Goal: Task Accomplishment & Management: Manage account settings

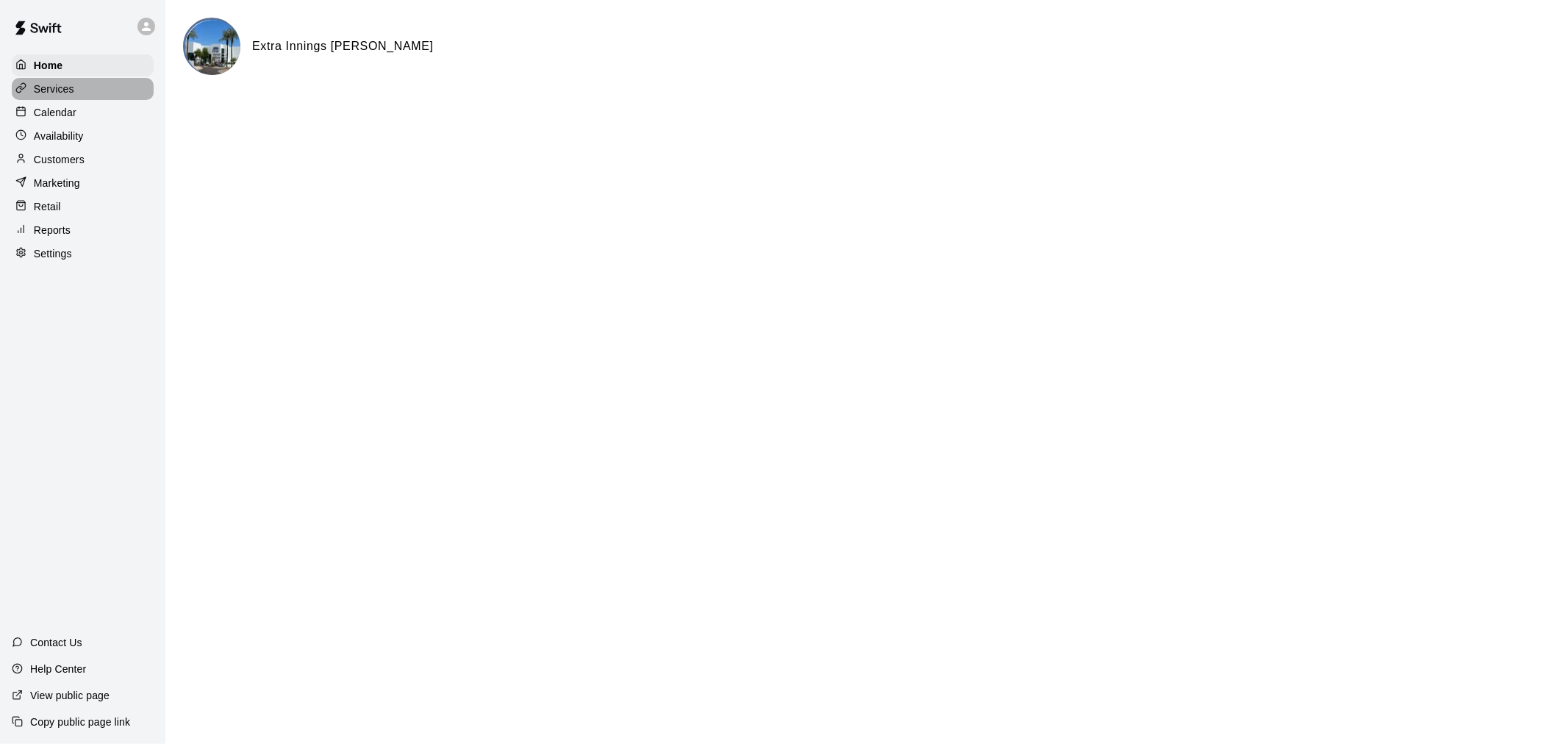
click at [64, 97] on p "Services" at bounding box center [54, 89] width 40 height 14
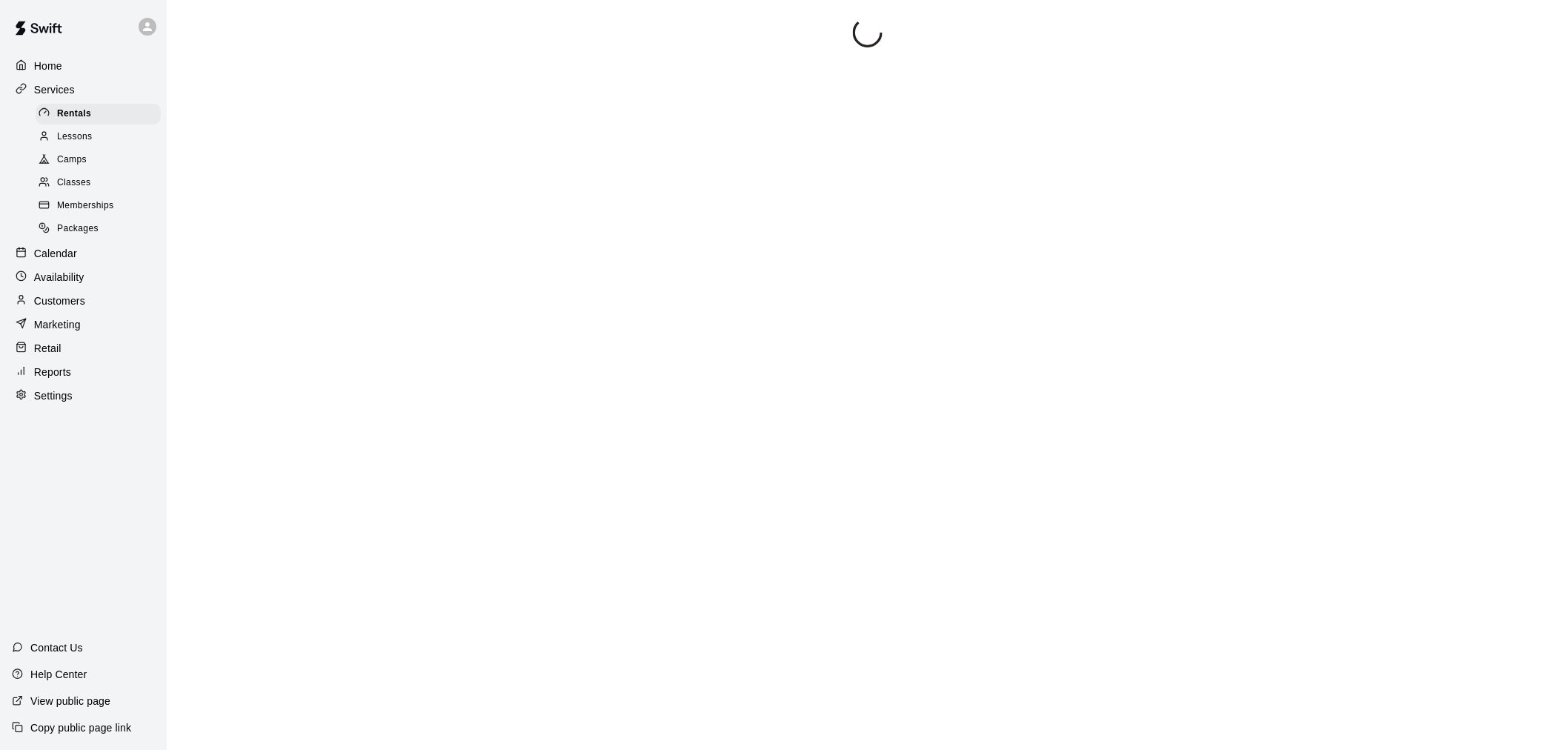
click at [62, 261] on p "Calendar" at bounding box center [55, 253] width 43 height 15
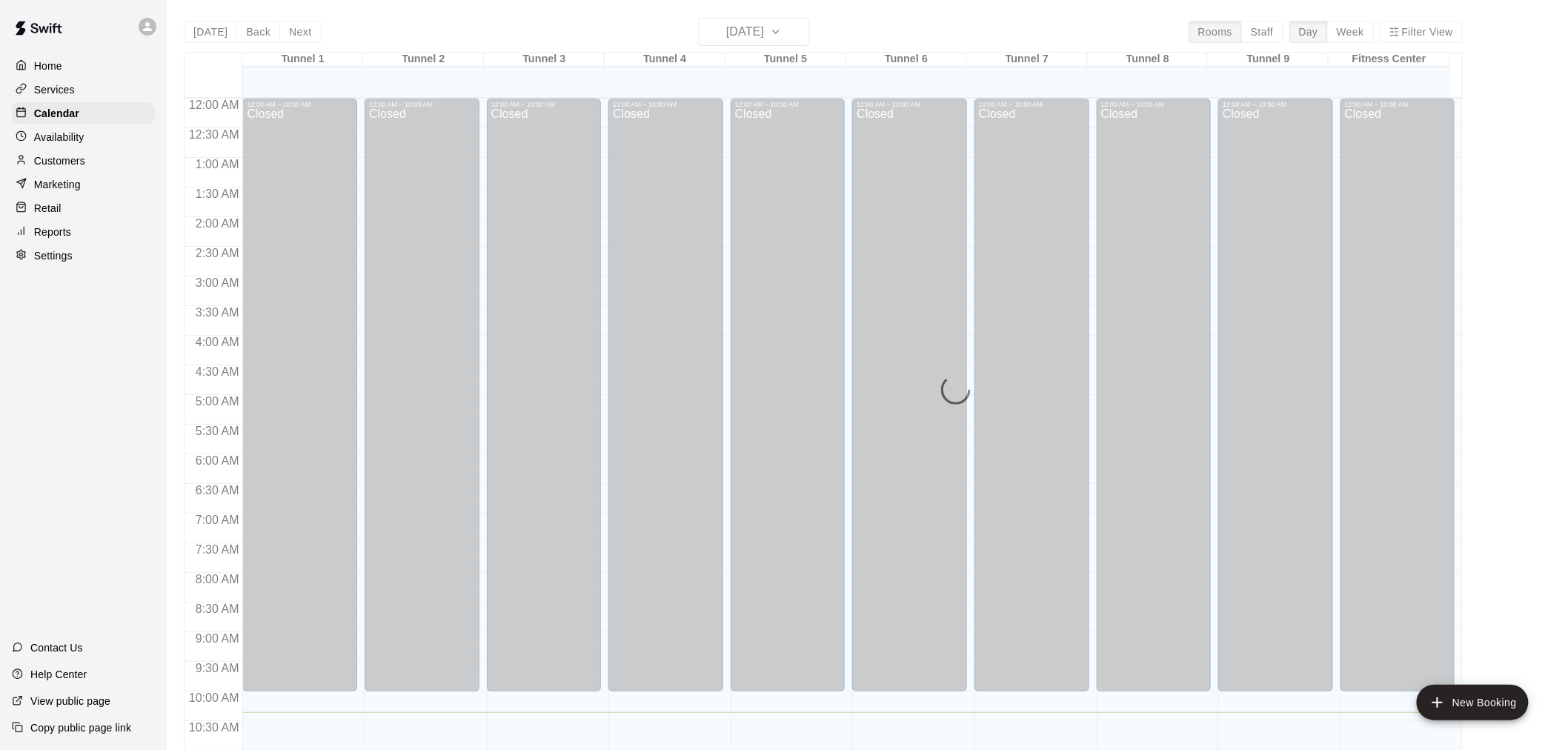
scroll to position [614, 0]
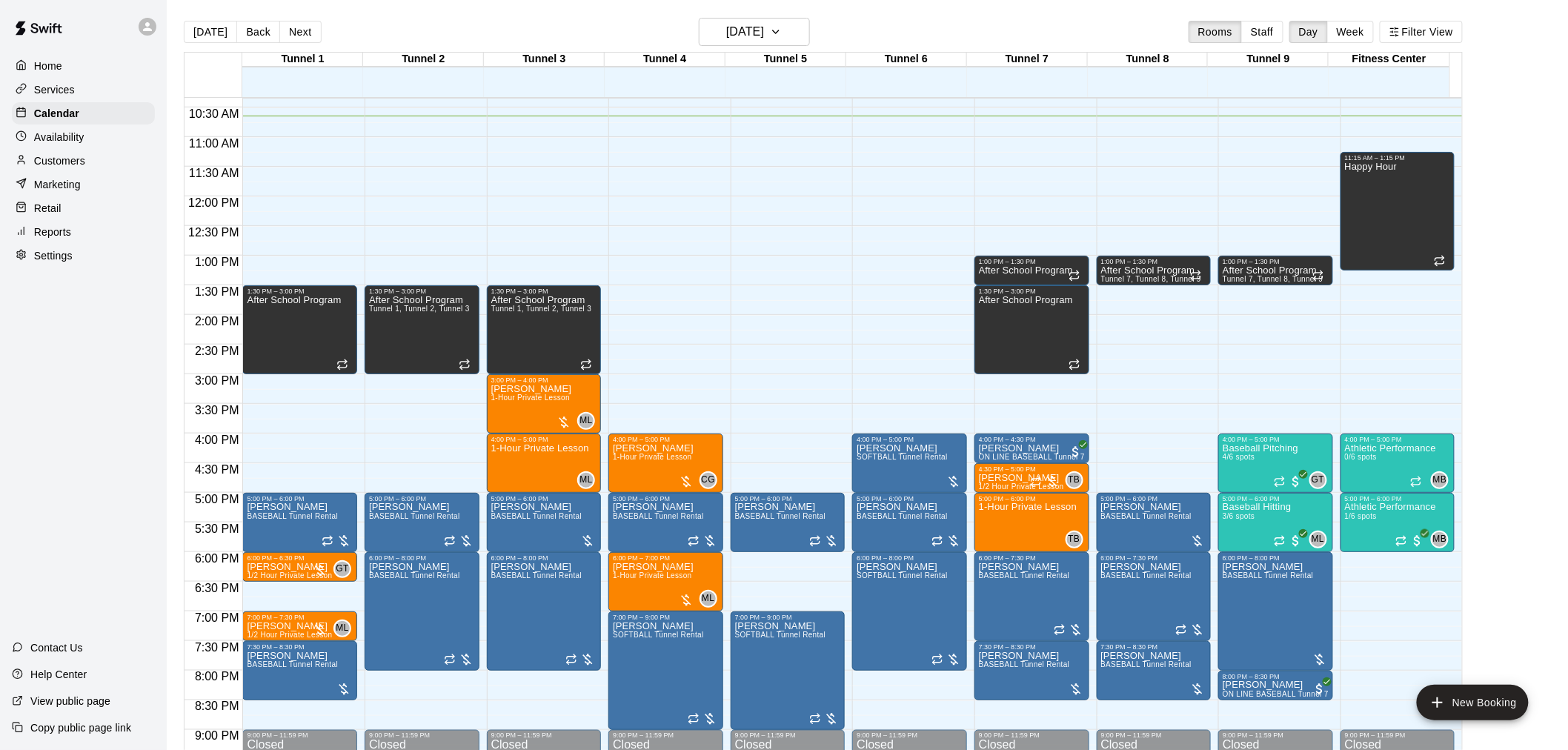
click at [97, 172] on div "Customers" at bounding box center [84, 160] width 143 height 22
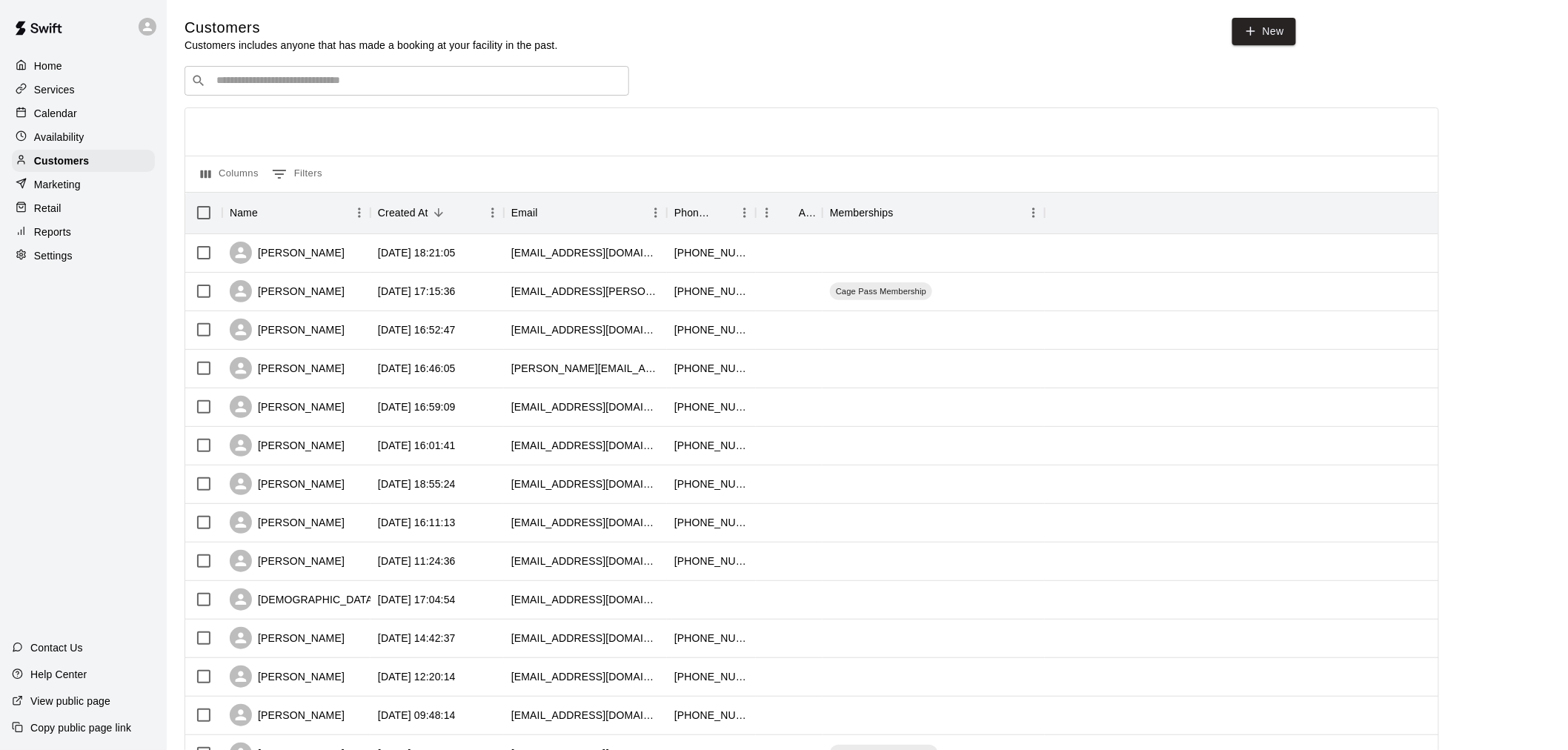
click at [330, 75] on input "Search customers by name or email" at bounding box center [417, 80] width 411 height 15
type input "**********"
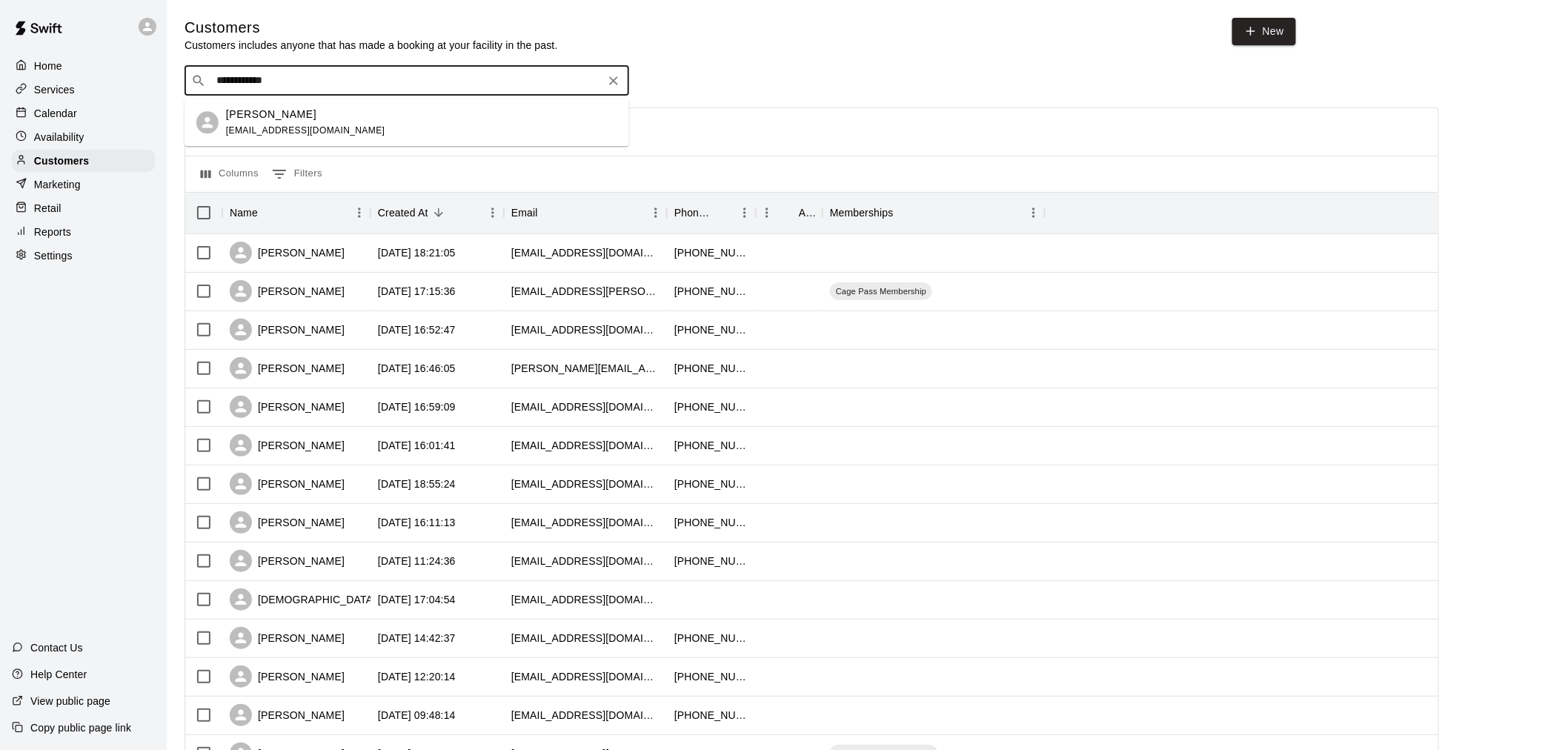
click at [299, 137] on div "[PERSON_NAME] [EMAIL_ADDRESS][DOMAIN_NAME]" at bounding box center [305, 122] width 159 height 32
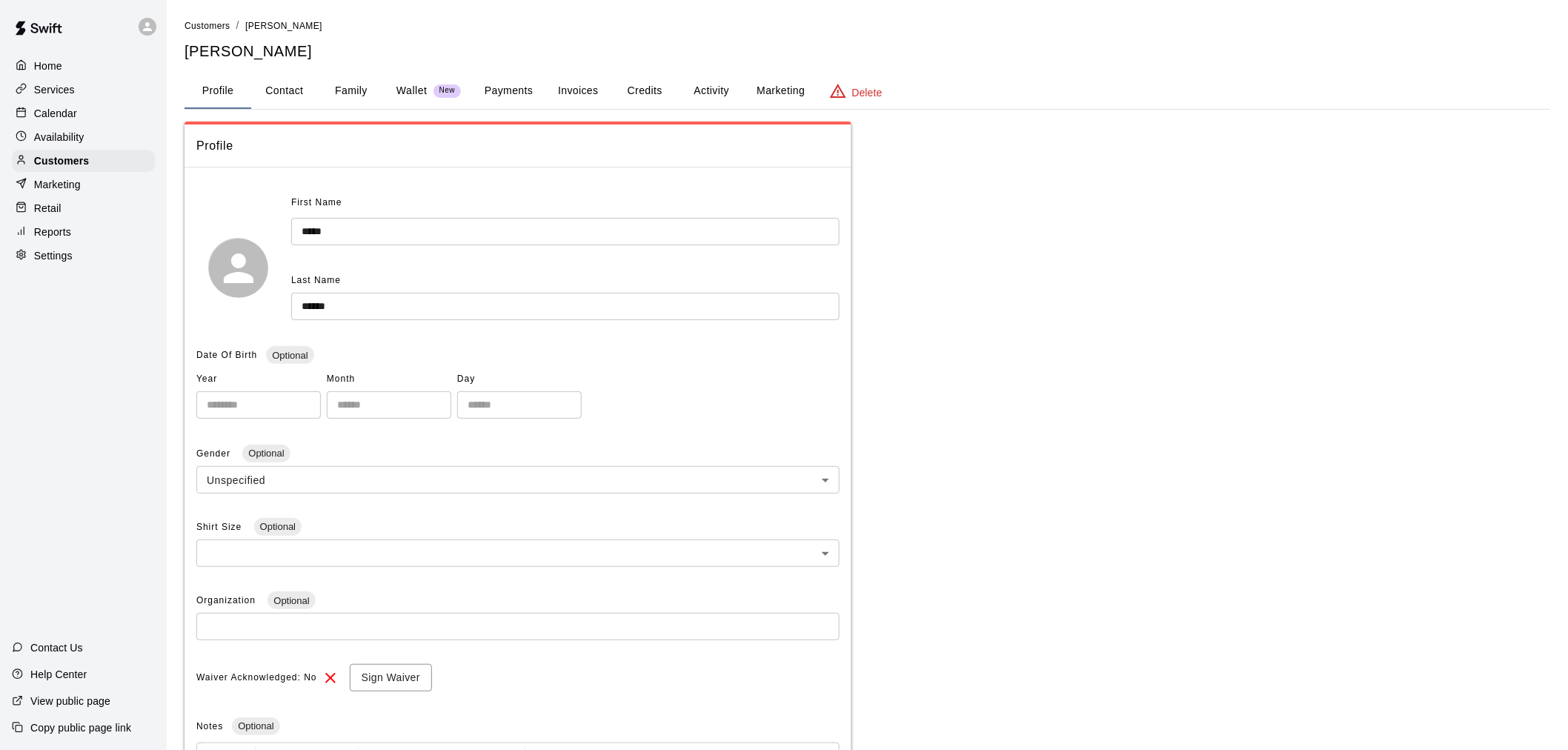
click at [694, 84] on button "Activity" at bounding box center [711, 91] width 67 height 36
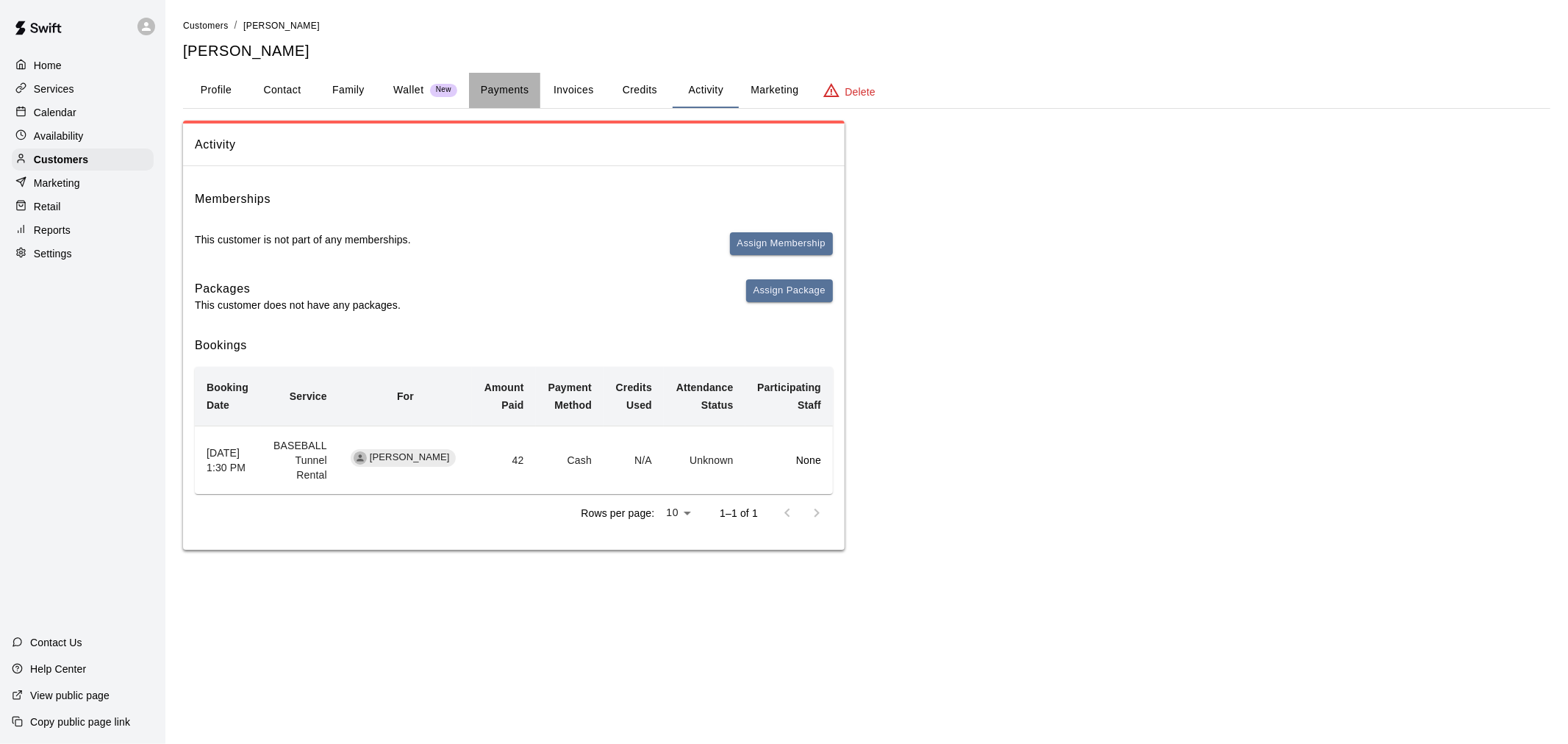
click at [493, 93] on button "Payments" at bounding box center [505, 90] width 72 height 35
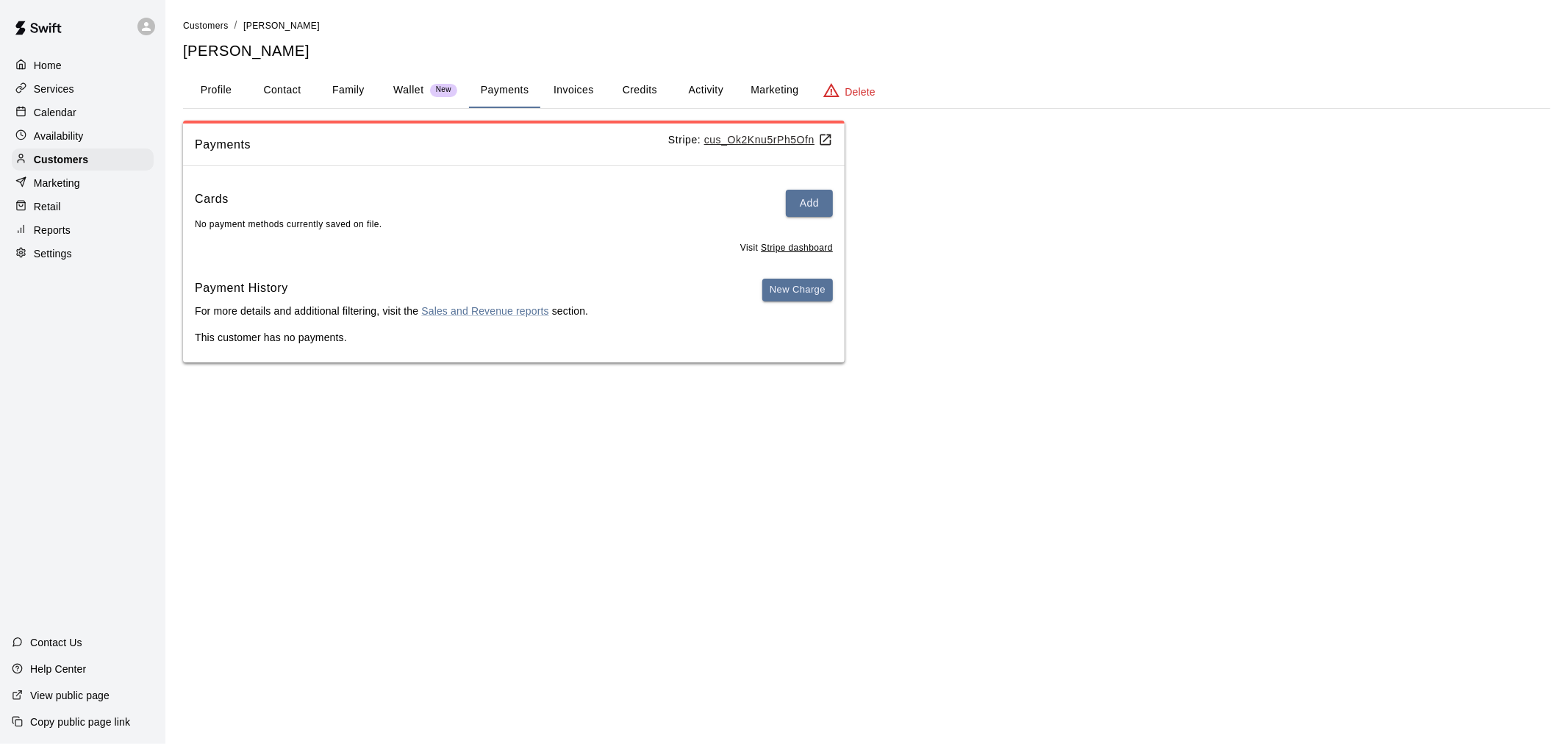
click at [358, 100] on button "Family" at bounding box center [349, 90] width 66 height 35
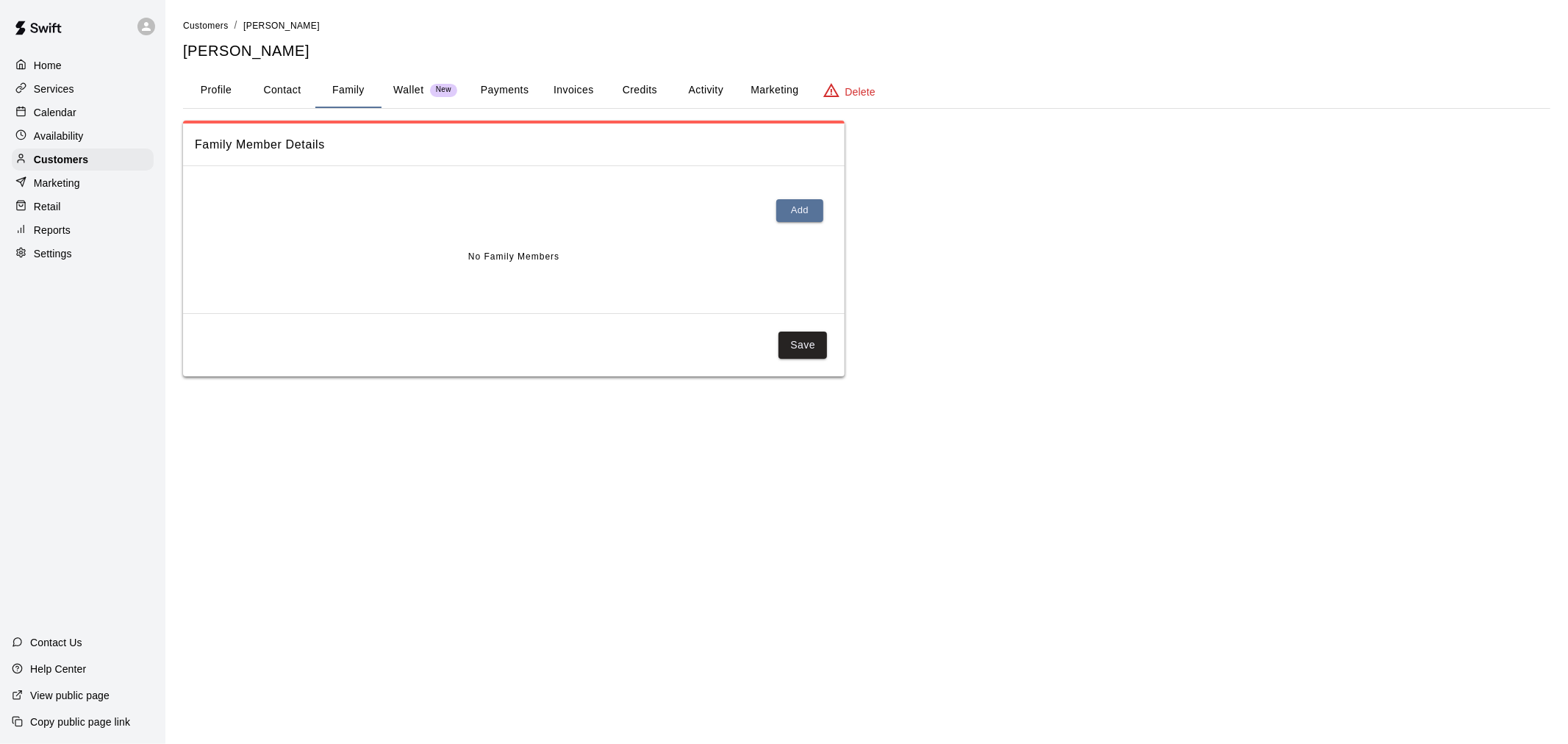
click at [523, 92] on button "Payments" at bounding box center [505, 90] width 72 height 35
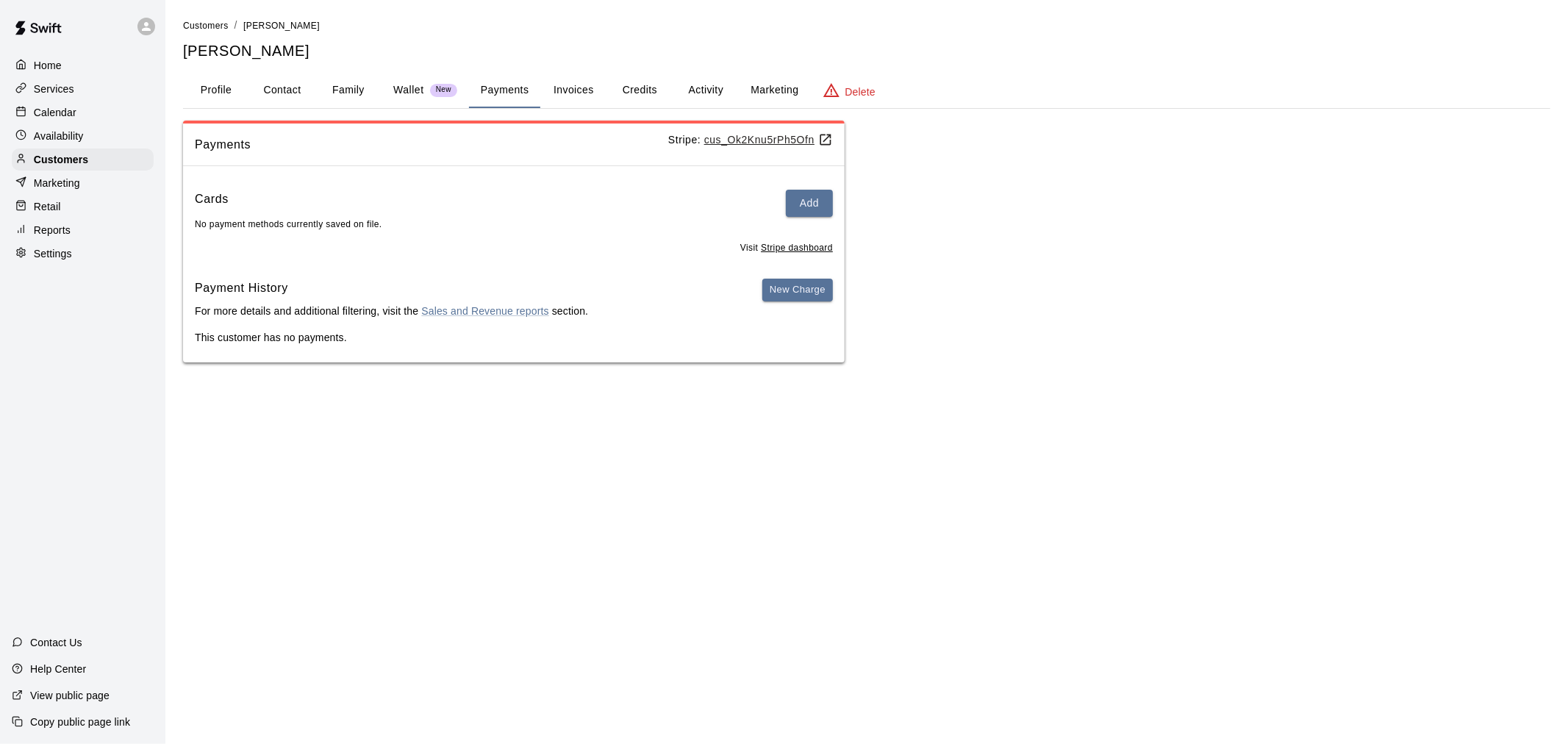
click at [709, 100] on button "Activity" at bounding box center [705, 90] width 66 height 35
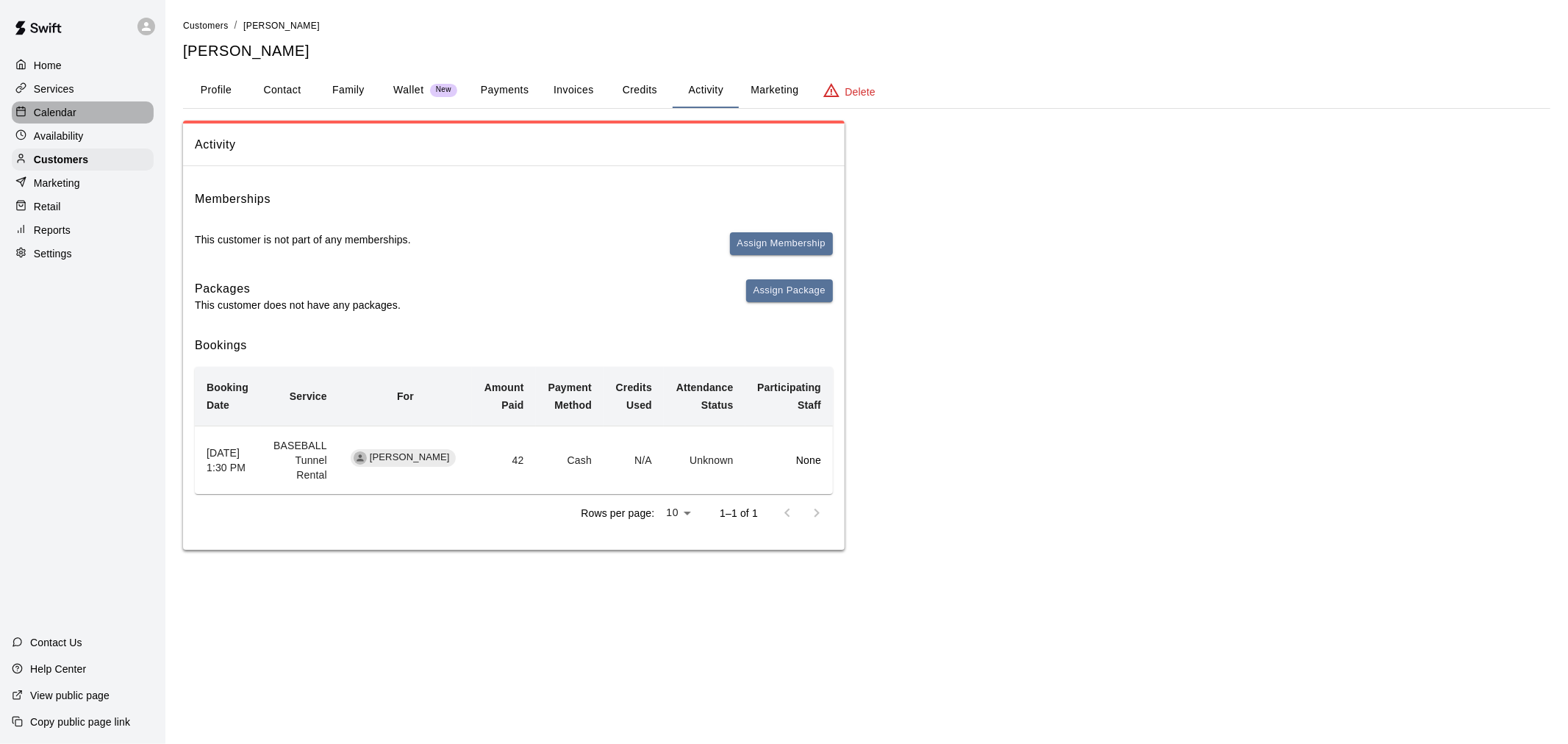
click at [86, 120] on div "Calendar" at bounding box center [83, 112] width 142 height 22
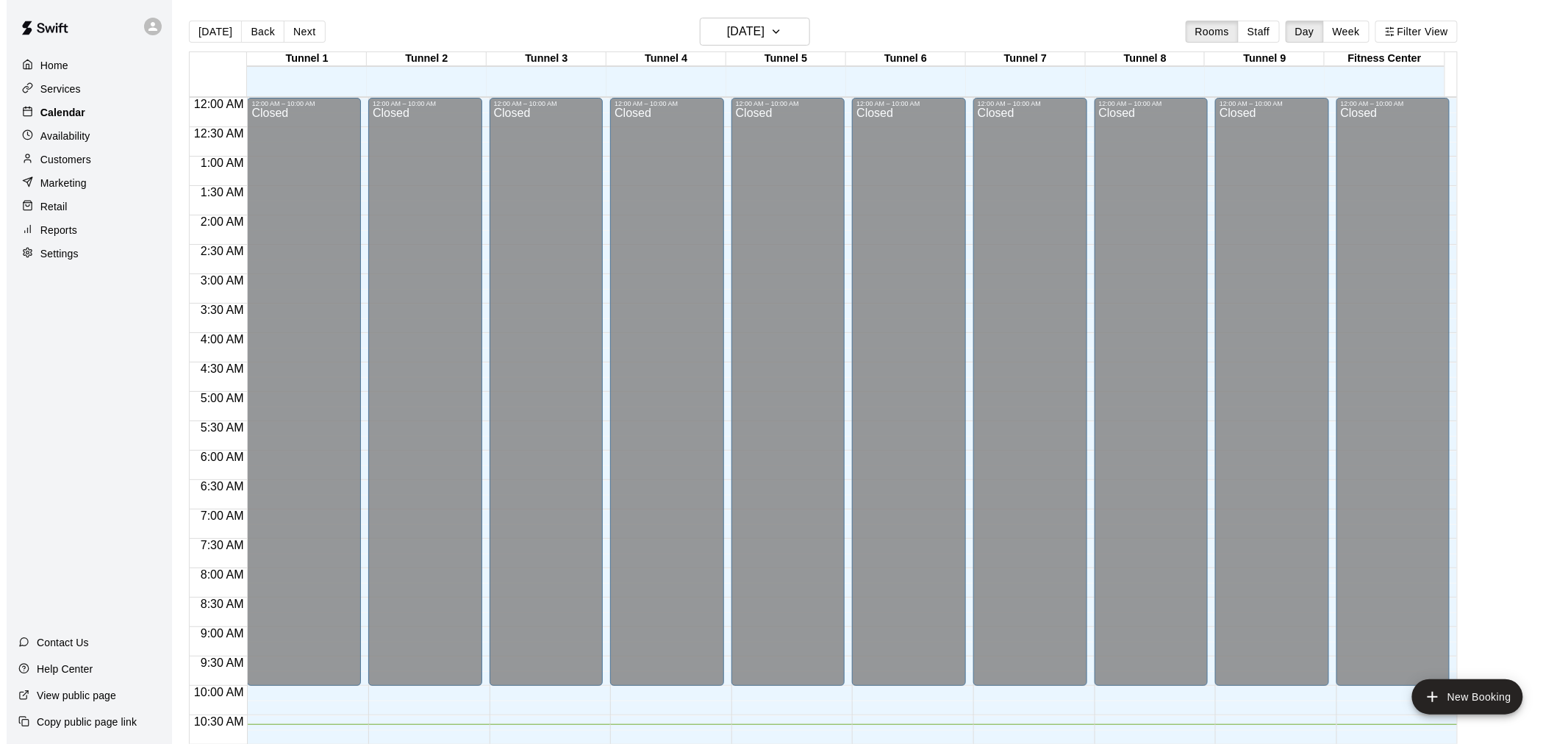
scroll to position [627, 0]
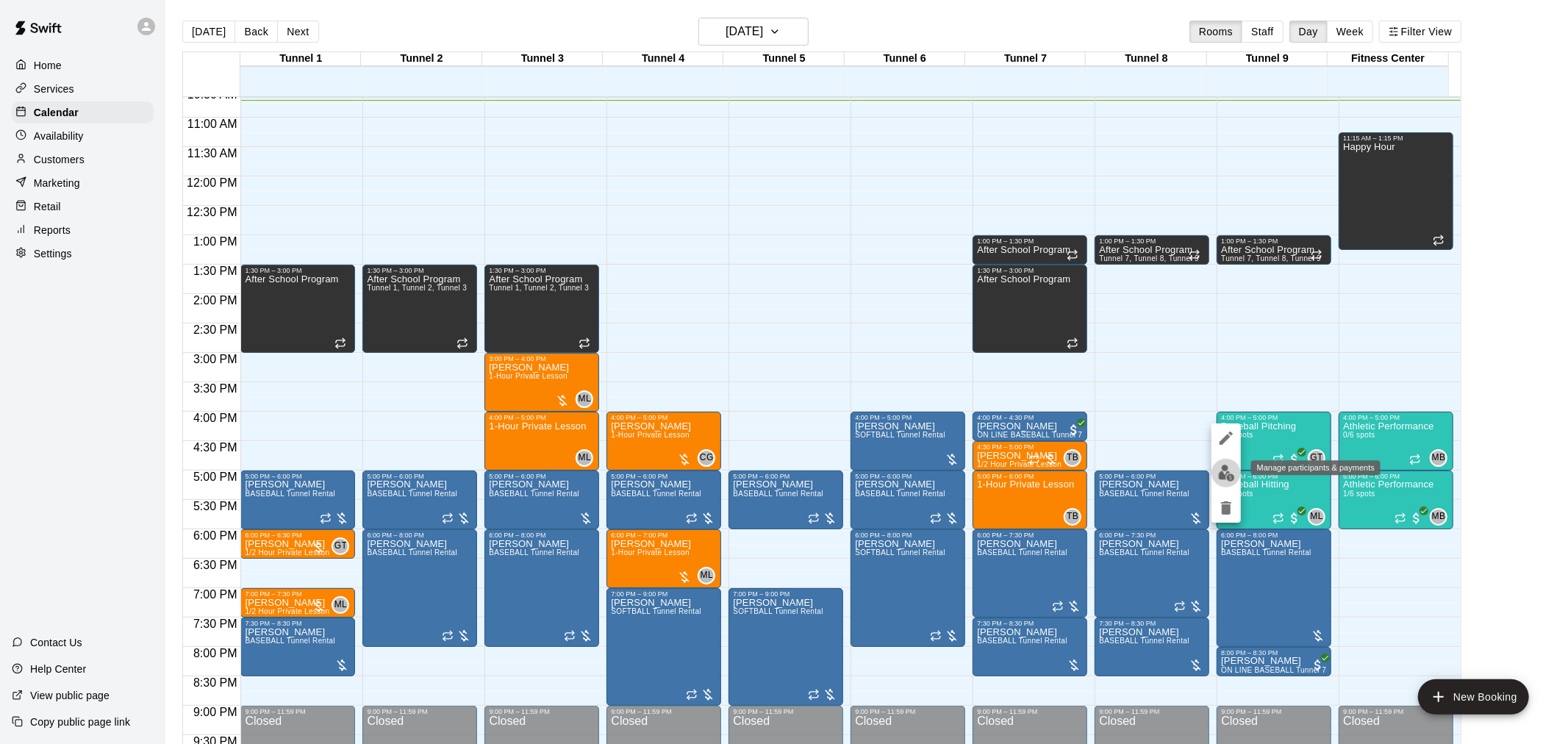
click at [1221, 473] on img "edit" at bounding box center [1226, 473] width 17 height 17
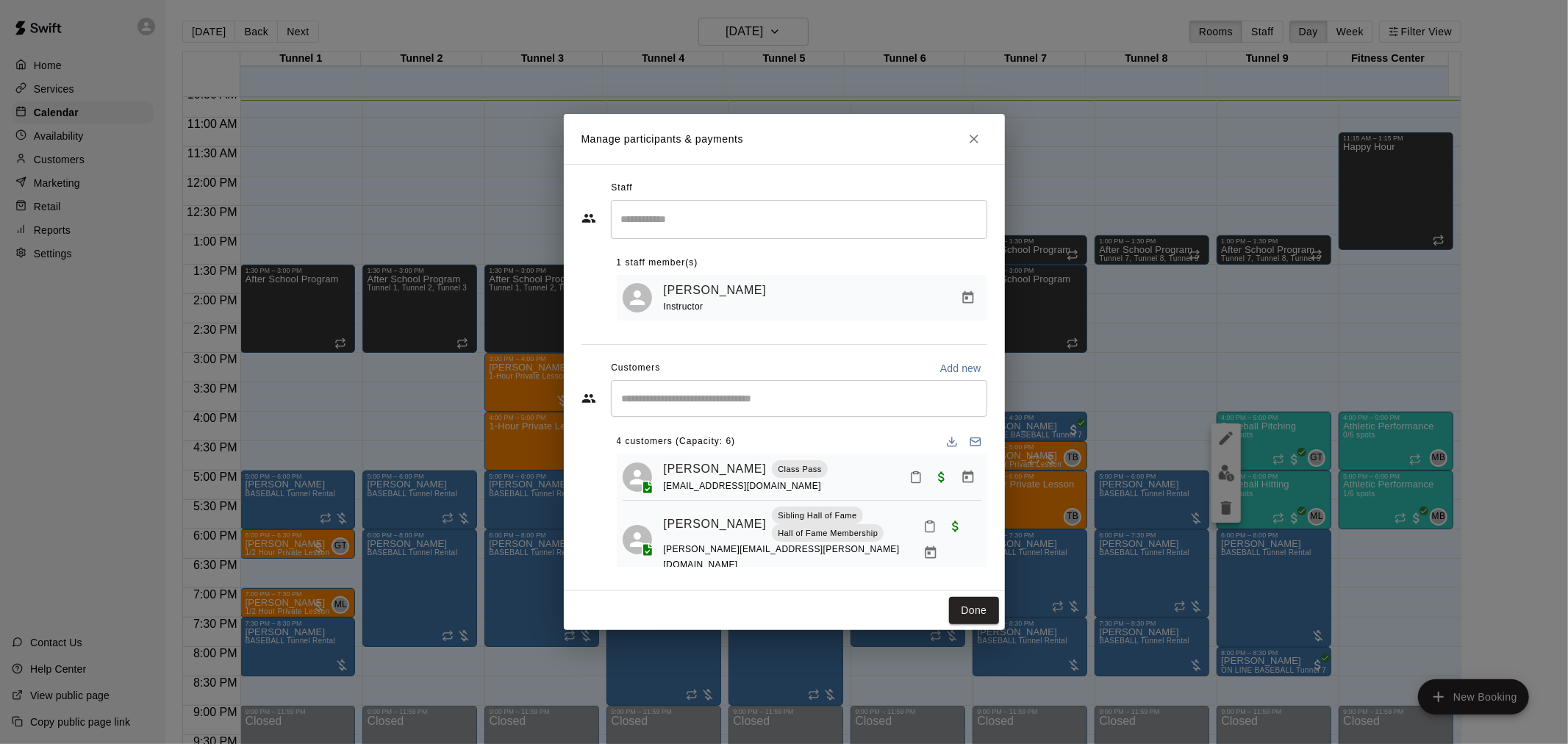
scroll to position [0, 0]
click at [975, 605] on button "Done" at bounding box center [973, 610] width 49 height 27
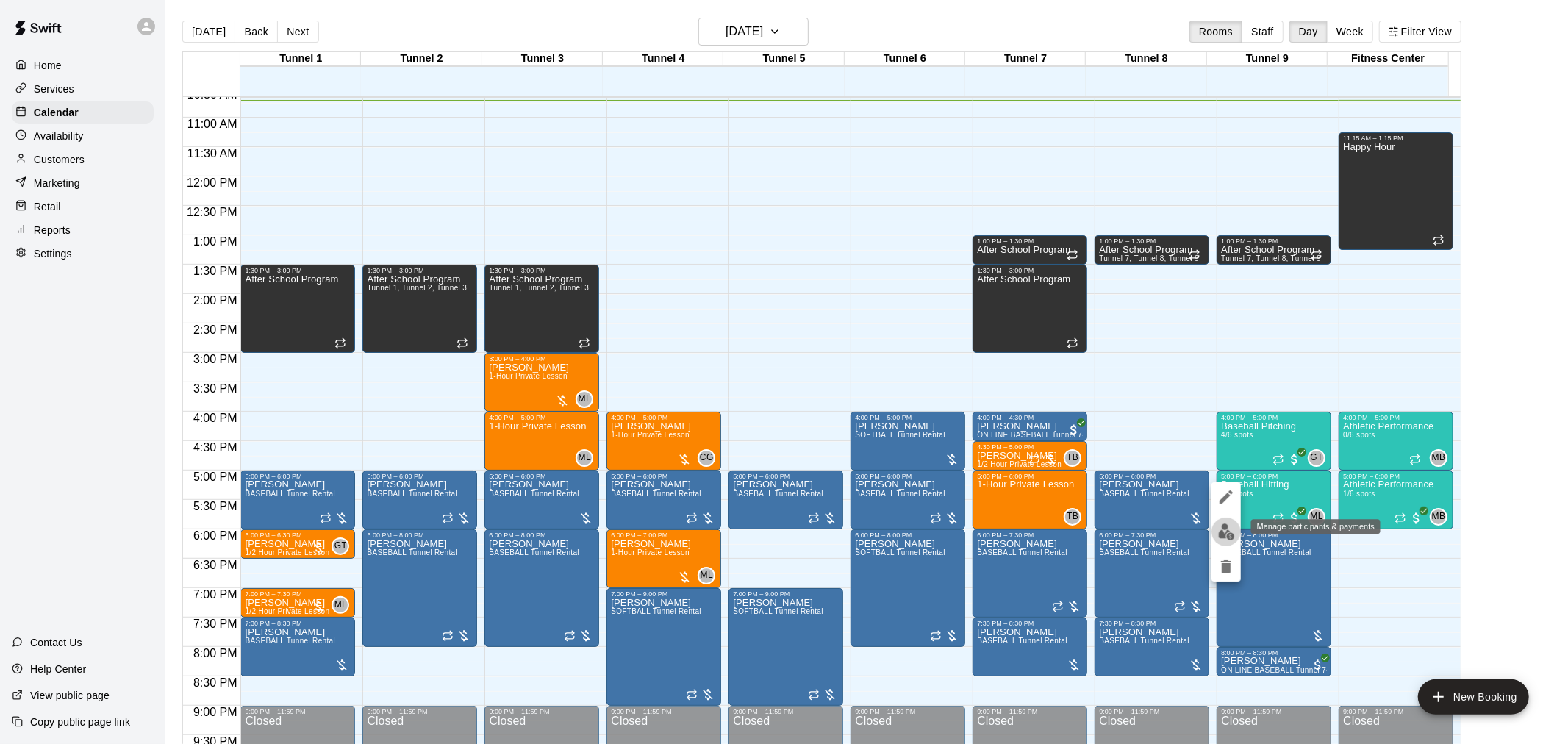
click at [1221, 544] on button "edit" at bounding box center [1226, 532] width 30 height 29
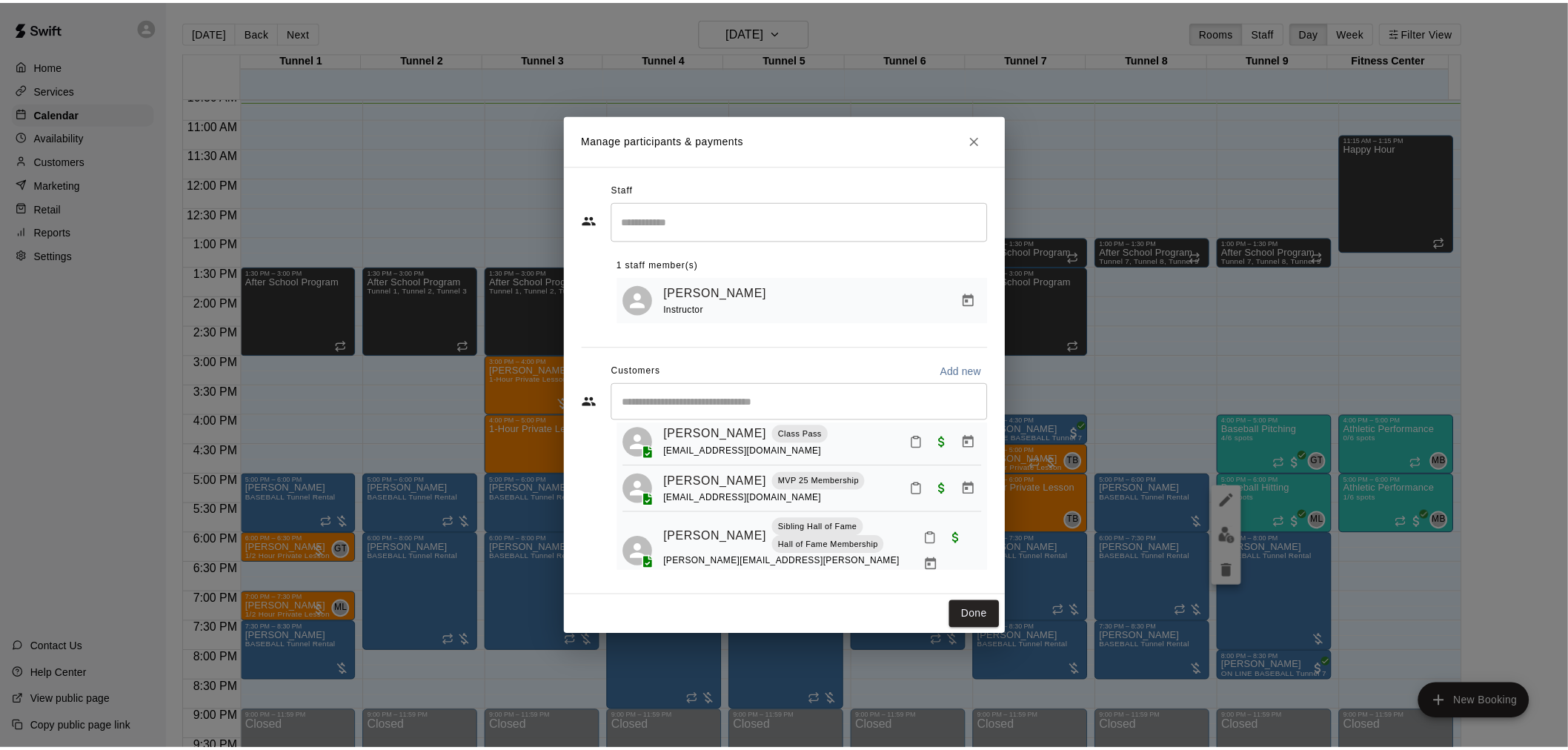
scroll to position [62, 0]
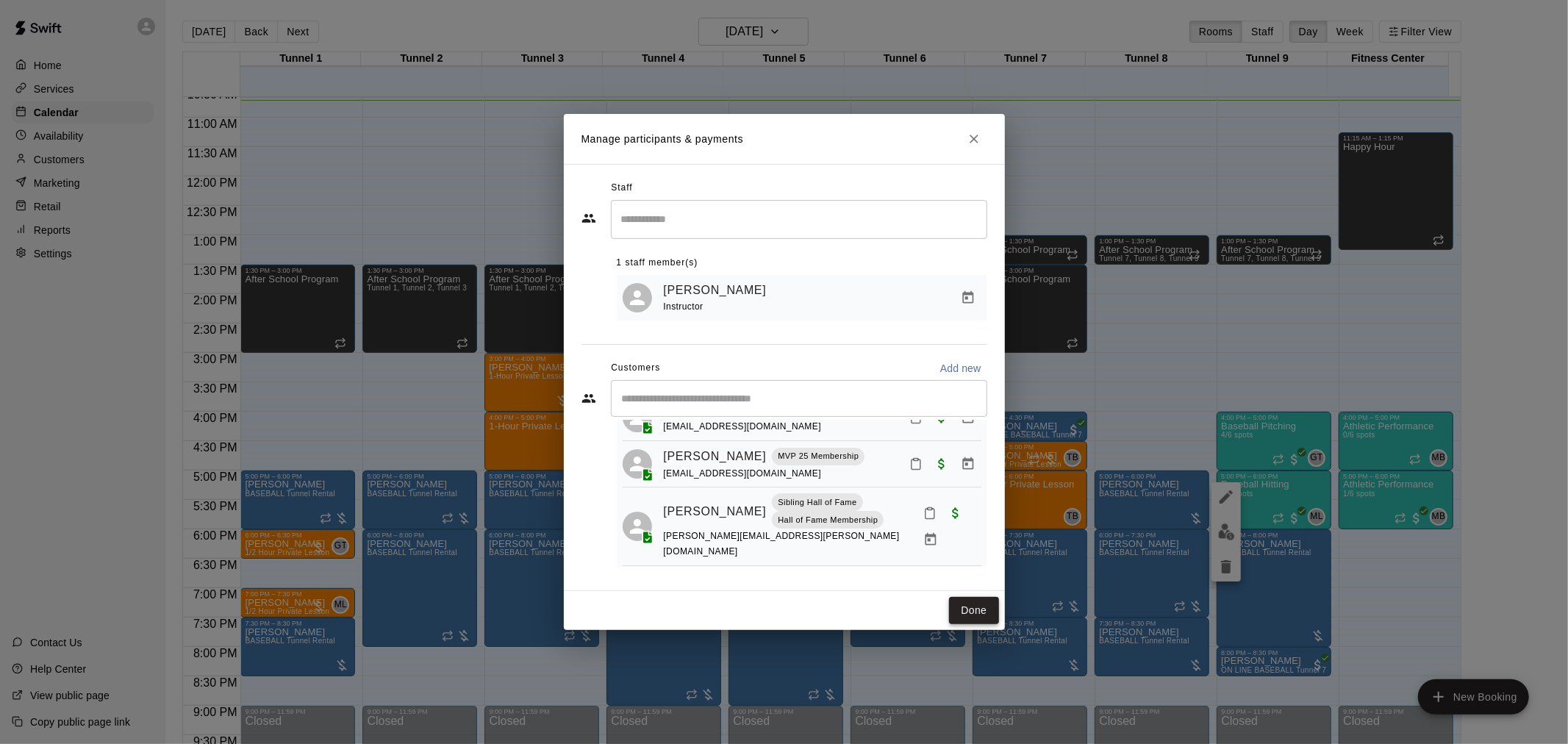
click at [972, 614] on button "Done" at bounding box center [973, 610] width 49 height 27
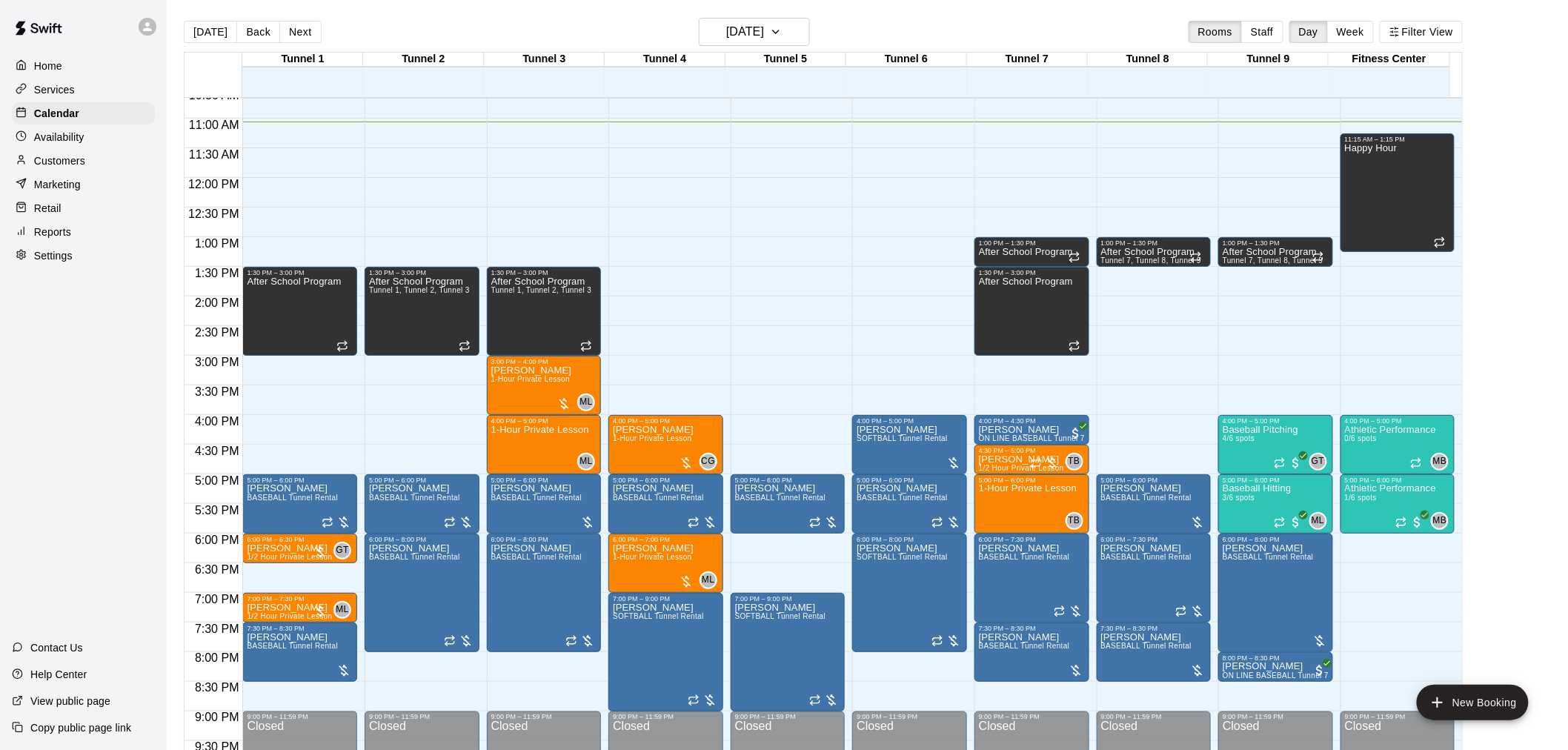
click at [774, 37] on div "[DATE] Back [DATE][DATE] Rooms Staff Day Week Filter View Tunnel 1 11 [GEOGRAPH…" at bounding box center [823, 393] width 1279 height 750
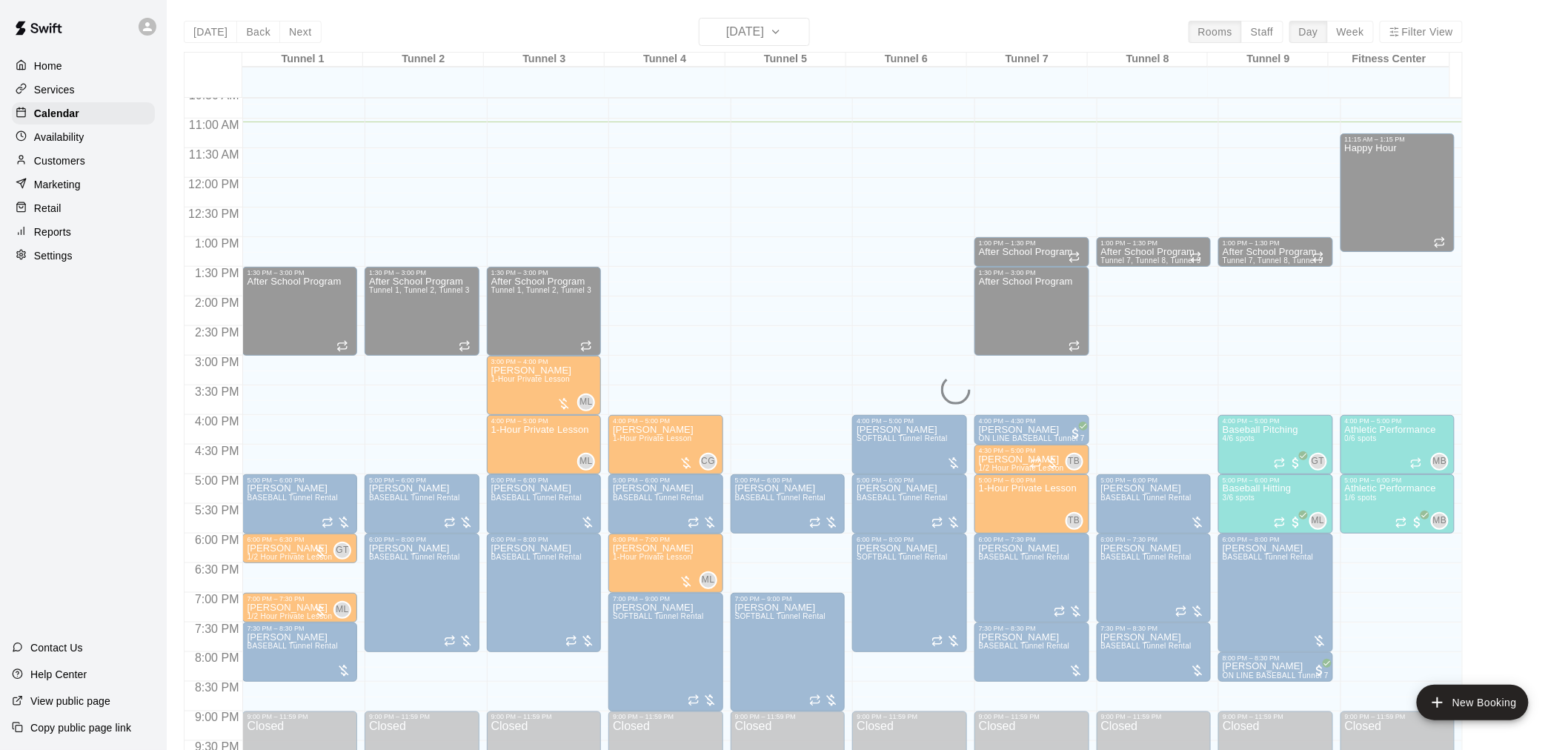
click at [194, 39] on div "[DATE] Back [DATE][DATE] Rooms Staff Day Week Filter View Tunnel 1 11 [GEOGRAPH…" at bounding box center [823, 393] width 1279 height 750
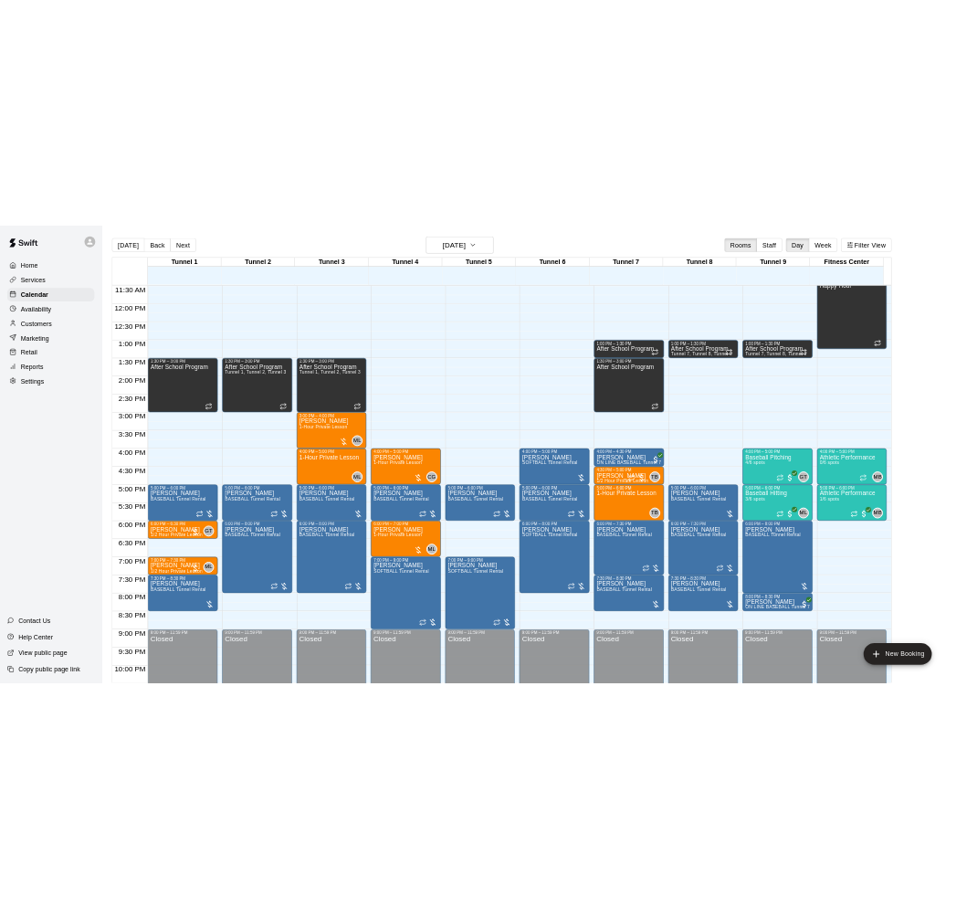
scroll to position [807, 0]
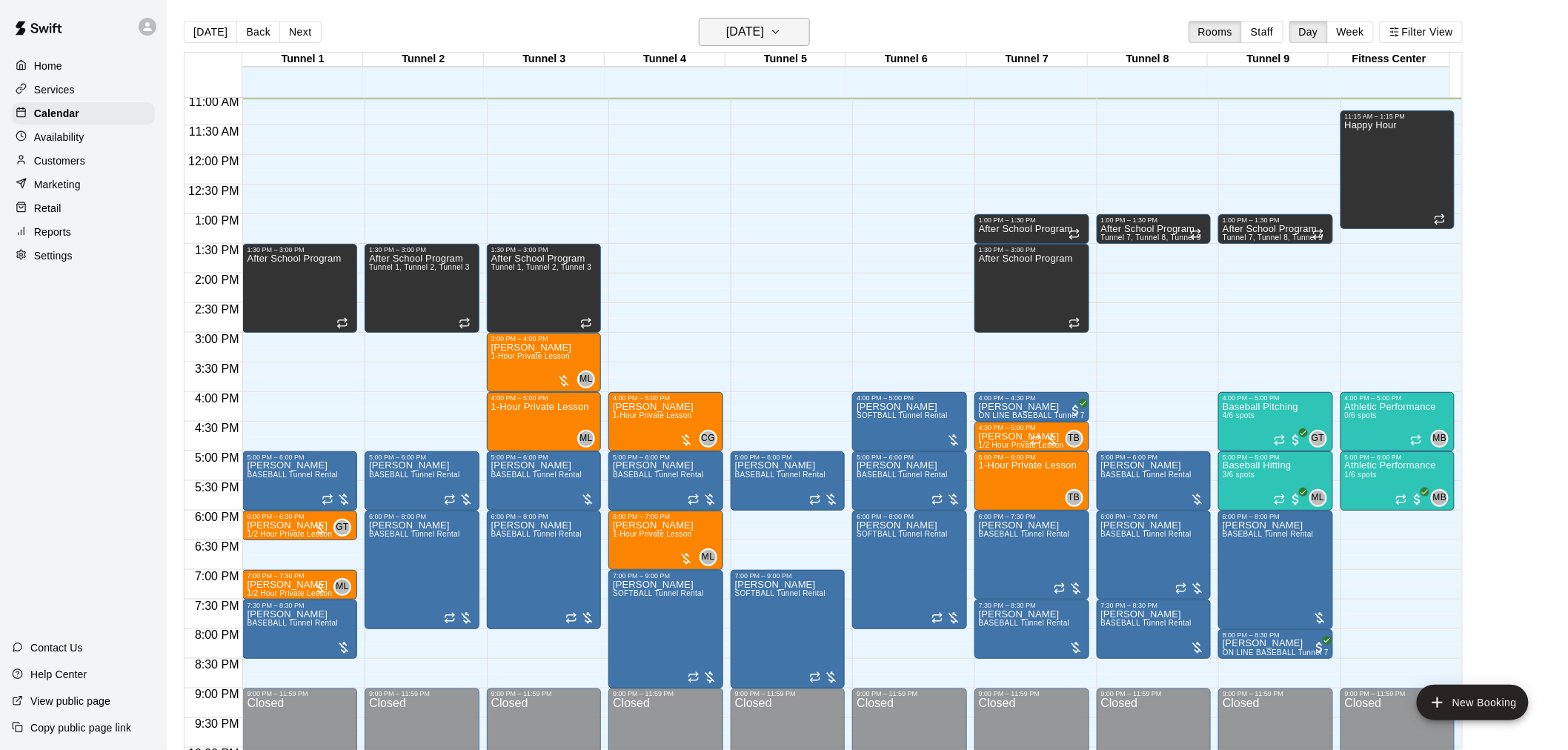
click at [764, 31] on h6 "[DATE]" at bounding box center [745, 32] width 38 height 21
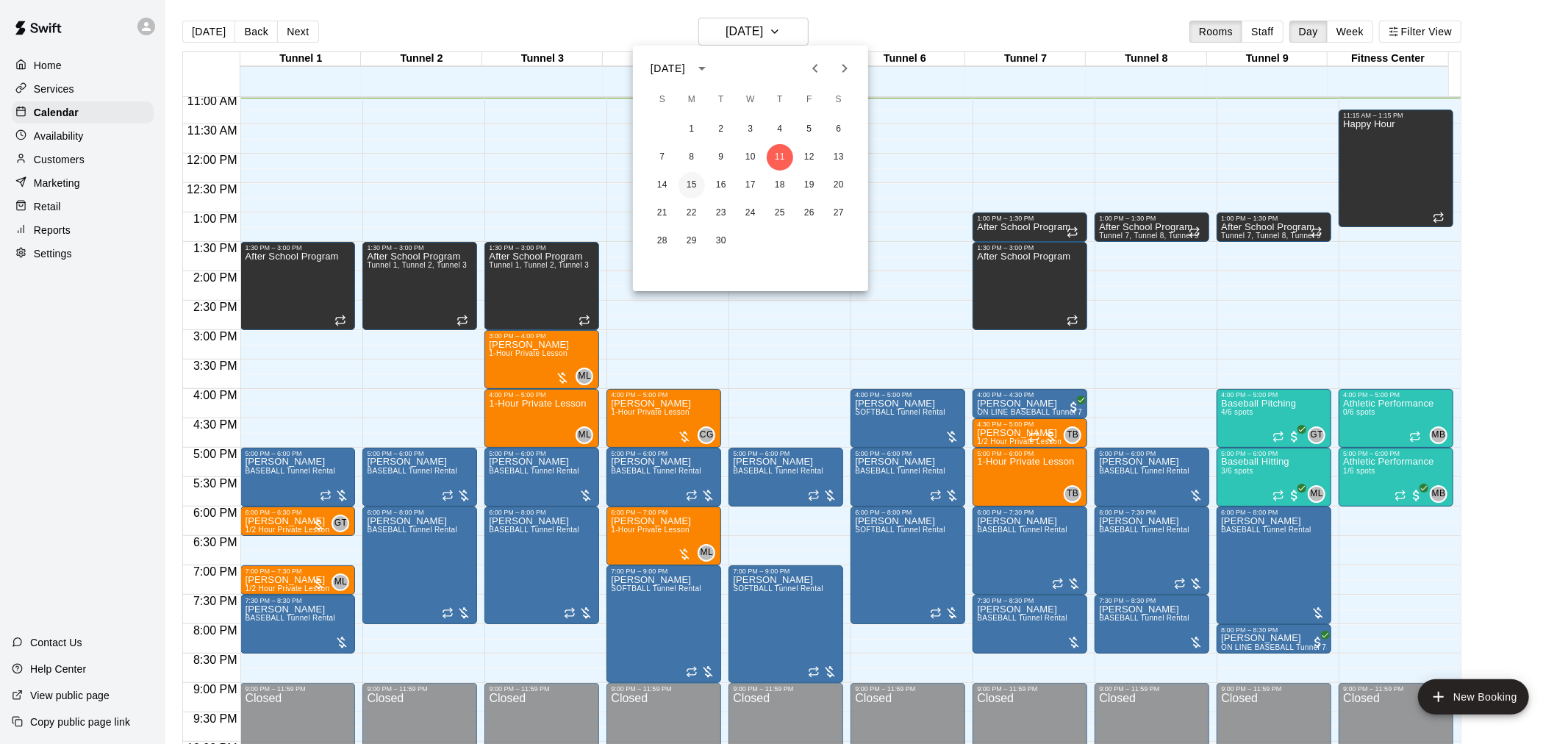
click at [695, 187] on button "15" at bounding box center [691, 185] width 27 height 27
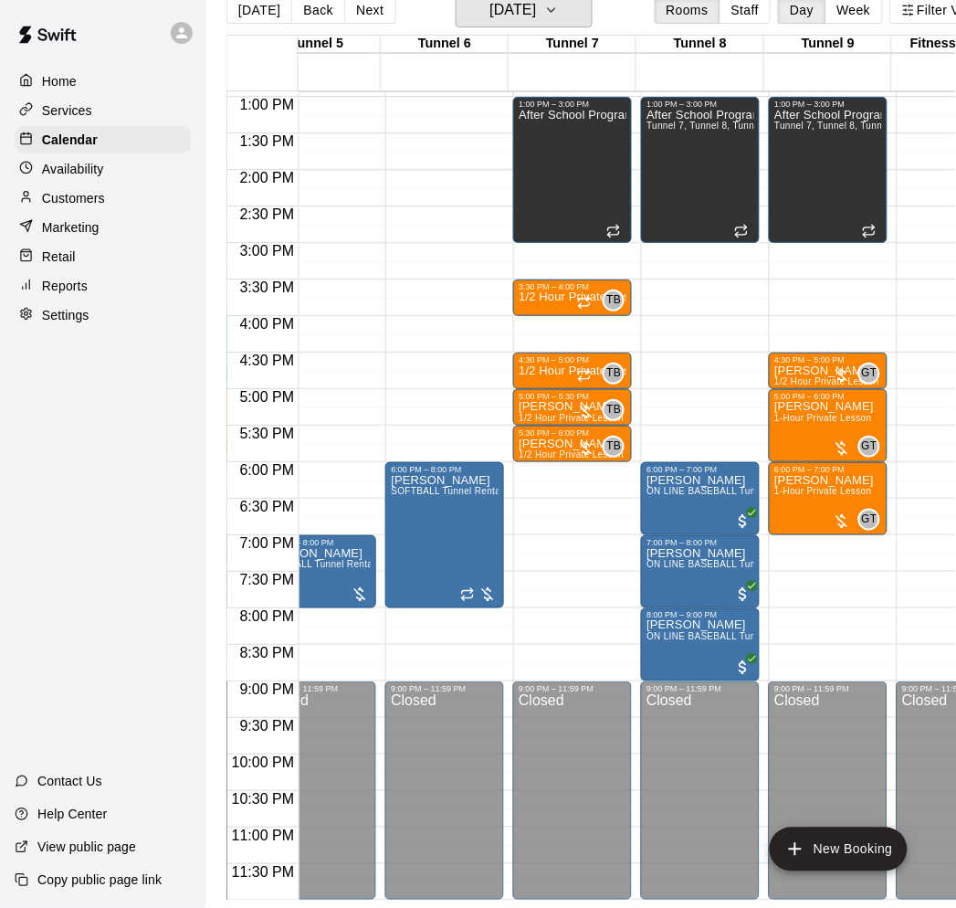
scroll to position [0, 548]
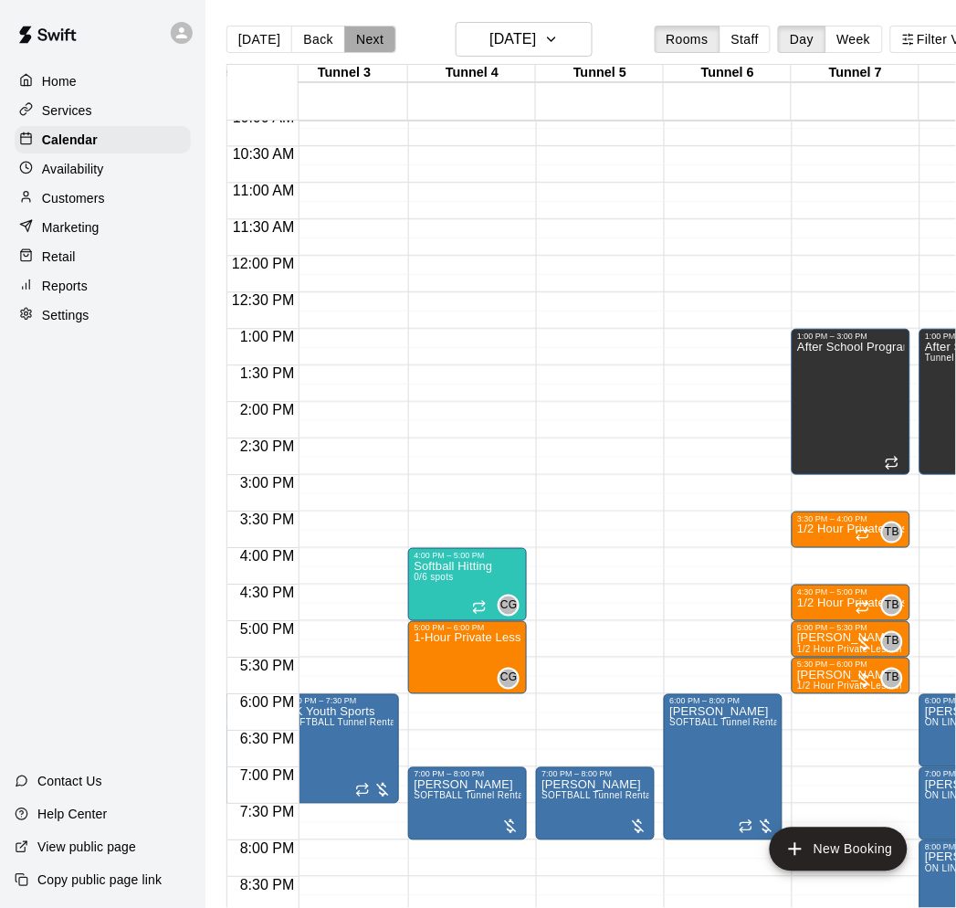
click at [367, 35] on button "Next" at bounding box center [369, 39] width 51 height 27
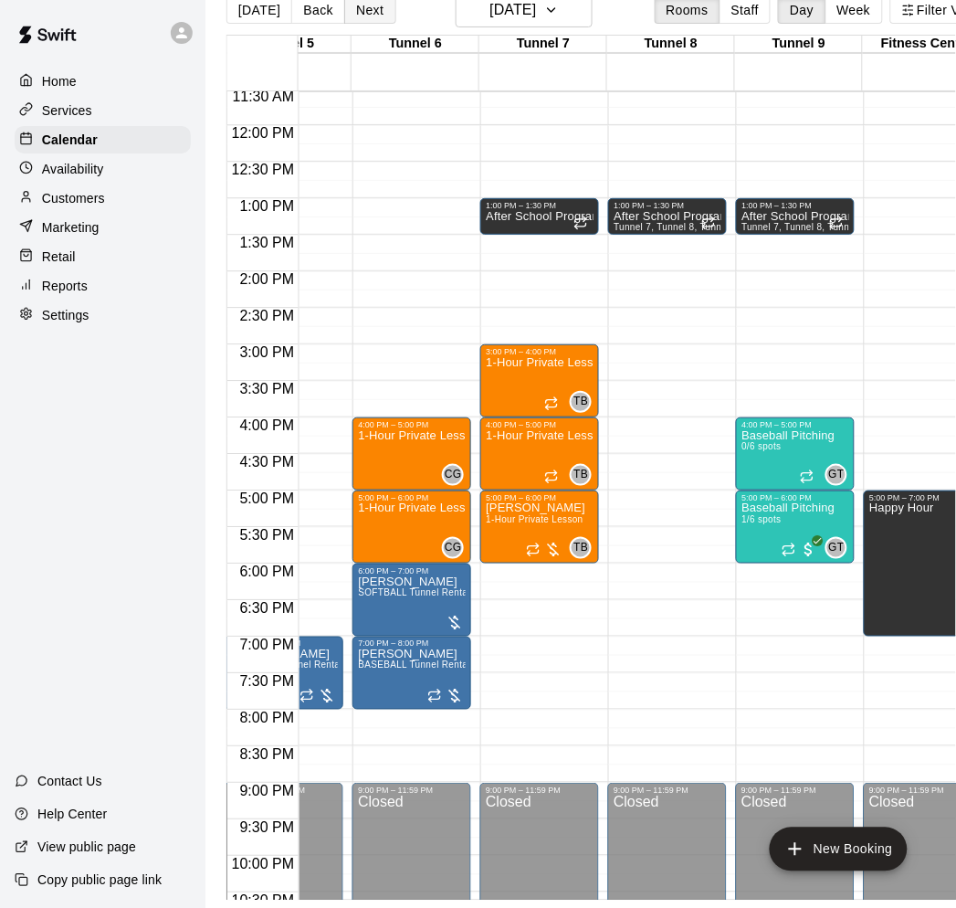
click at [363, 2] on button "Next" at bounding box center [369, 9] width 51 height 27
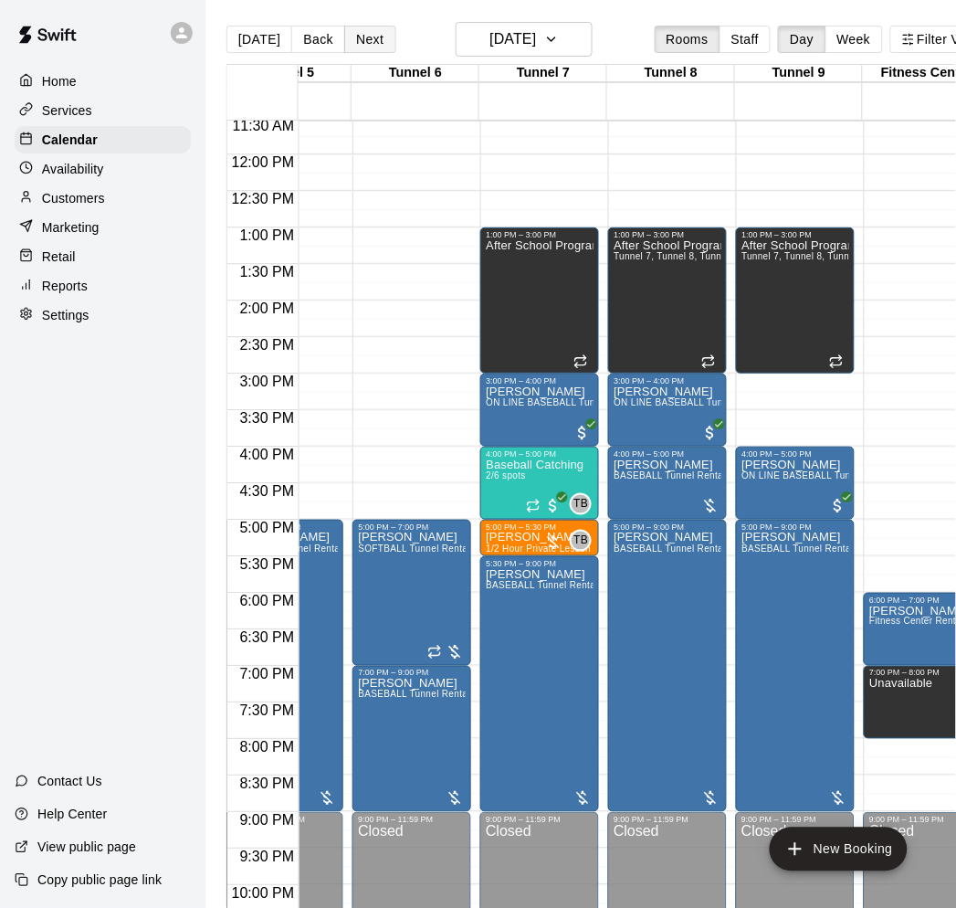
click at [371, 34] on button "Next" at bounding box center [369, 39] width 51 height 27
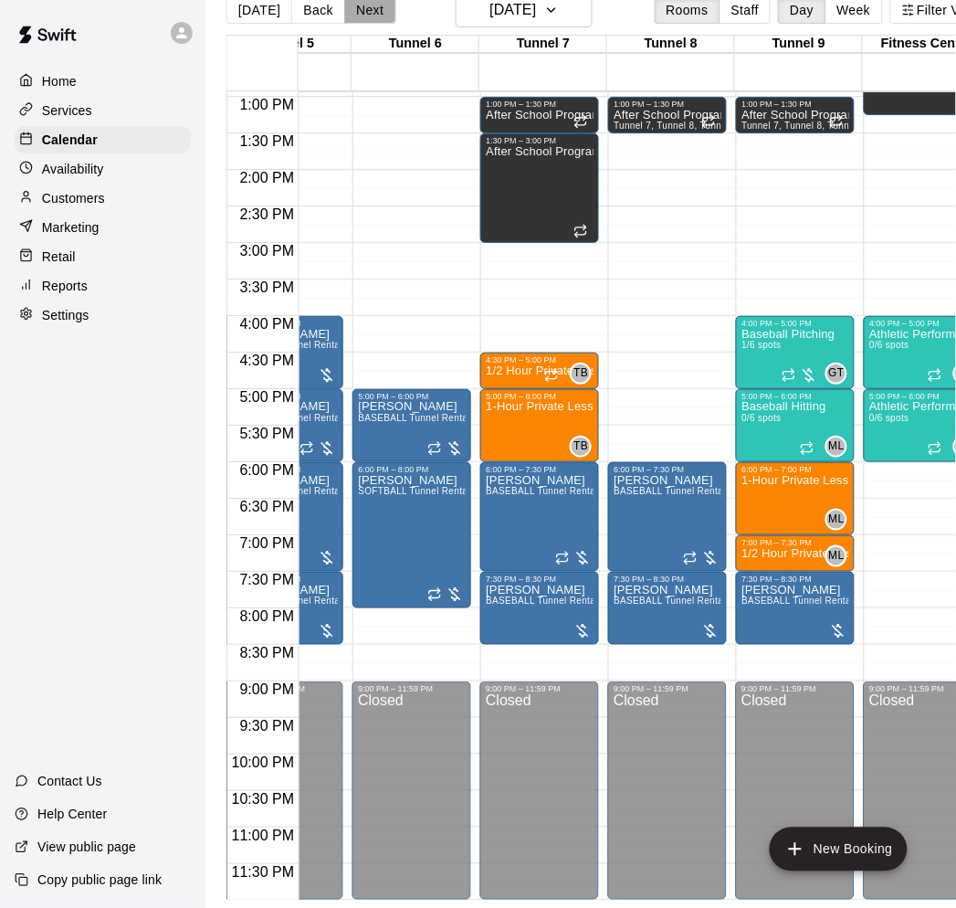
click at [368, 4] on button "Next" at bounding box center [369, 9] width 51 height 27
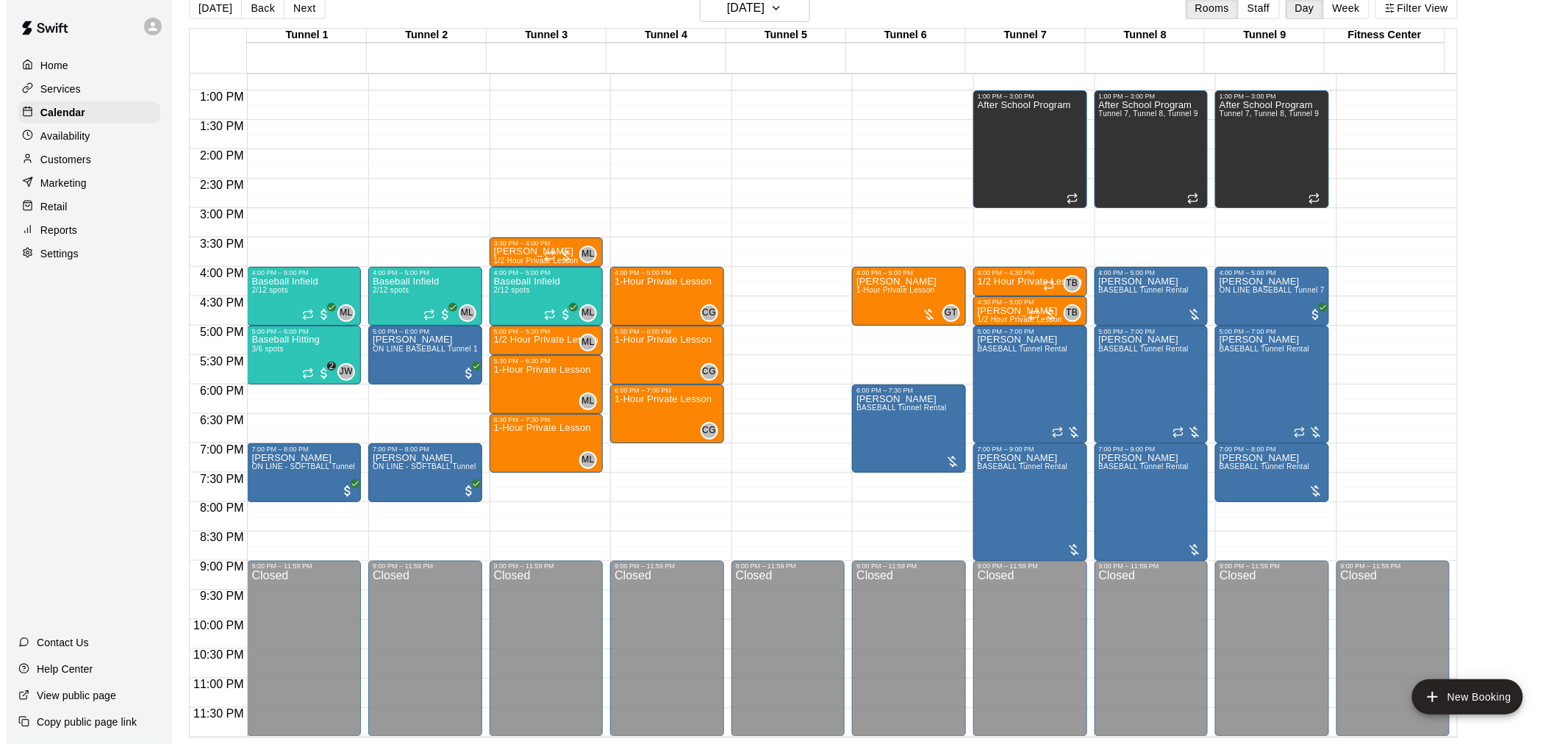
scroll to position [749, 0]
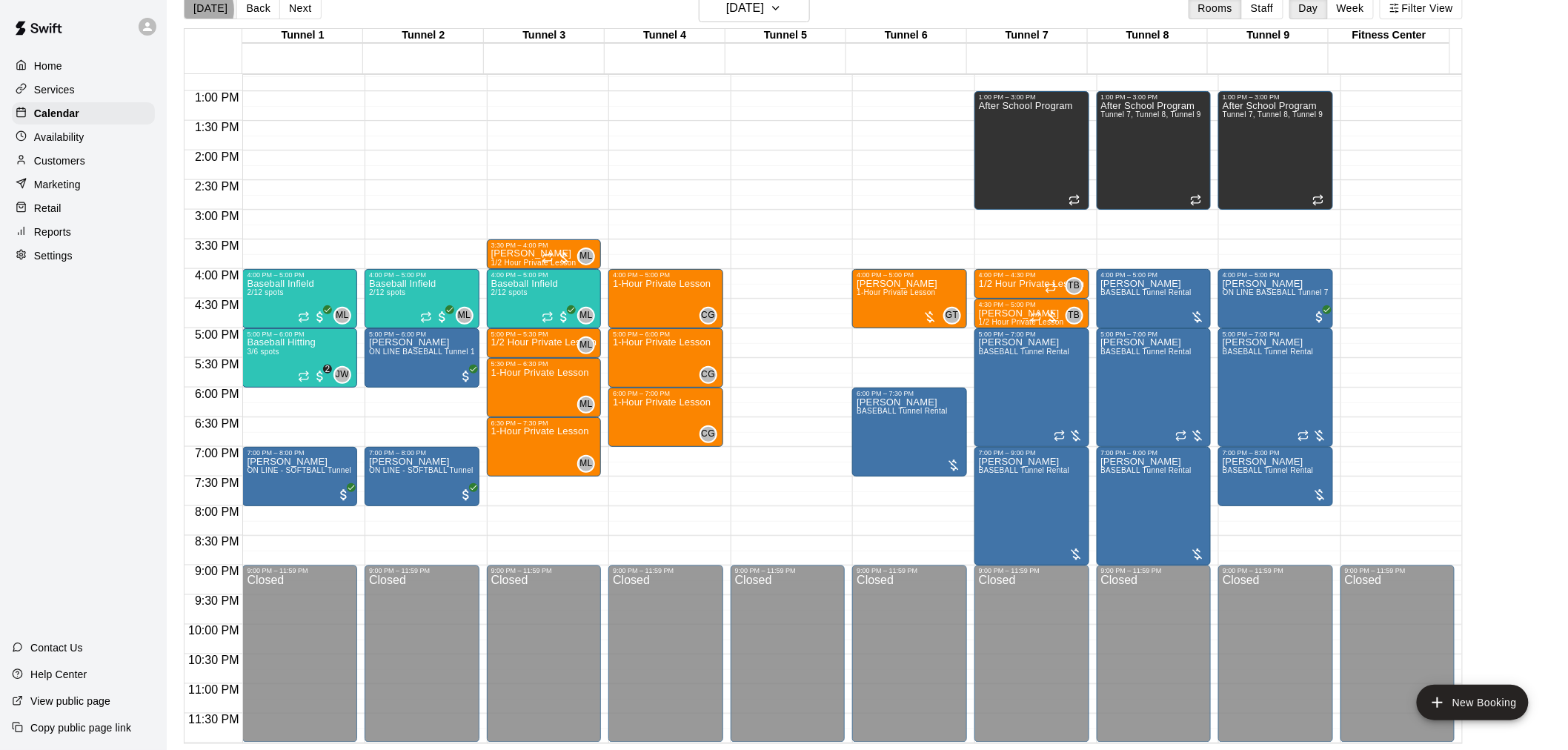
click at [196, 10] on button "[DATE]" at bounding box center [210, 7] width 54 height 22
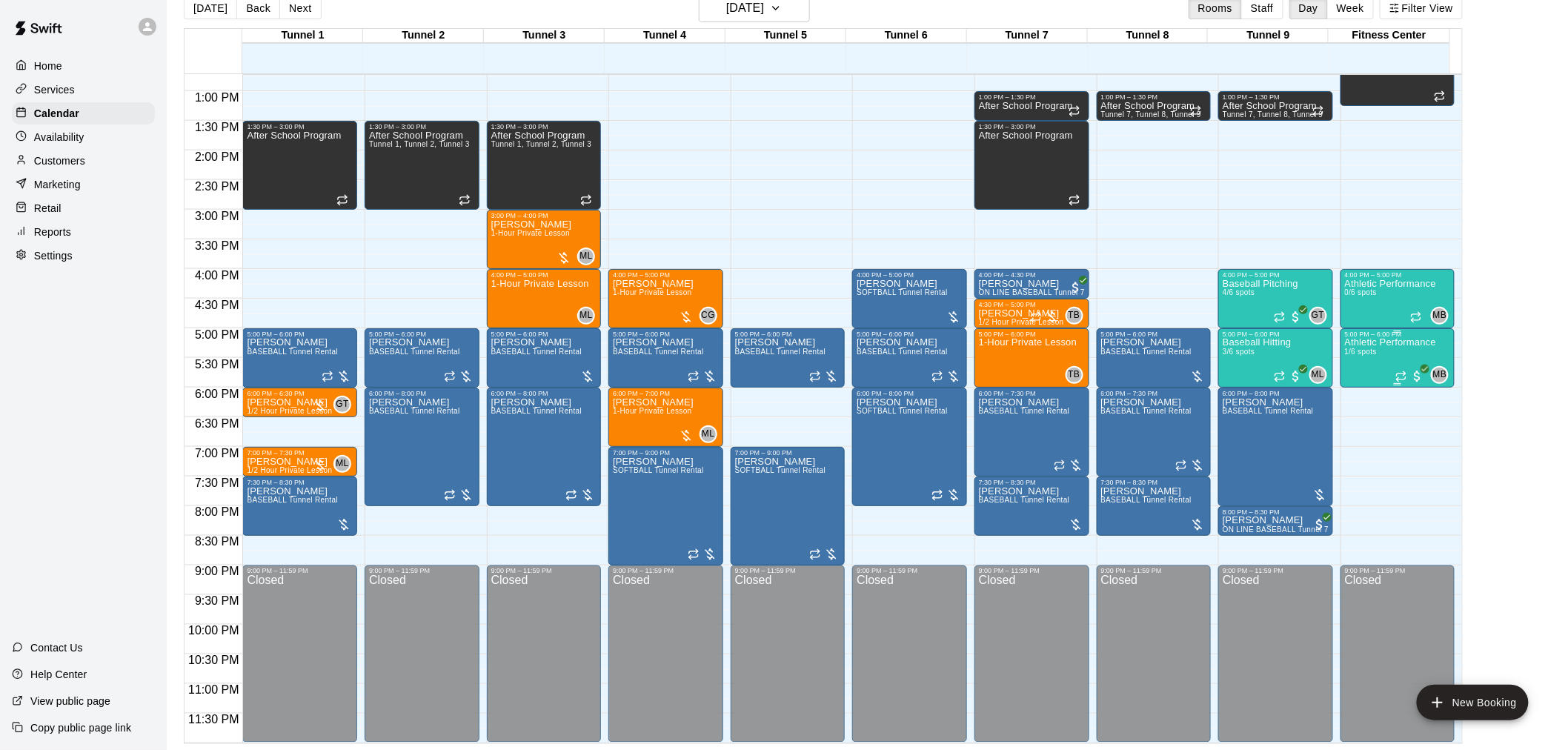
click at [1368, 349] on span "1/6 spots" at bounding box center [1361, 351] width 32 height 8
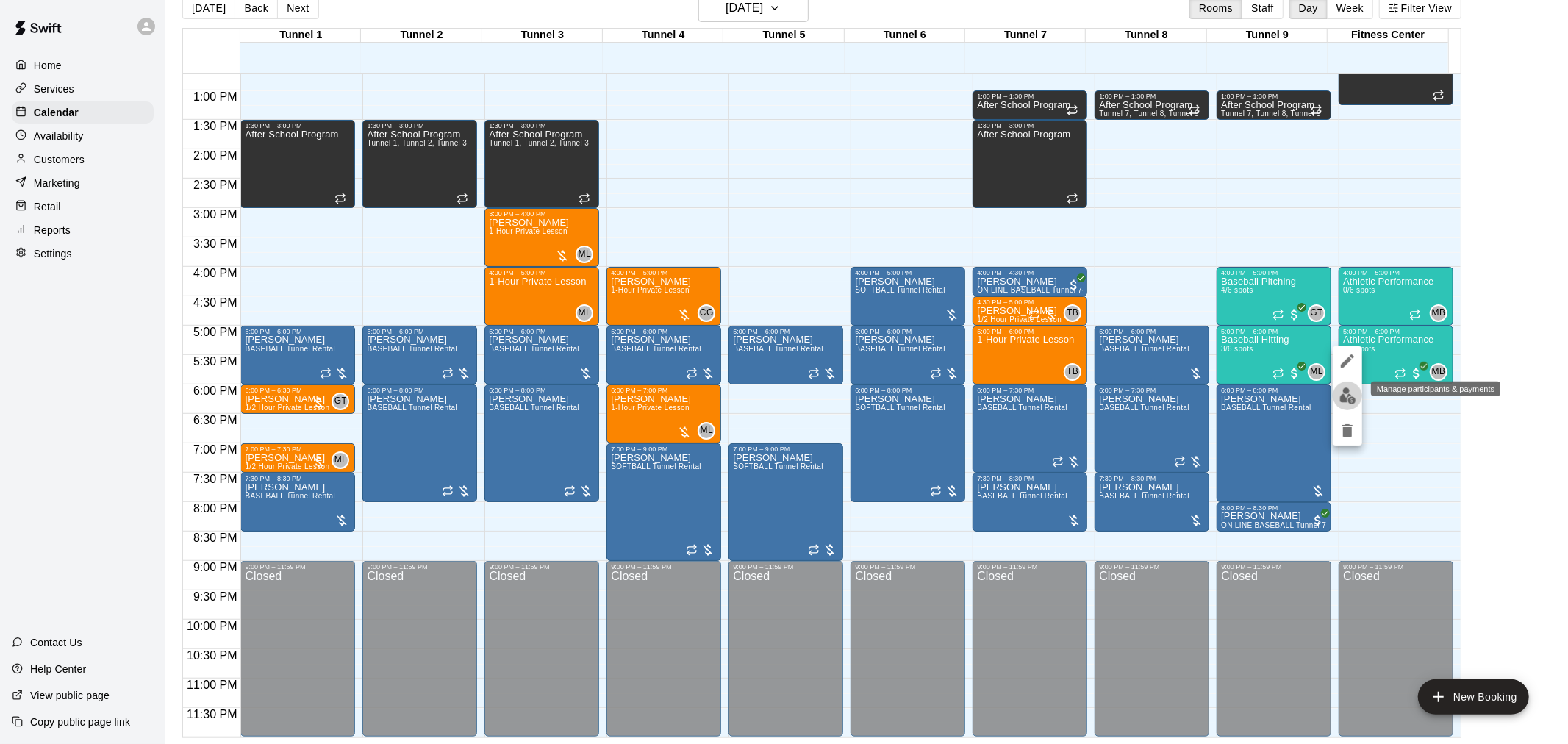
click at [1341, 397] on img "edit" at bounding box center [1347, 395] width 17 height 17
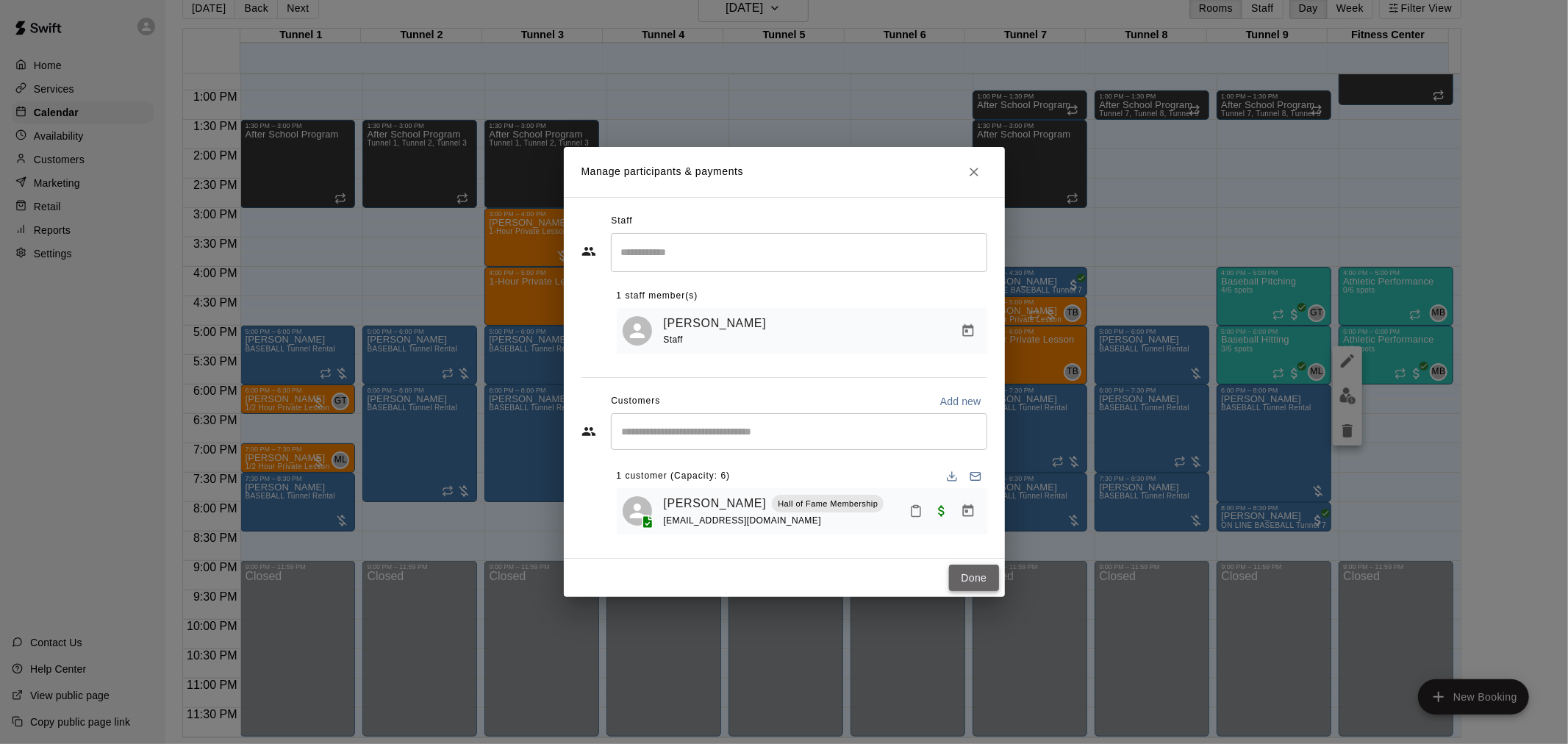
click at [977, 588] on button "Done" at bounding box center [973, 578] width 49 height 27
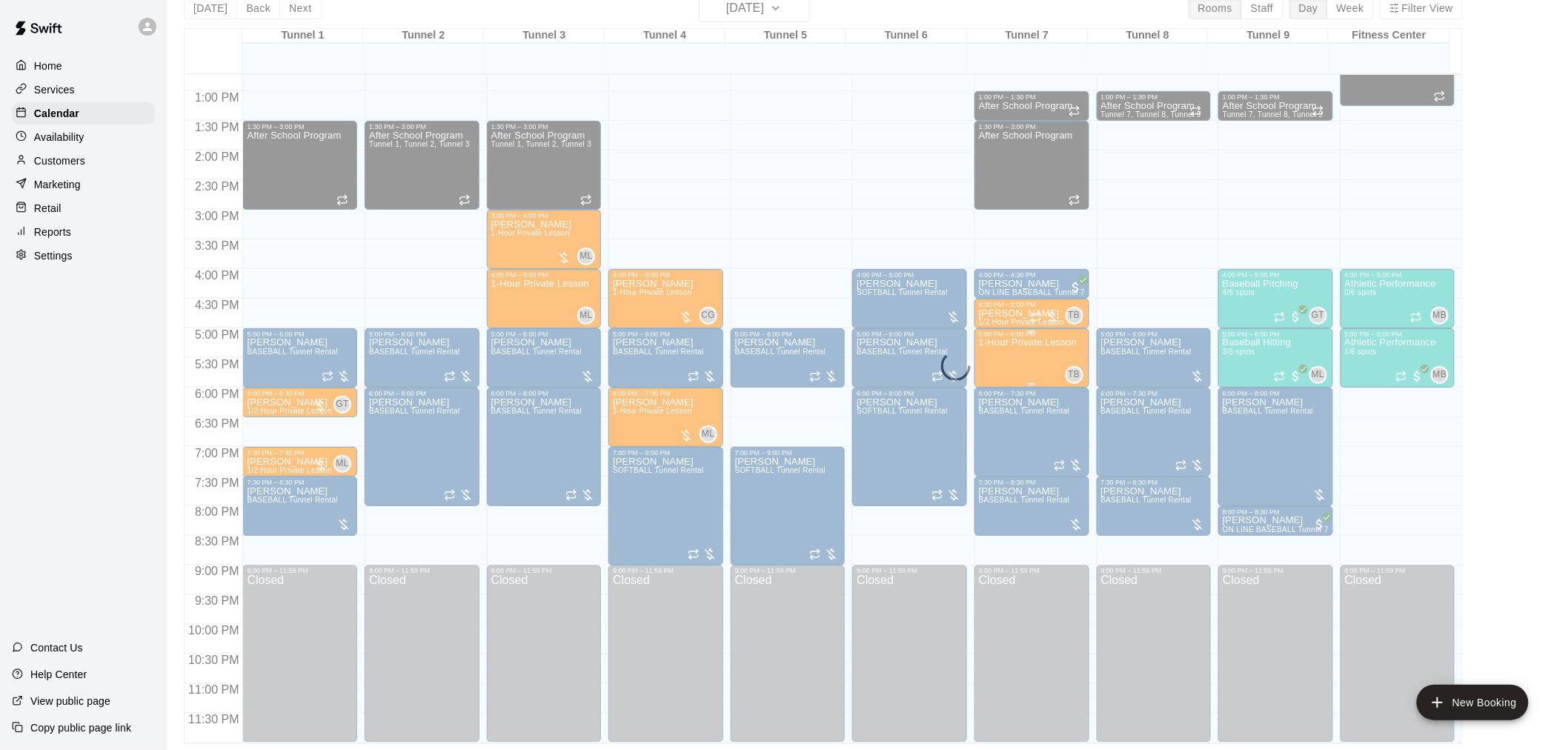
click at [1006, 364] on div "1-Hour Private Lesson" at bounding box center [1027, 713] width 98 height 750
click at [993, 424] on icon "delete" at bounding box center [992, 425] width 11 height 13
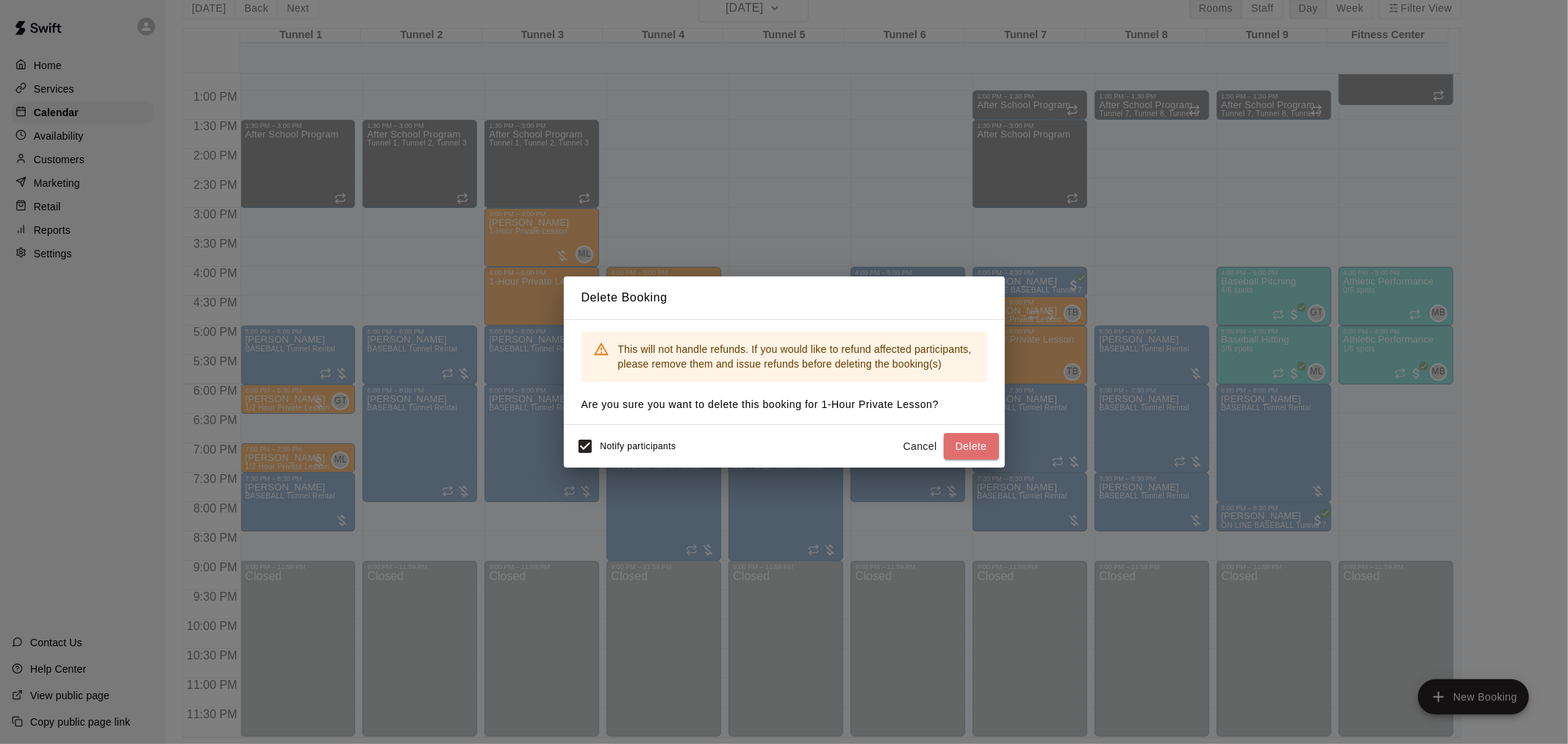
click at [965, 448] on button "Delete" at bounding box center [971, 447] width 55 height 27
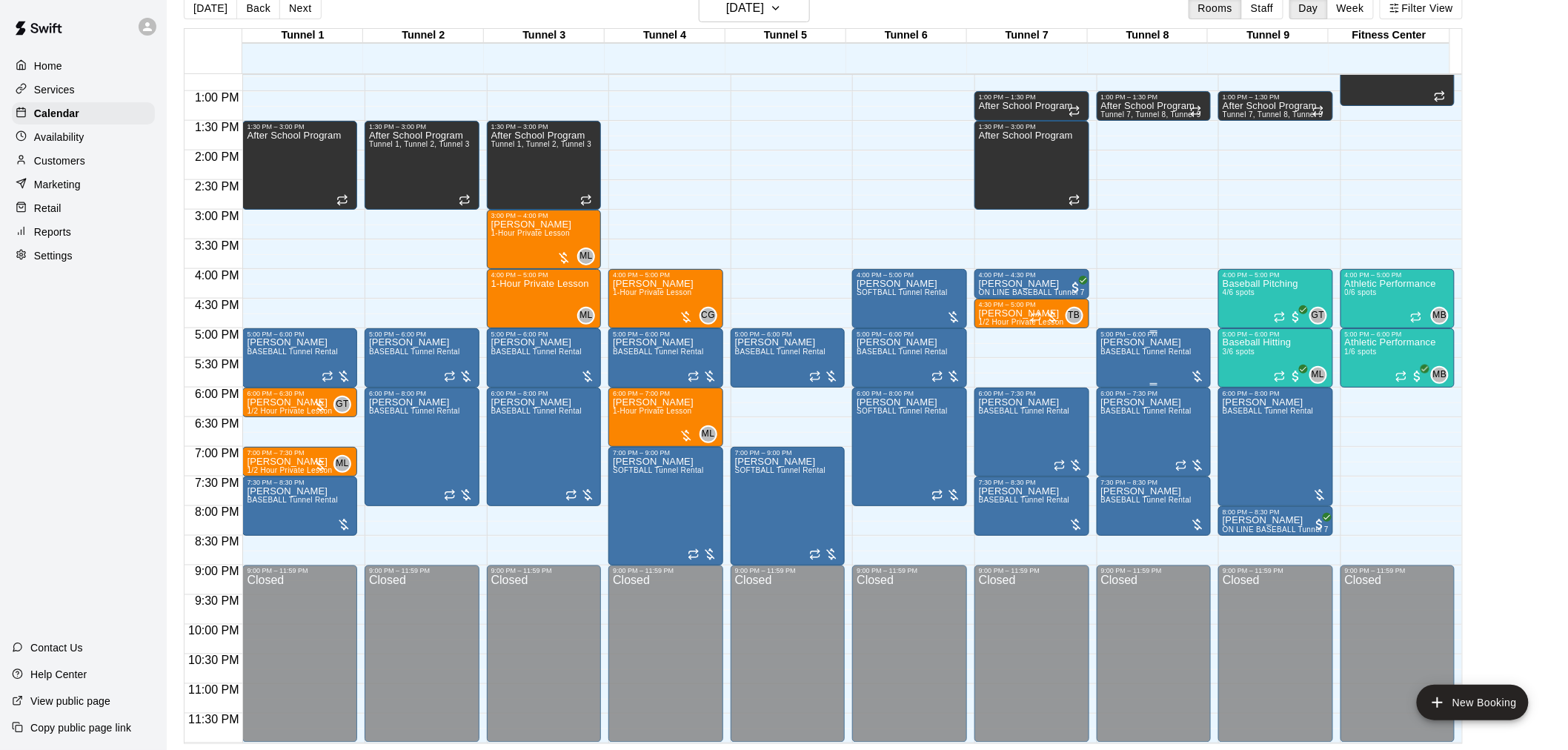
click at [1147, 362] on div "Patrick Sandoval BASEBALL Tunnel Rental" at bounding box center [1147, 713] width 91 height 750
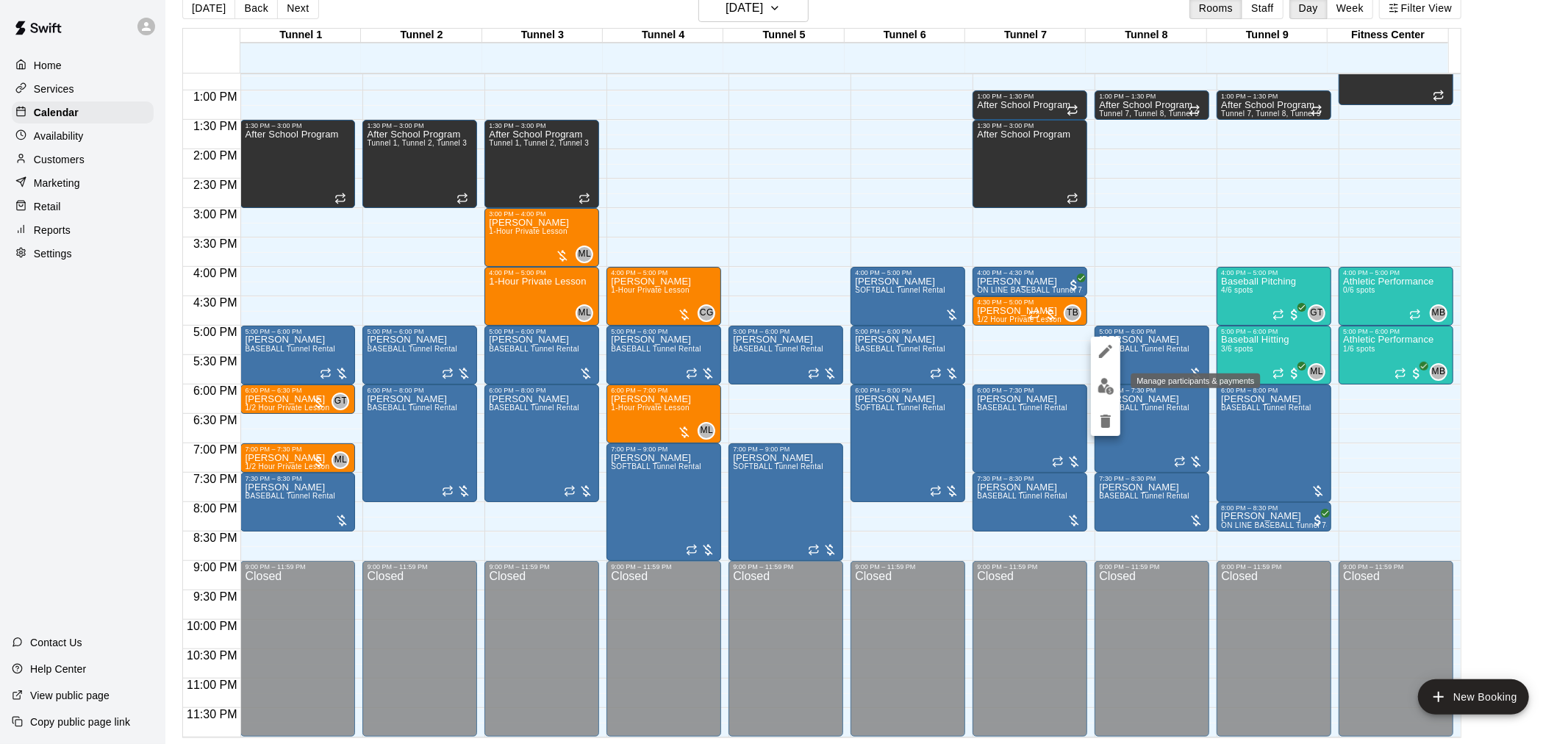
click at [1097, 386] on img "edit" at bounding box center [1105, 386] width 17 height 17
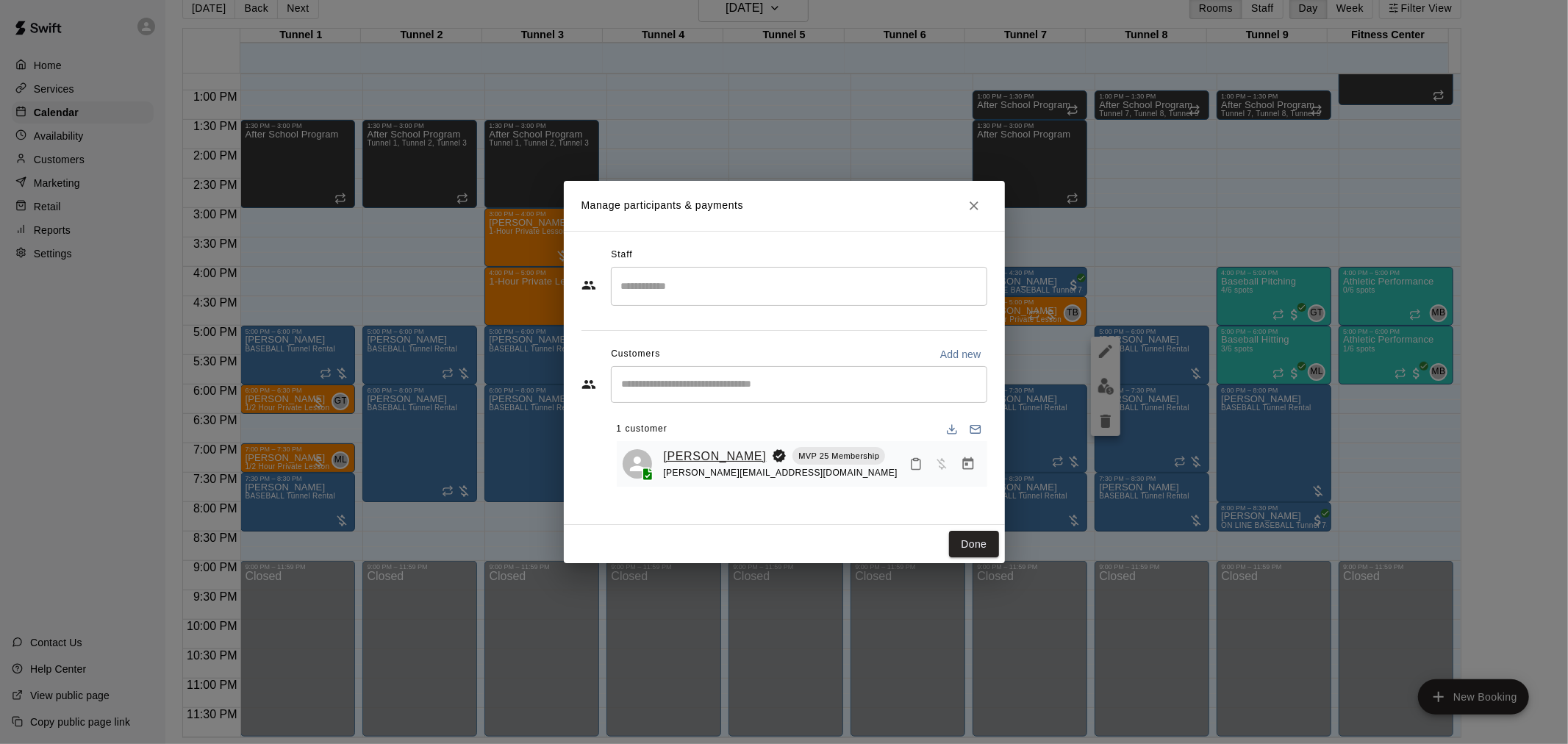
click at [716, 447] on link "[PERSON_NAME]" at bounding box center [716, 457] width 103 height 19
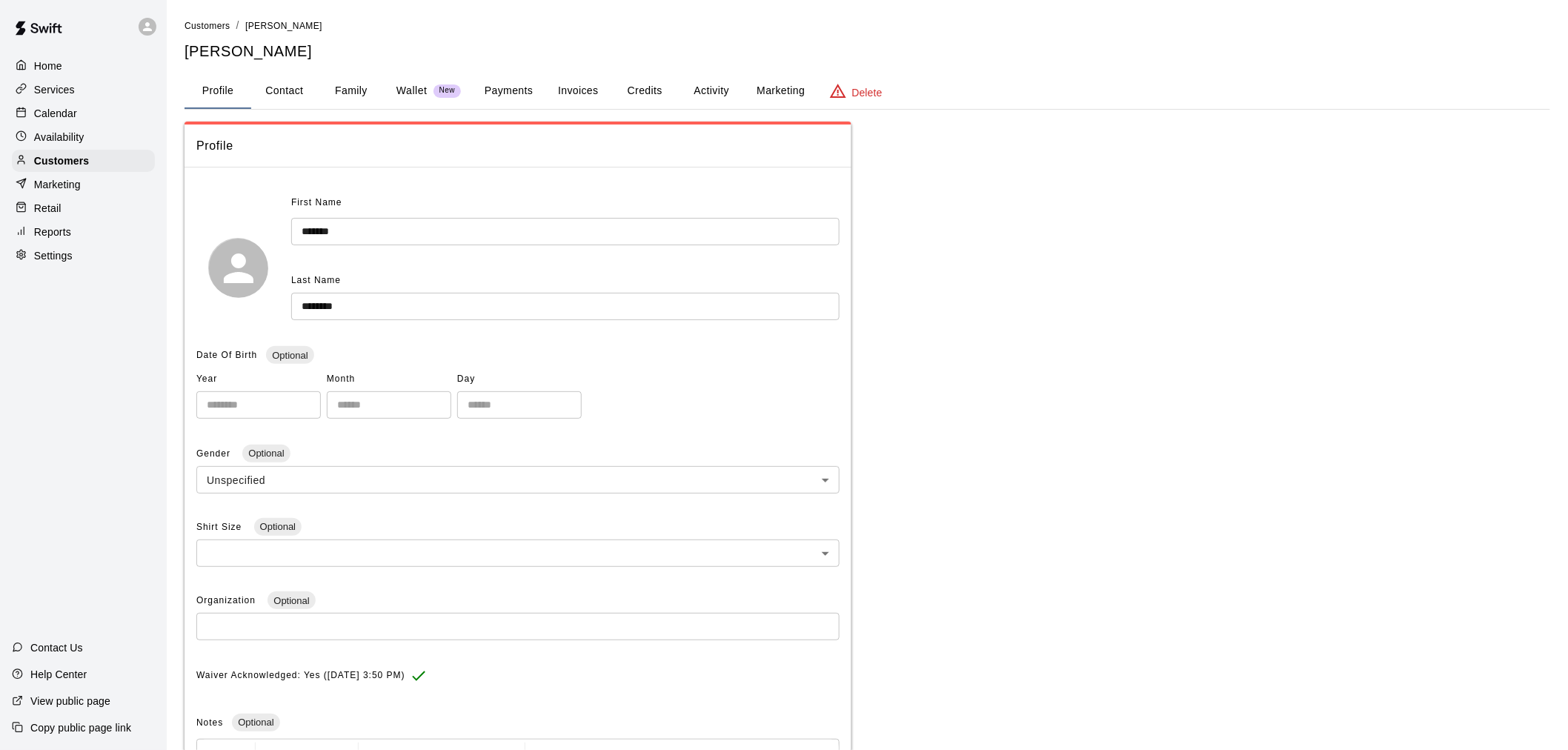
click at [258, 97] on button "Contact" at bounding box center [285, 91] width 67 height 36
select select "**"
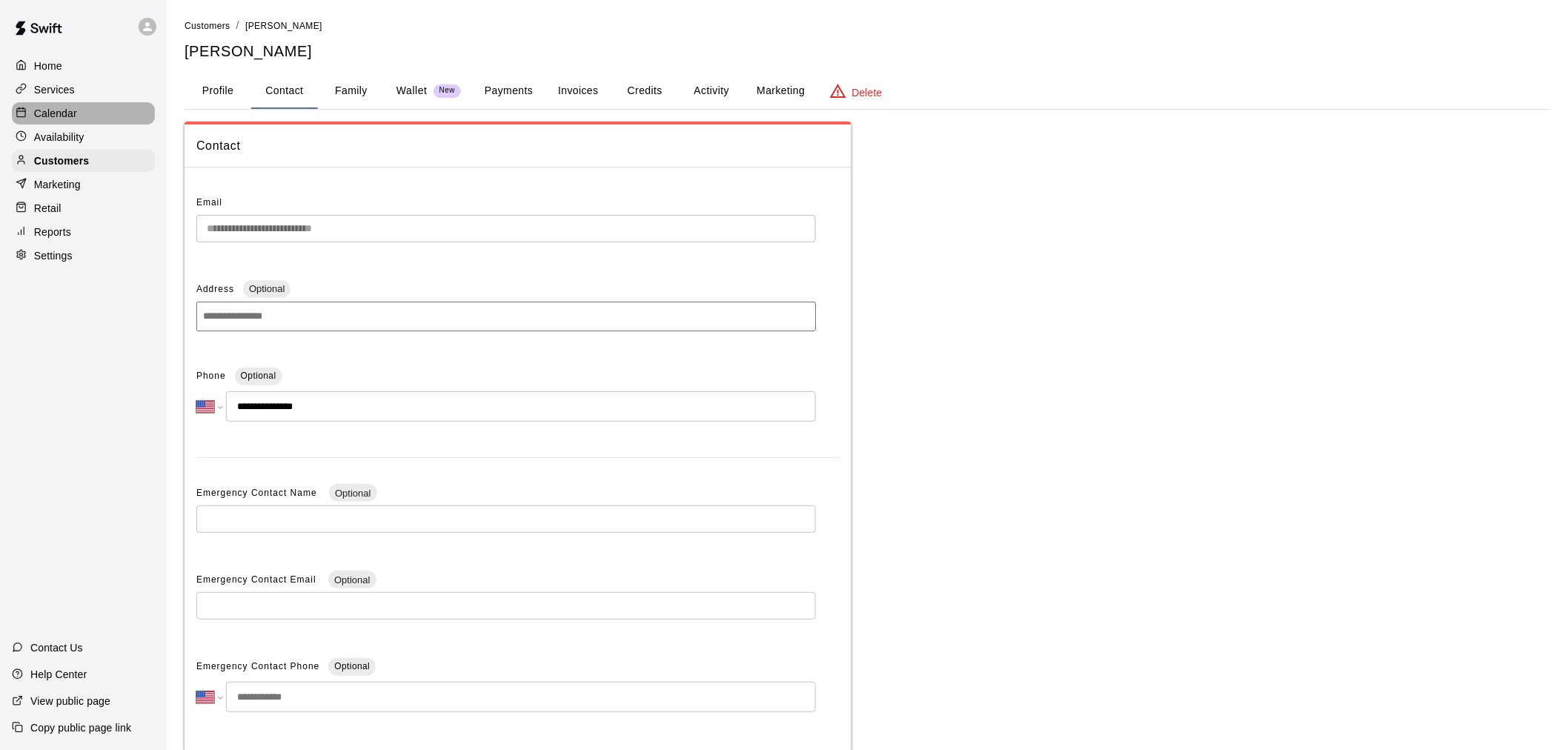
click at [68, 119] on p "Calendar" at bounding box center [55, 114] width 43 height 15
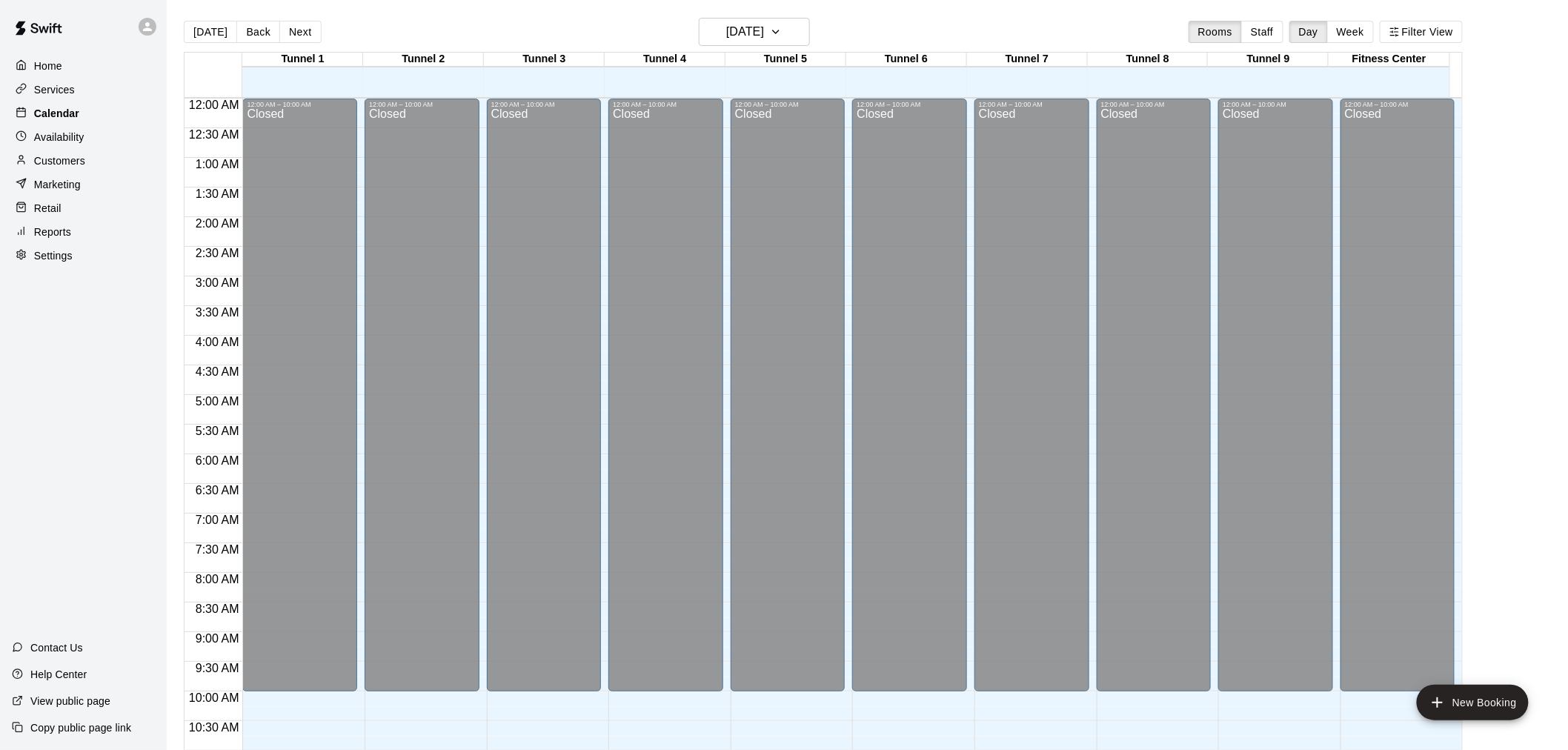
scroll to position [709, 0]
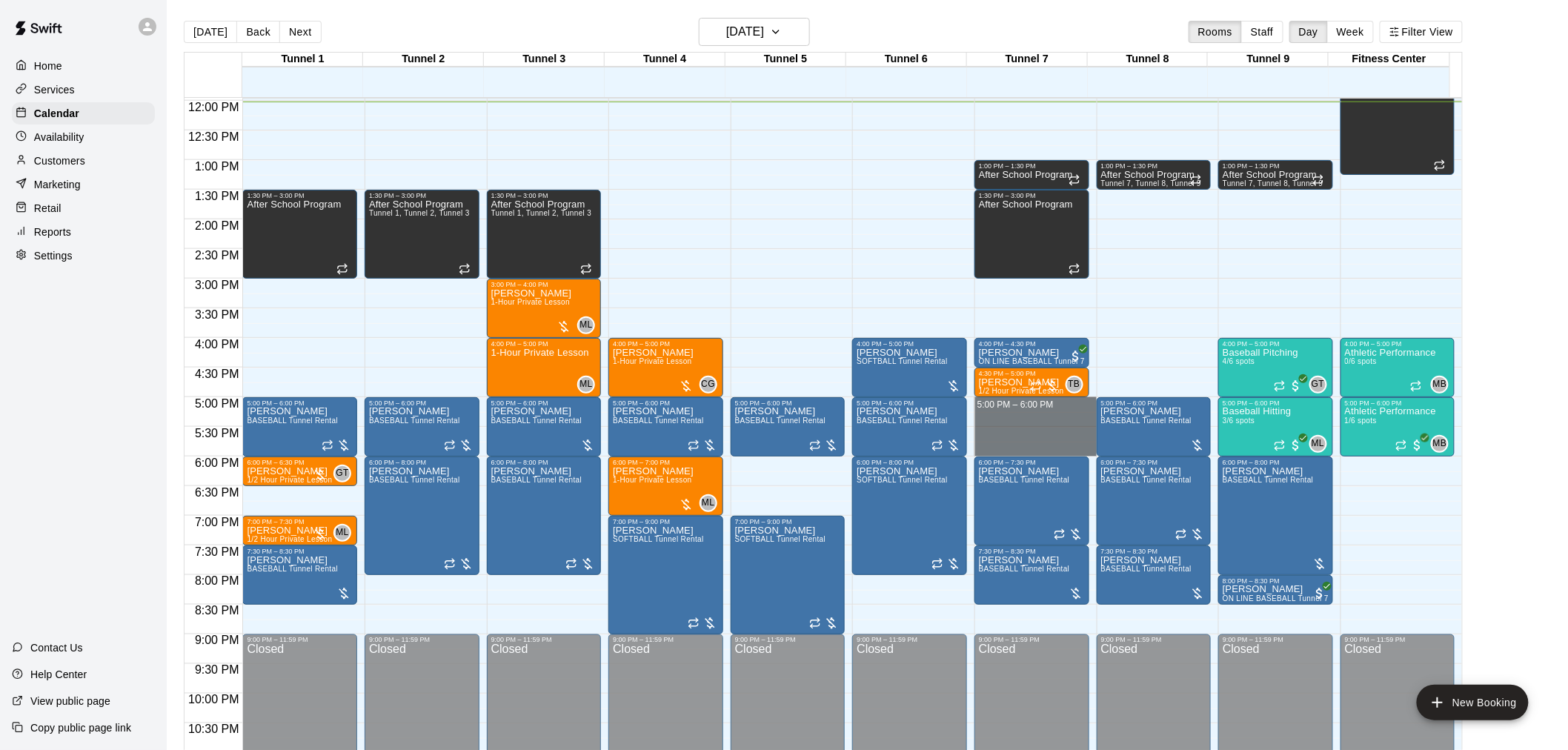
drag, startPoint x: 989, startPoint y: 402, endPoint x: 995, endPoint y: 446, distance: 44.4
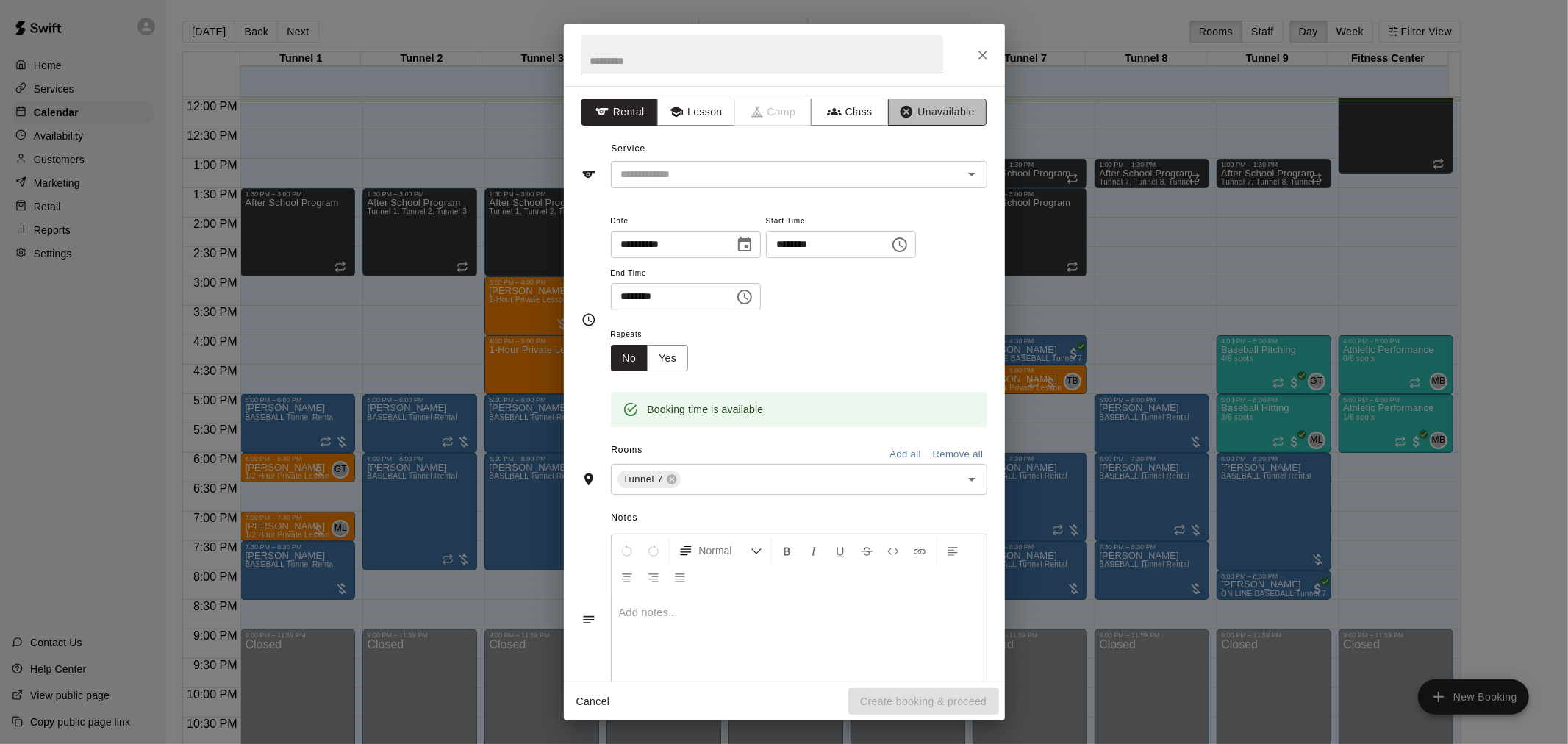
click at [920, 114] on button "Unavailable" at bounding box center [937, 112] width 98 height 27
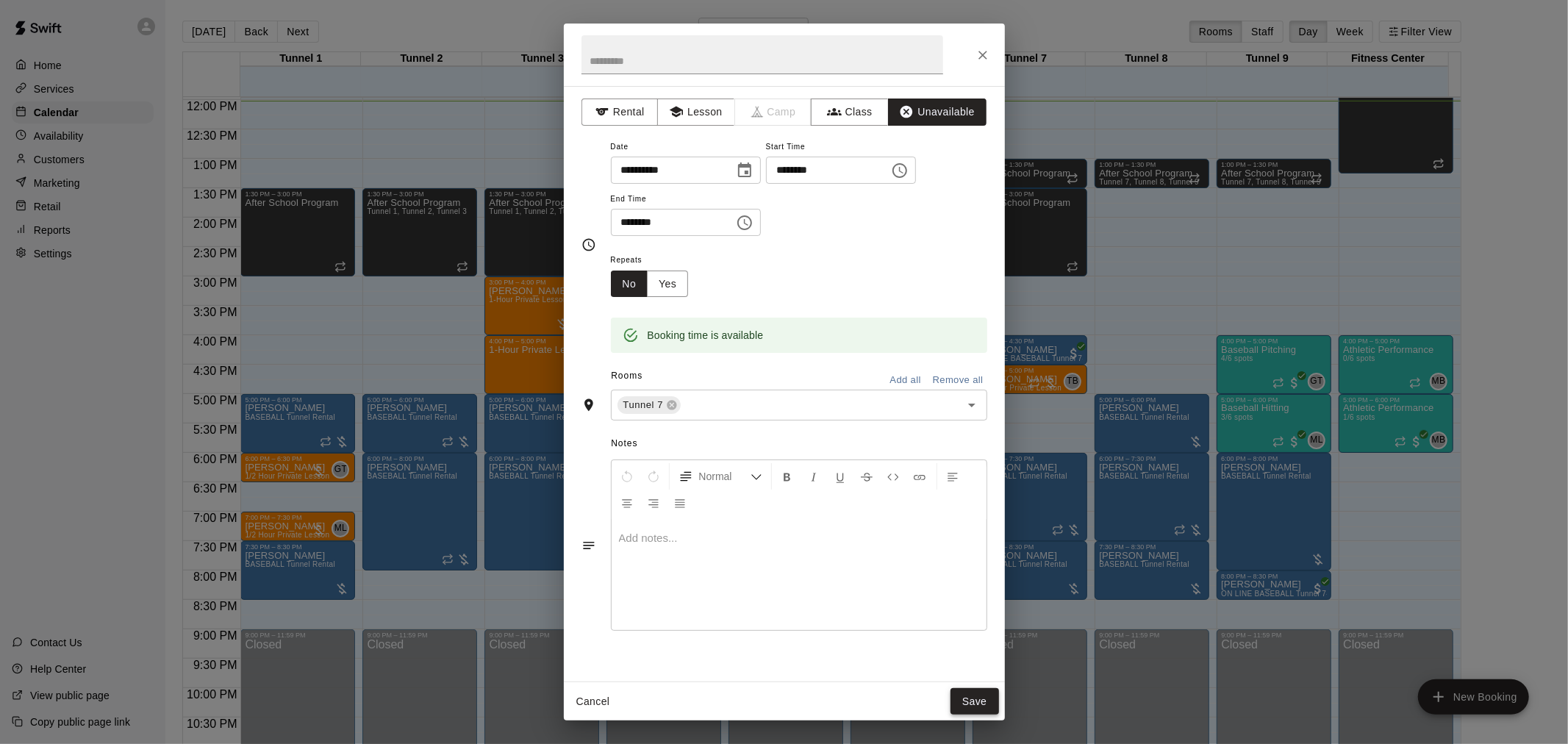
click at [973, 701] on button "Save" at bounding box center [975, 702] width 48 height 27
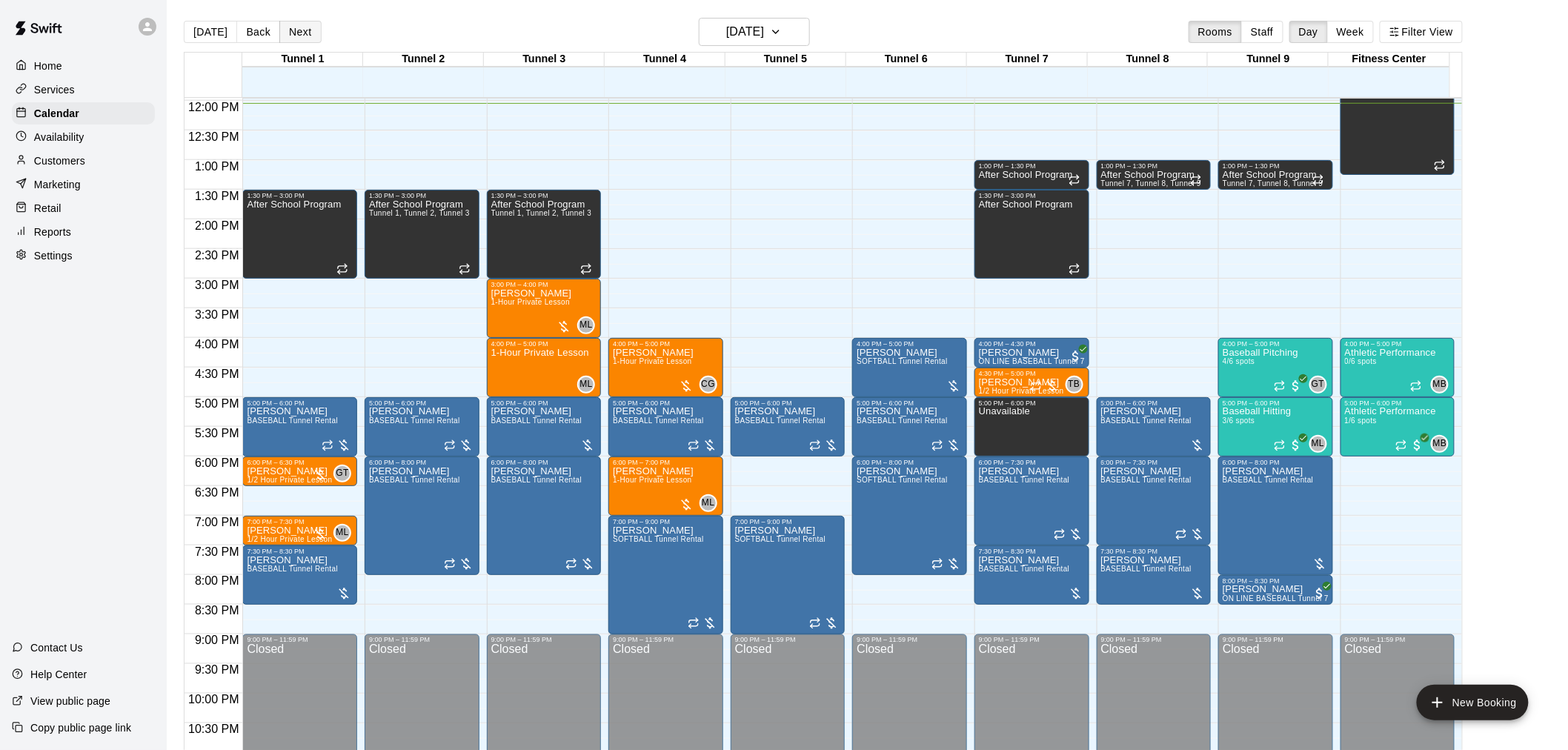
click at [296, 39] on button "Next" at bounding box center [299, 32] width 41 height 22
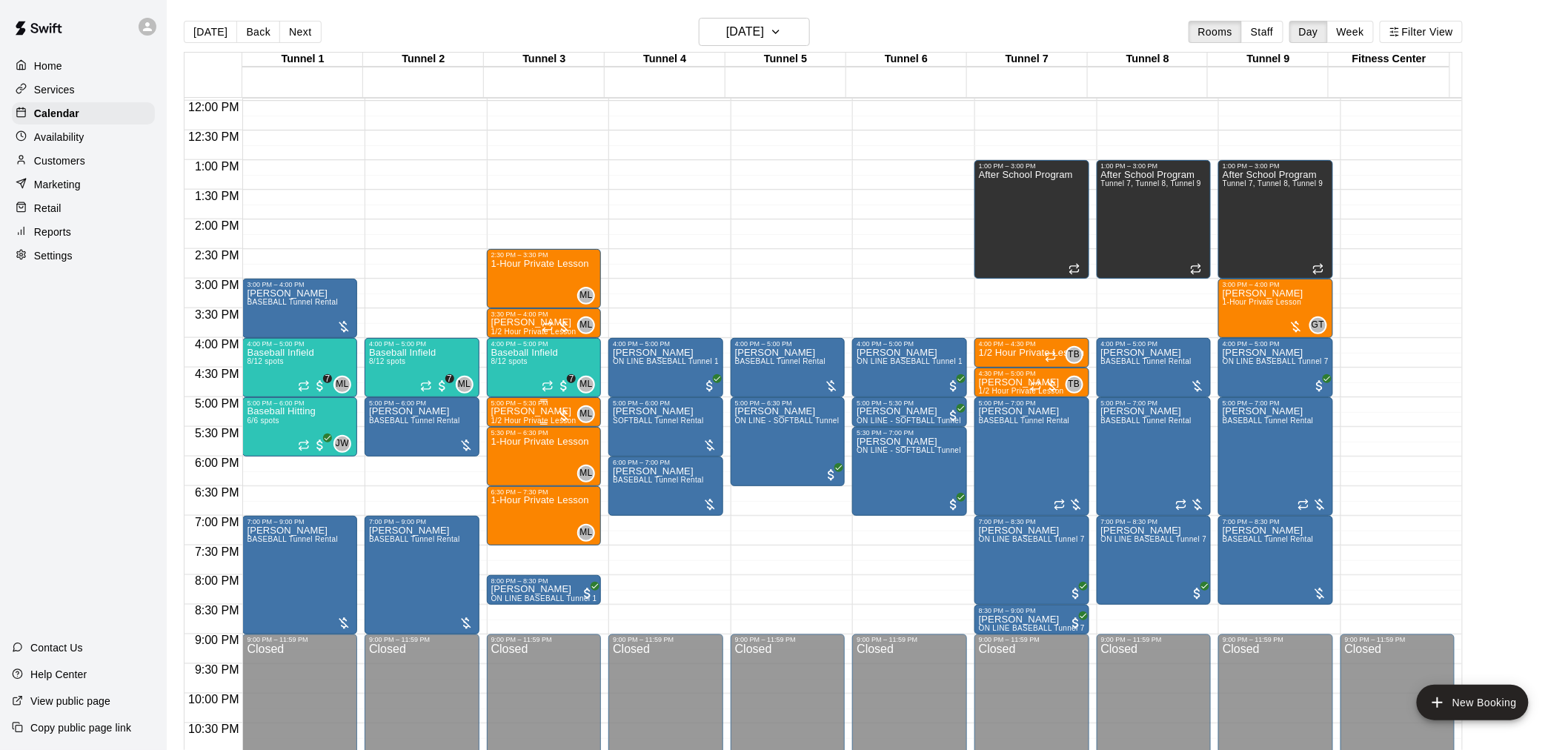
click at [557, 413] on div at bounding box center [564, 416] width 15 height 15
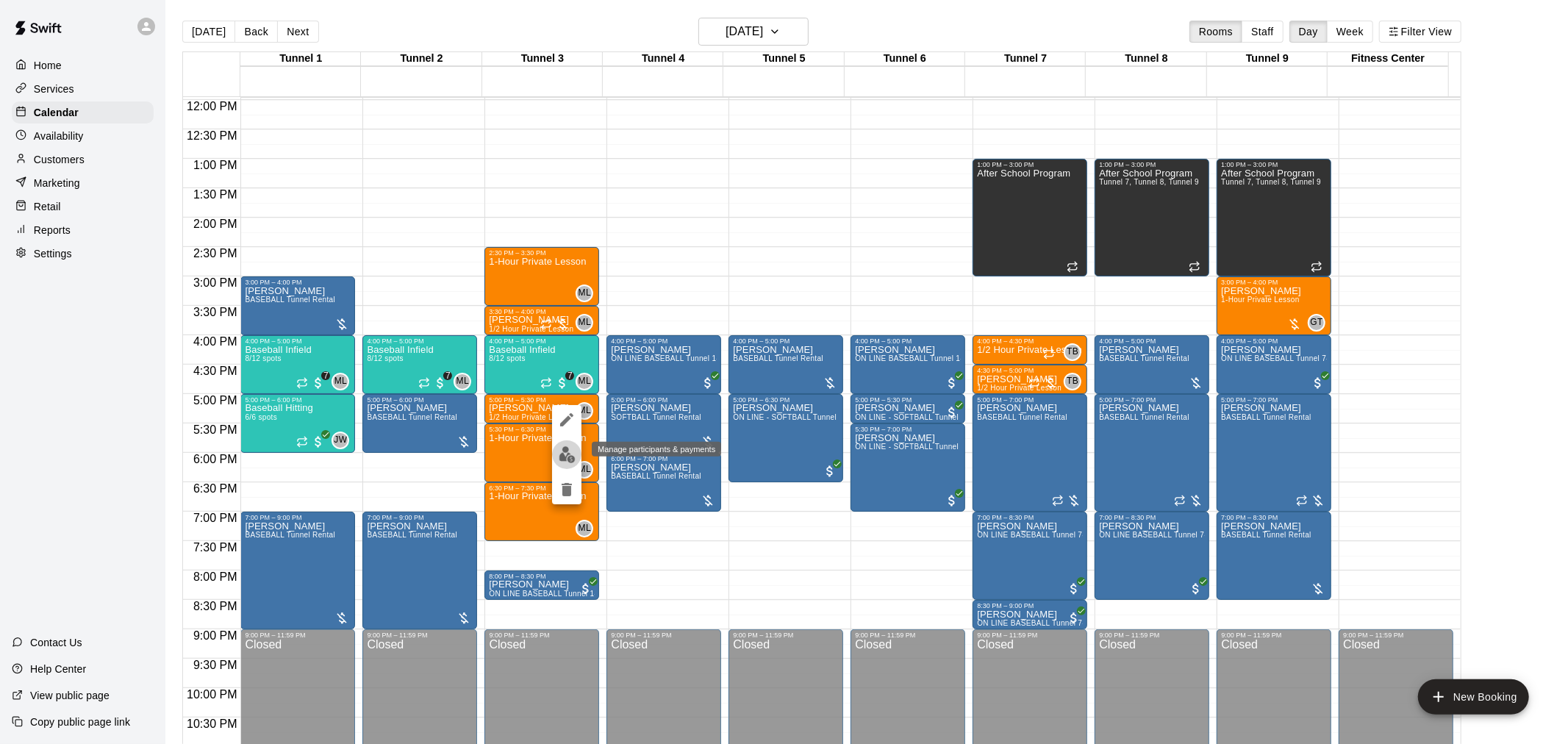
click at [564, 453] on img "edit" at bounding box center [567, 454] width 17 height 17
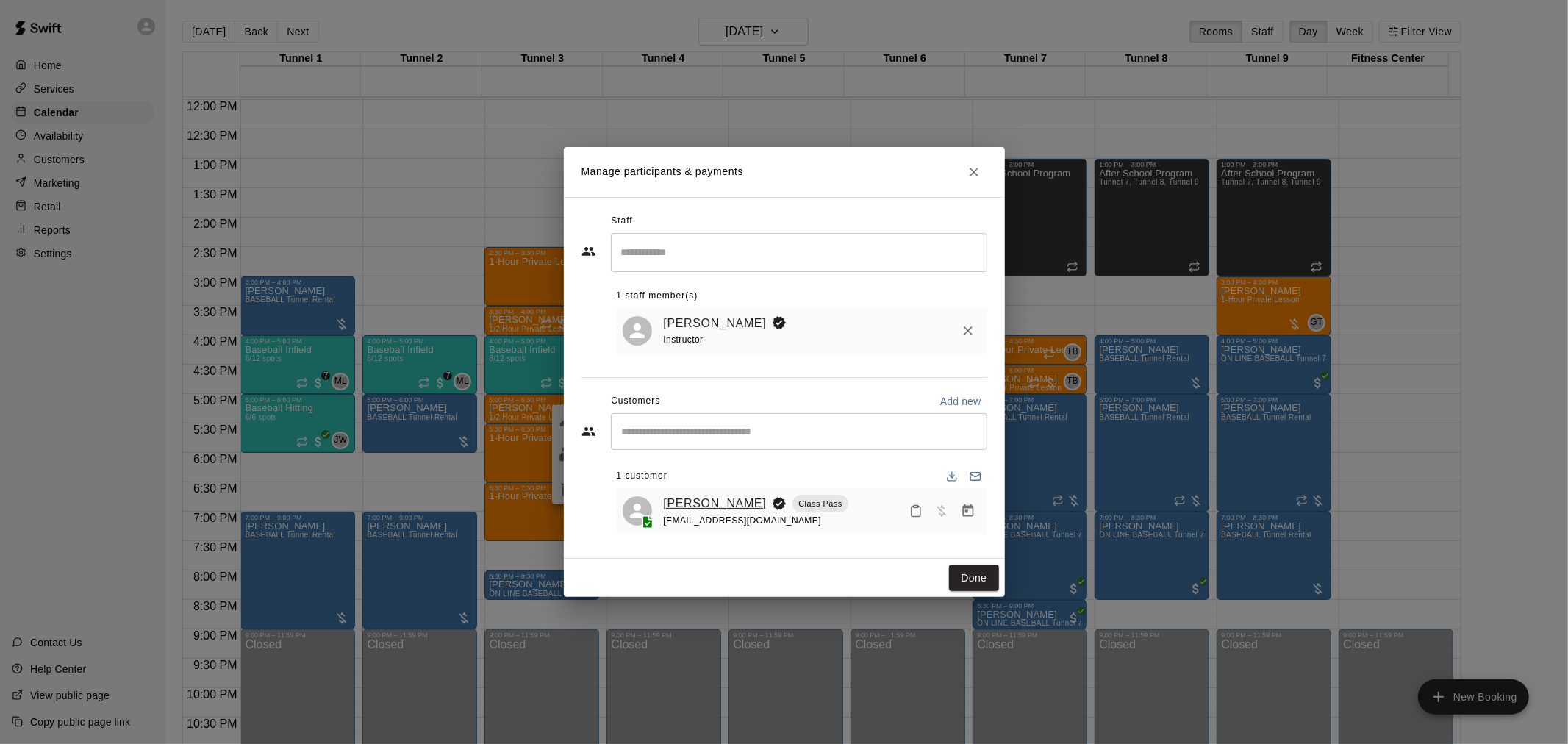
click at [737, 505] on link "Vikram Prasanna" at bounding box center [716, 504] width 103 height 19
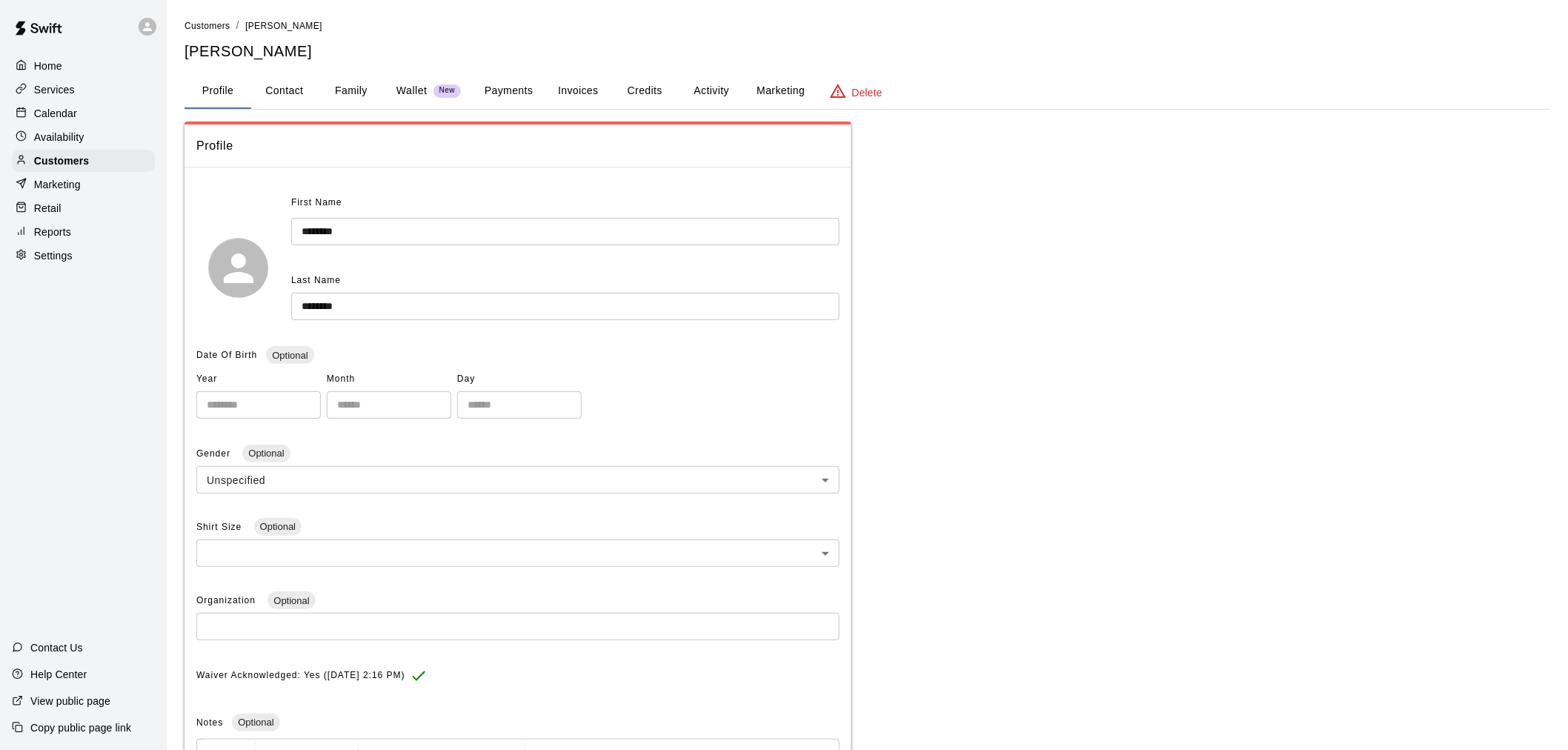
click at [693, 81] on button "Activity" at bounding box center [711, 91] width 67 height 36
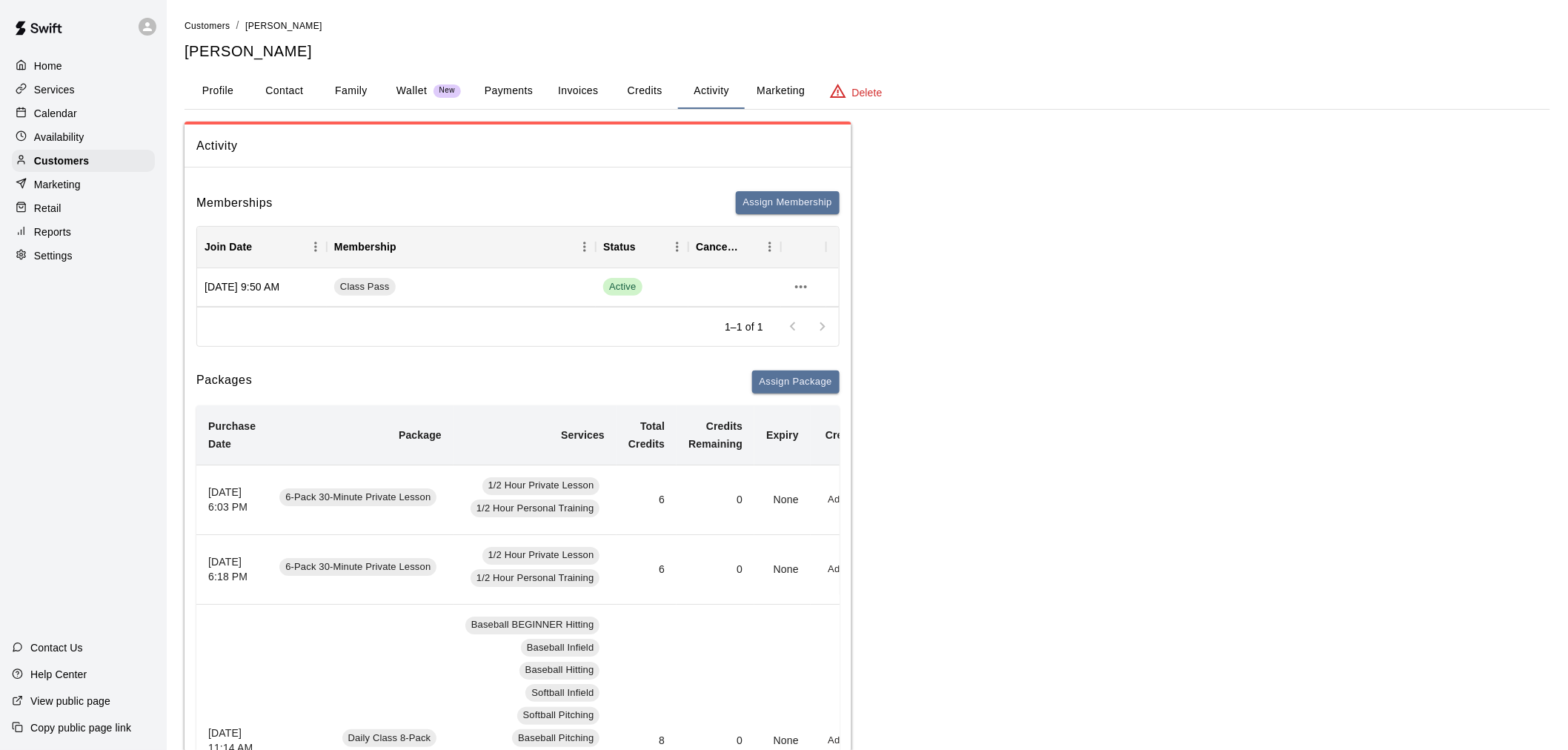
click at [519, 85] on button "Payments" at bounding box center [509, 91] width 72 height 36
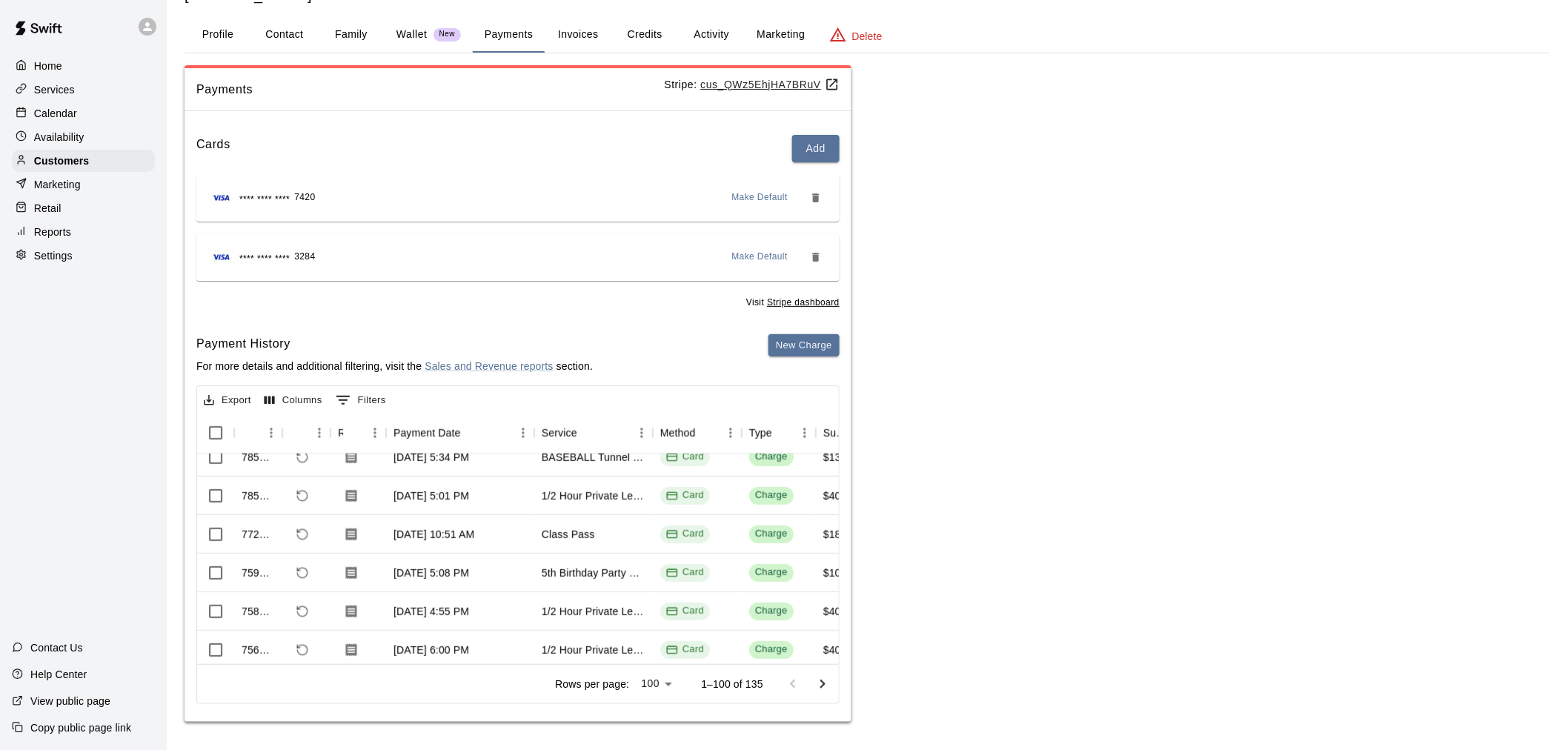
scroll to position [329, 0]
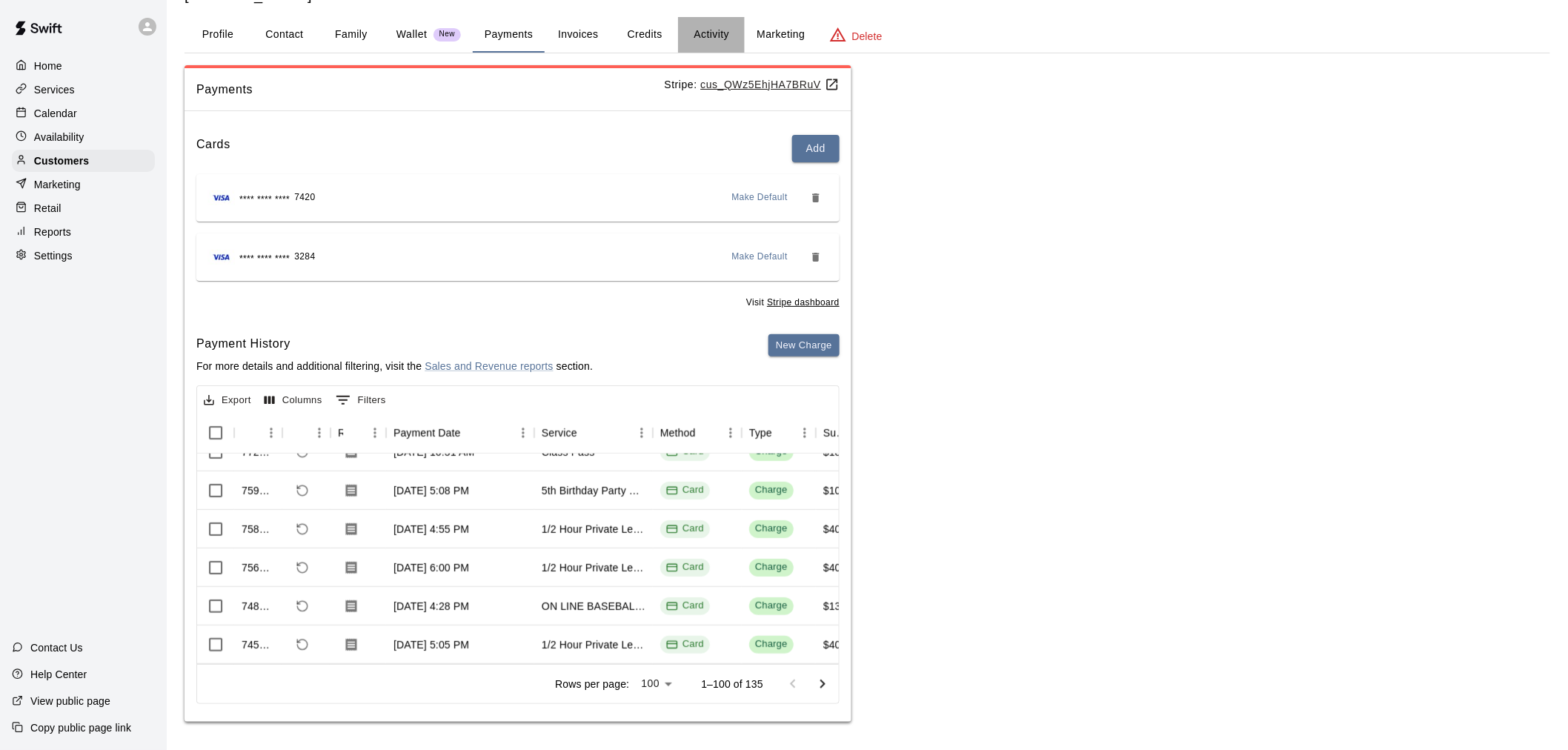
click at [684, 26] on button "Activity" at bounding box center [711, 35] width 67 height 36
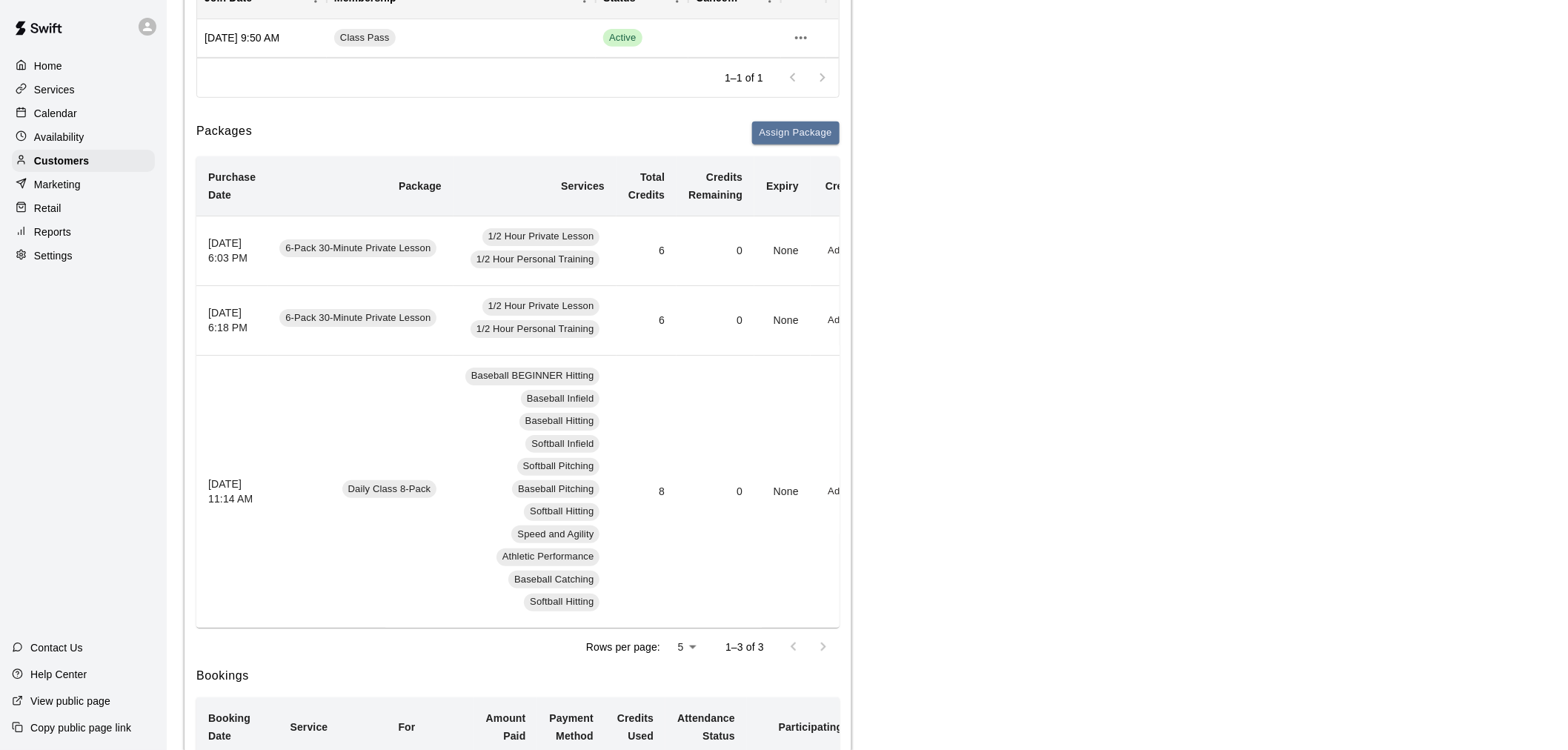
scroll to position [221, 0]
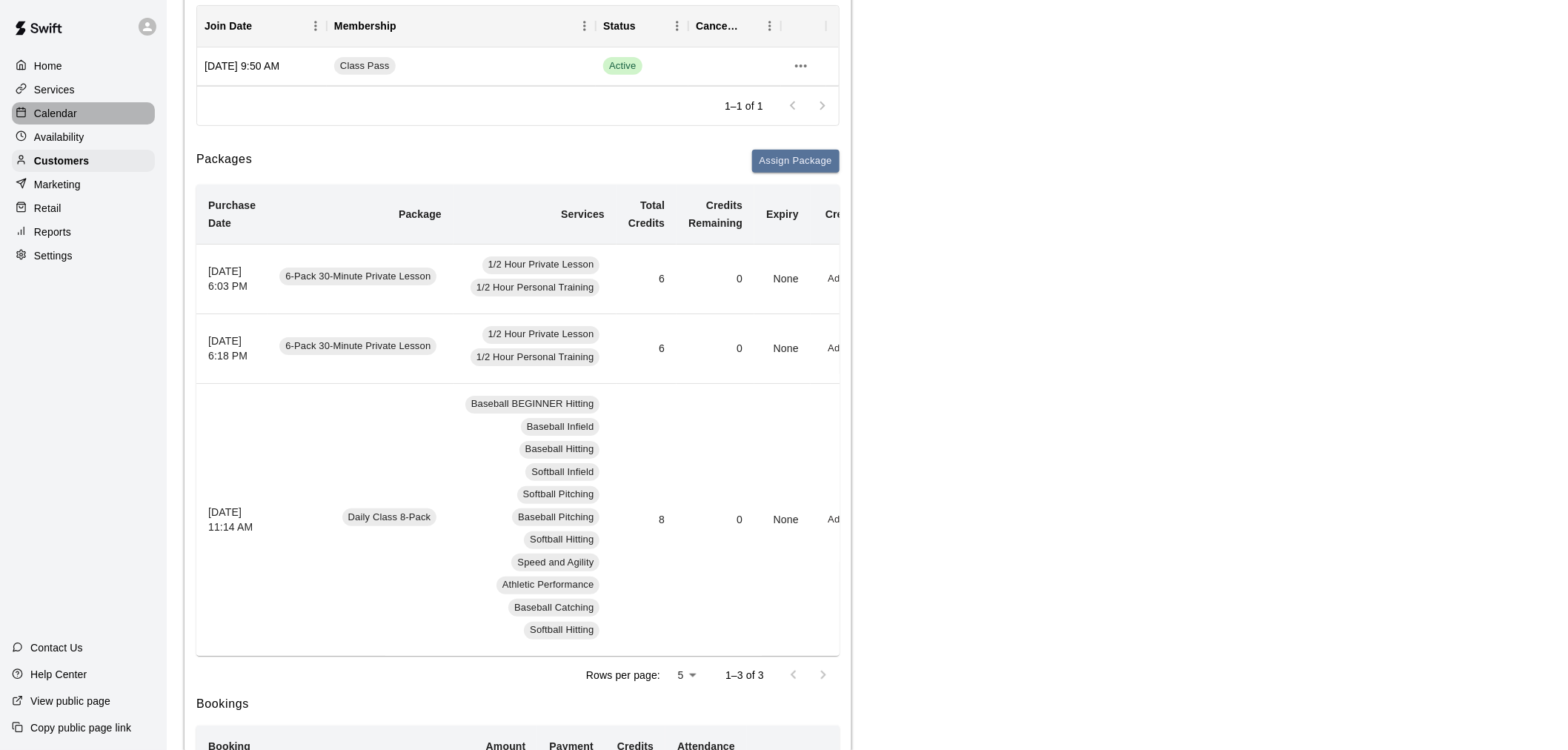
click at [67, 114] on p "Calendar" at bounding box center [55, 114] width 43 height 15
click at [115, 164] on div "Customers" at bounding box center [84, 160] width 143 height 22
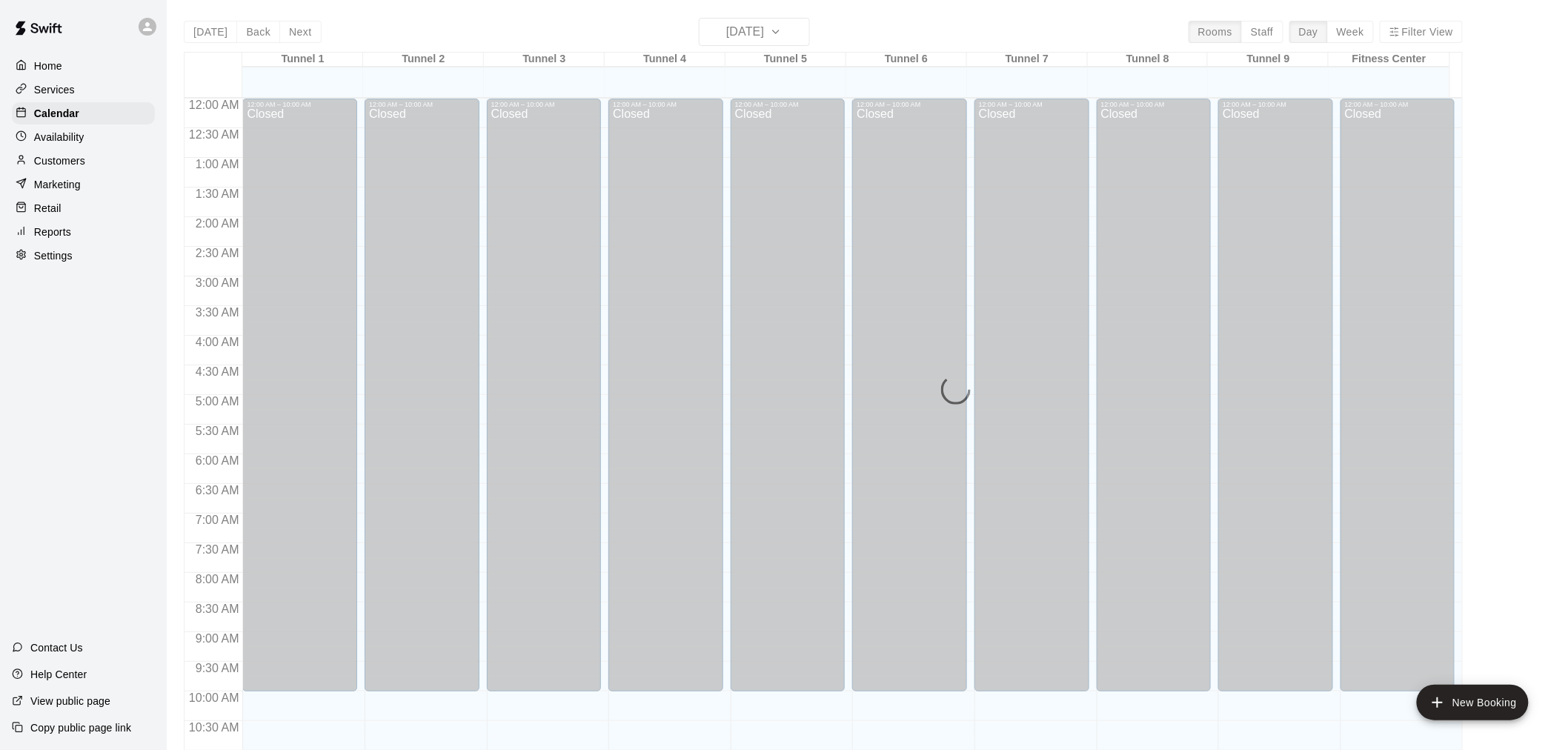
scroll to position [709, 0]
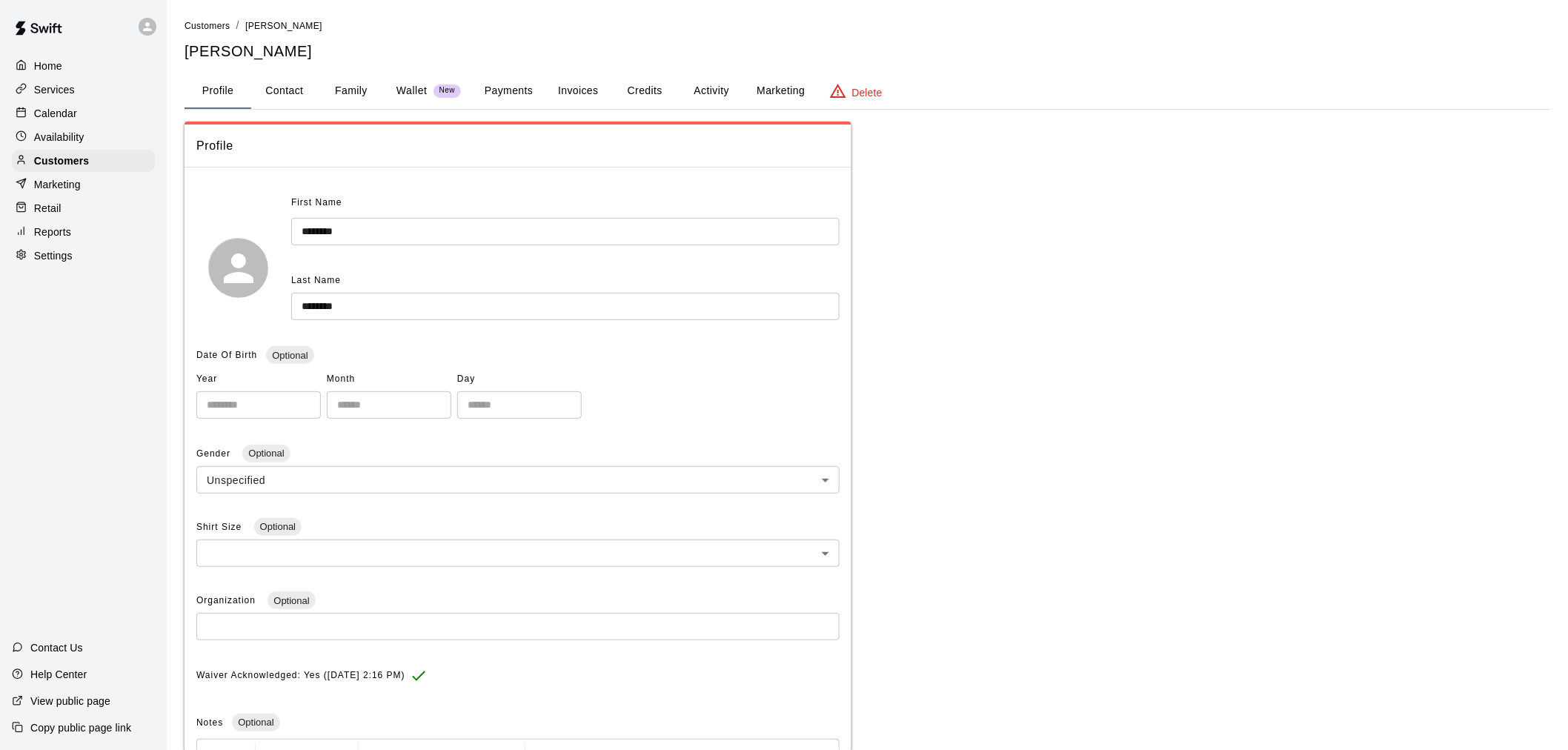
click at [712, 93] on button "Activity" at bounding box center [711, 91] width 67 height 36
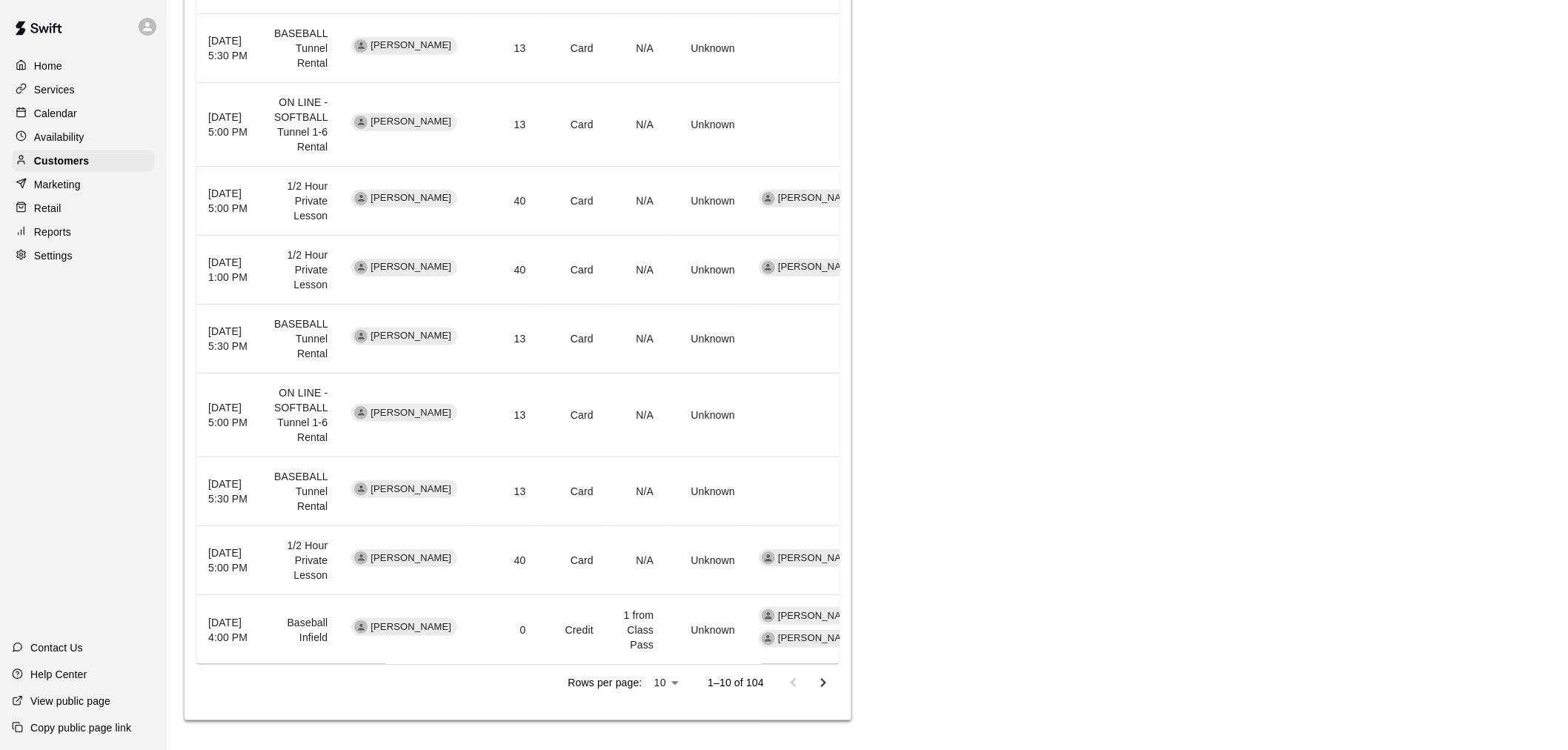
scroll to position [1085, 0]
click at [825, 688] on icon "Go to next page" at bounding box center [824, 683] width 18 height 18
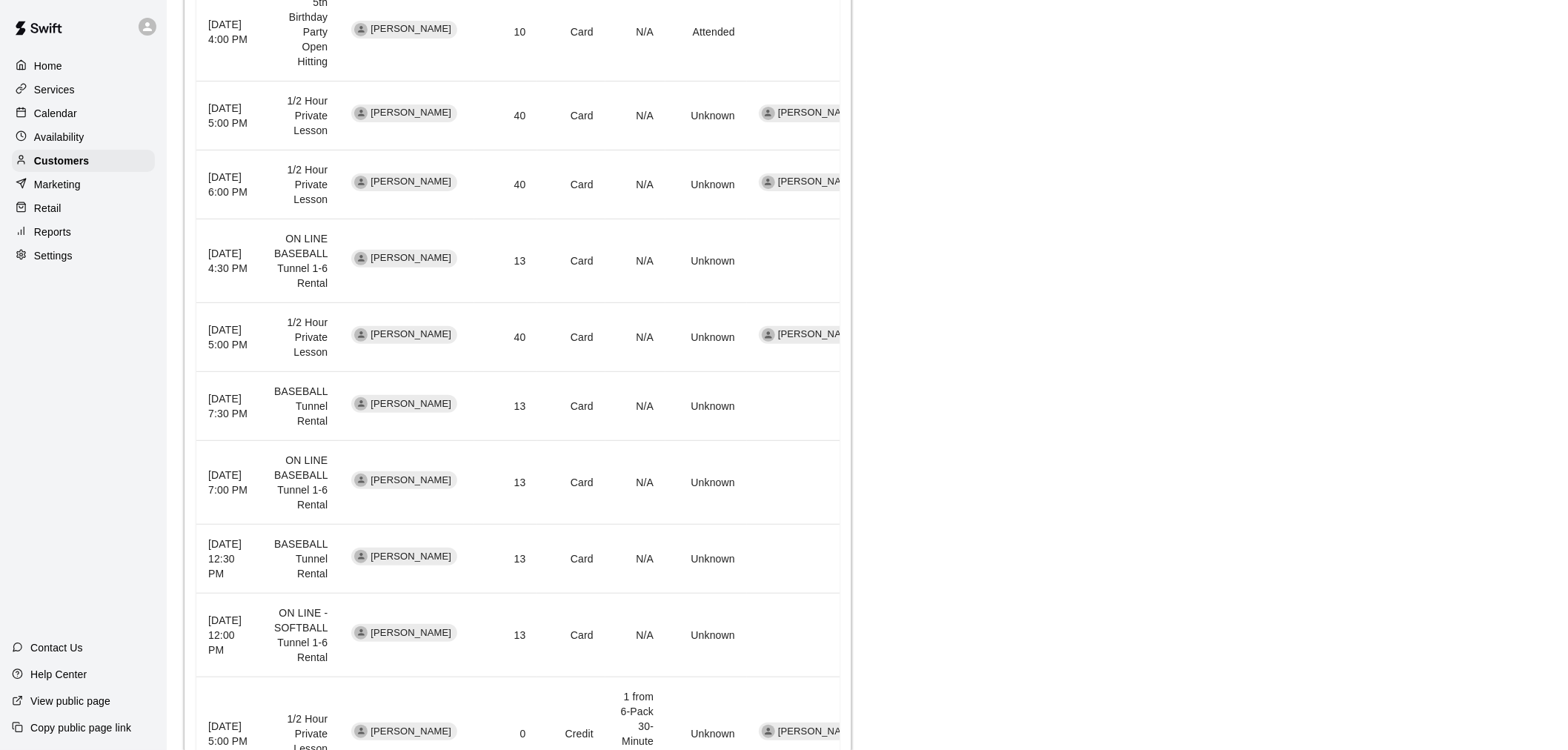
scroll to position [1106, 0]
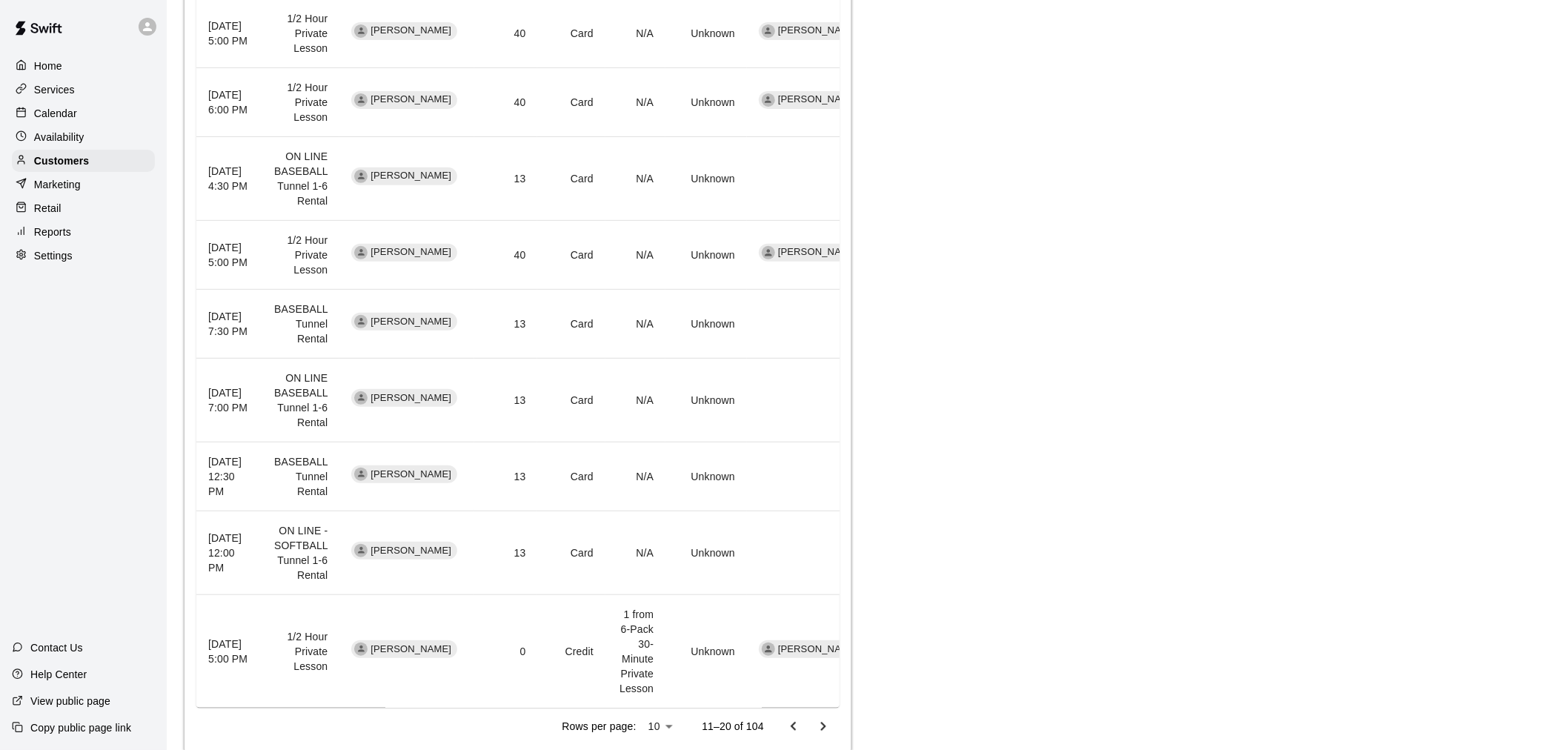
click at [61, 117] on p "Calendar" at bounding box center [55, 114] width 43 height 15
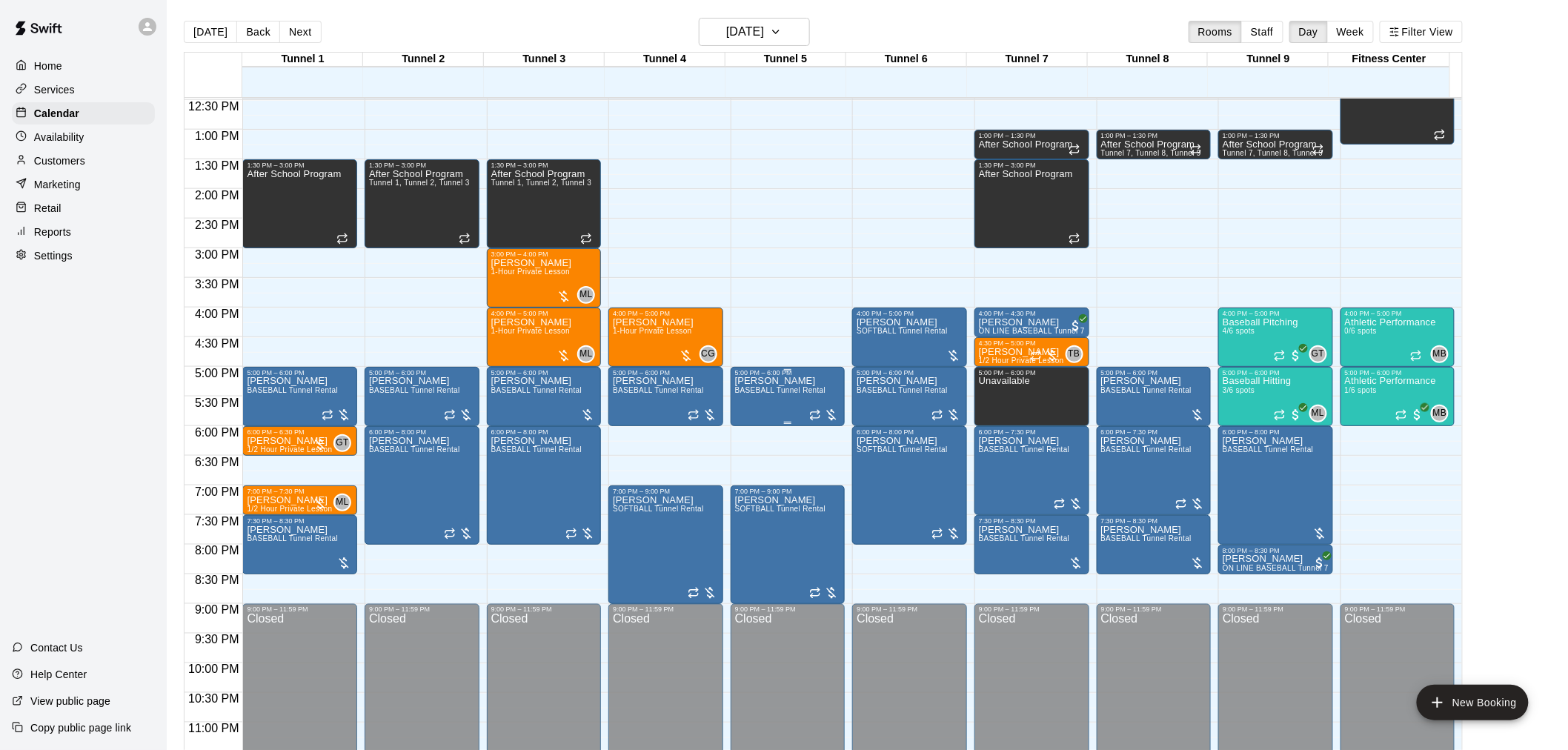
scroll to position [754, 0]
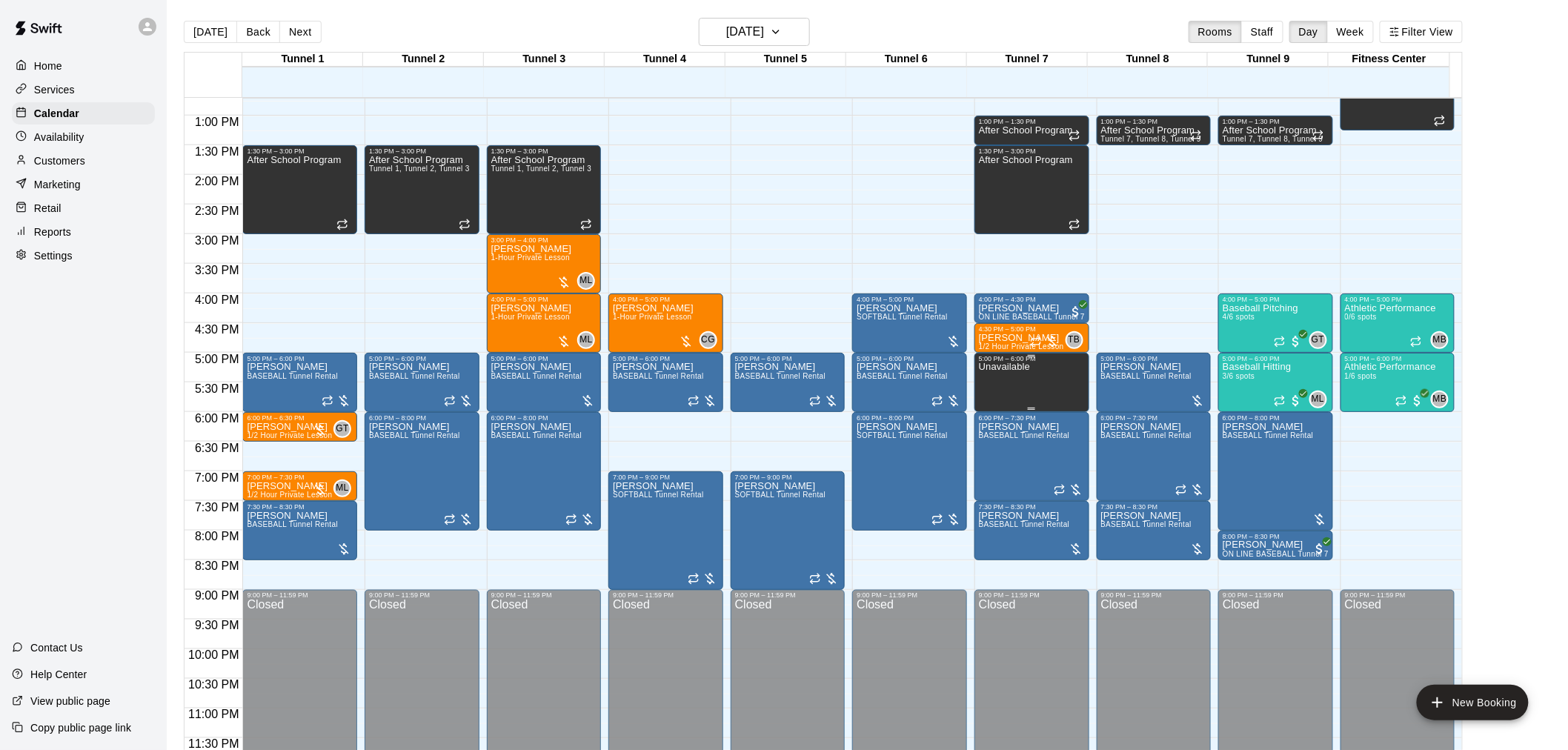
click at [1027, 386] on div "Unavailable" at bounding box center [1004, 738] width 51 height 750
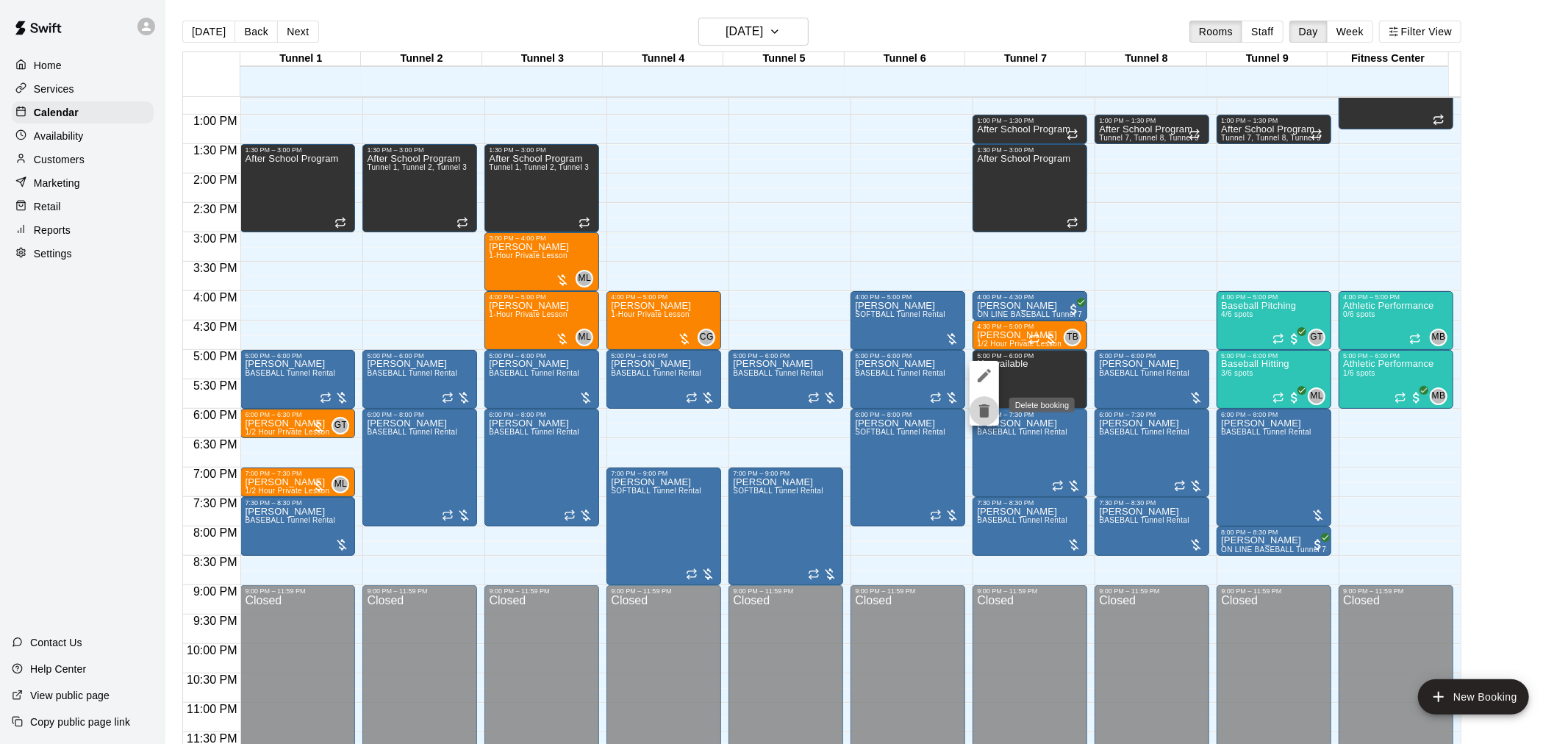
click at [985, 413] on icon "delete" at bounding box center [984, 411] width 10 height 13
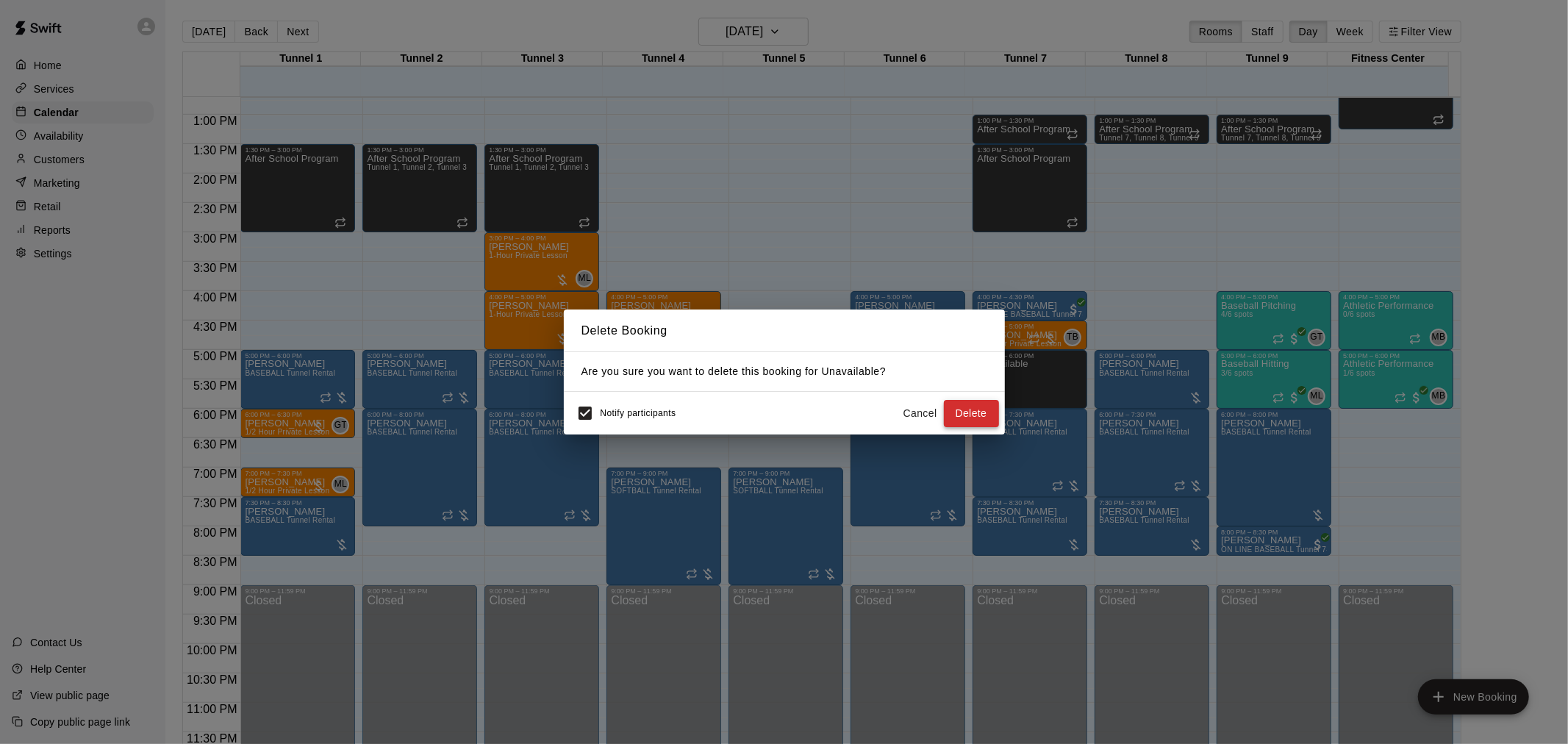
click at [983, 415] on button "Delete" at bounding box center [971, 414] width 55 height 27
